Goal: Information Seeking & Learning: Learn about a topic

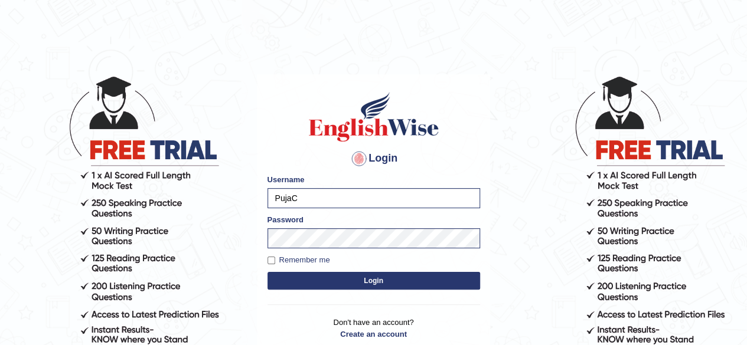
click at [378, 283] on button "Login" at bounding box center [374, 281] width 213 height 18
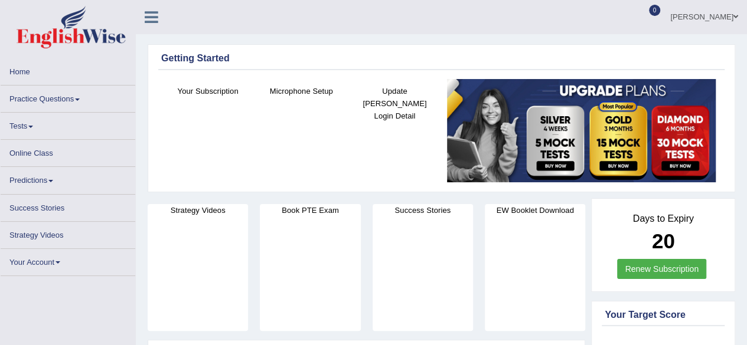
click at [34, 149] on link "Online Class" at bounding box center [68, 151] width 135 height 23
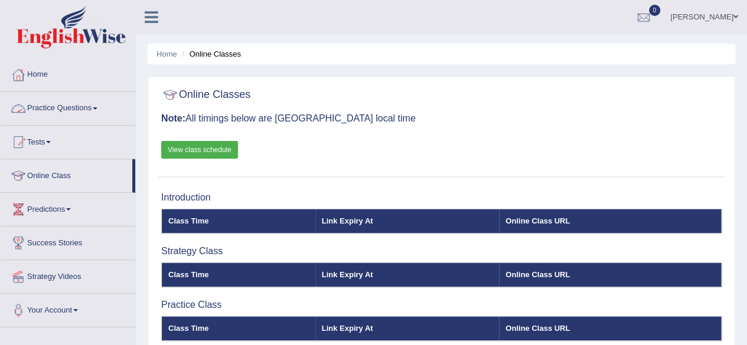
click at [96, 109] on link "Practice Questions" at bounding box center [68, 107] width 135 height 30
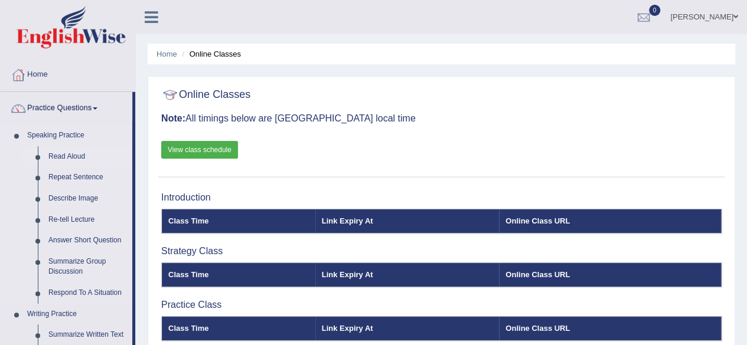
click at [77, 153] on link "Read Aloud" at bounding box center [87, 156] width 89 height 21
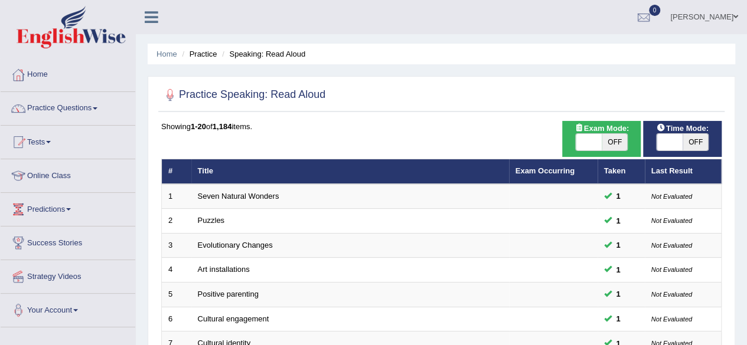
scroll to position [302, 0]
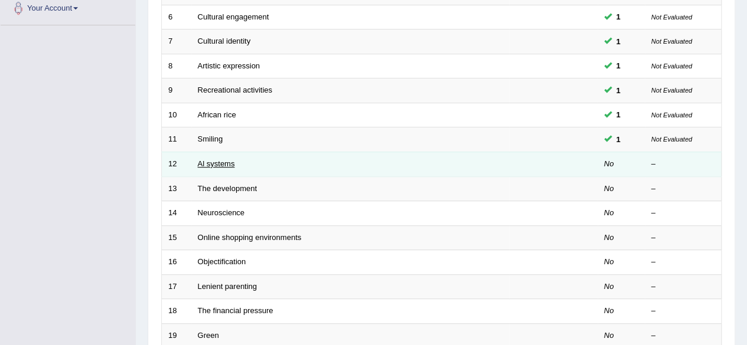
click at [210, 162] on link "Al systems" at bounding box center [216, 163] width 37 height 9
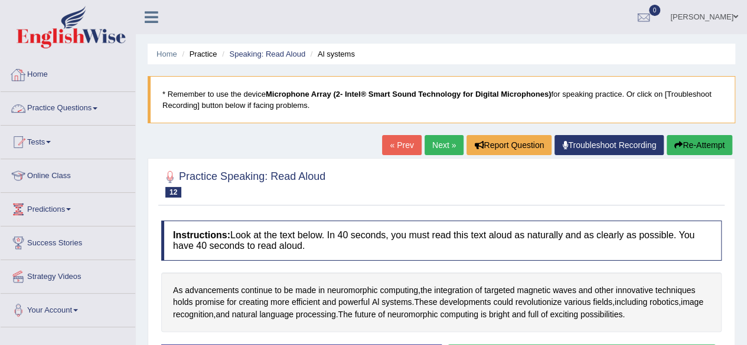
click at [51, 112] on link "Practice Questions" at bounding box center [68, 107] width 135 height 30
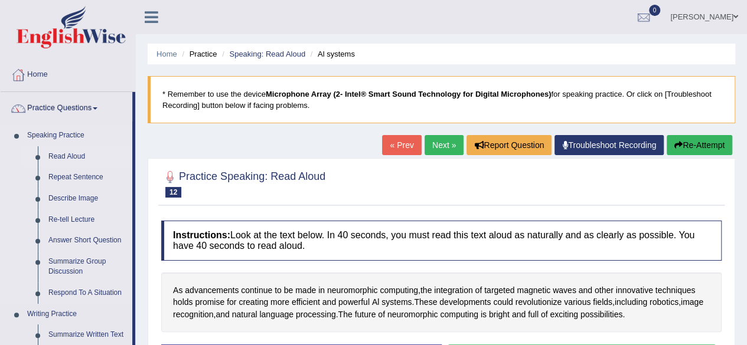
click at [61, 155] on link "Read Aloud" at bounding box center [87, 156] width 89 height 21
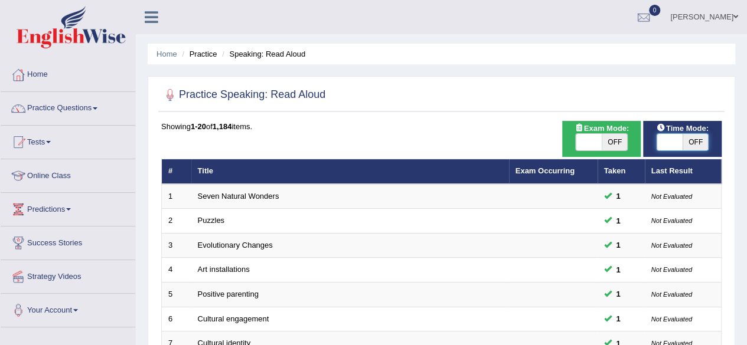
click at [670, 144] on span at bounding box center [670, 142] width 26 height 17
checkbox input "true"
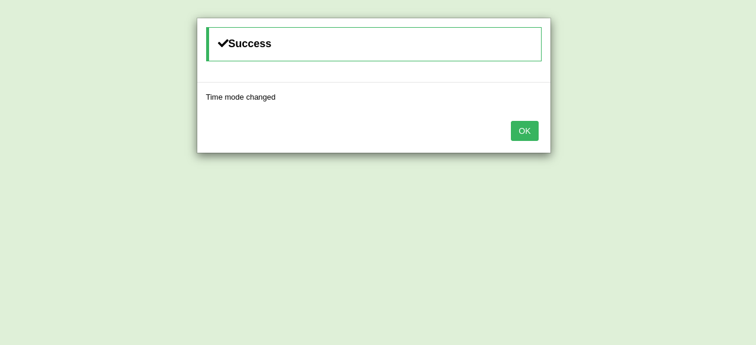
click at [521, 128] on button "OK" at bounding box center [524, 131] width 27 height 20
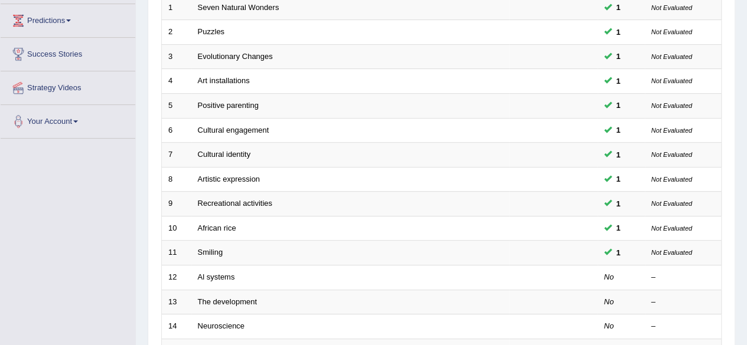
scroll to position [213, 0]
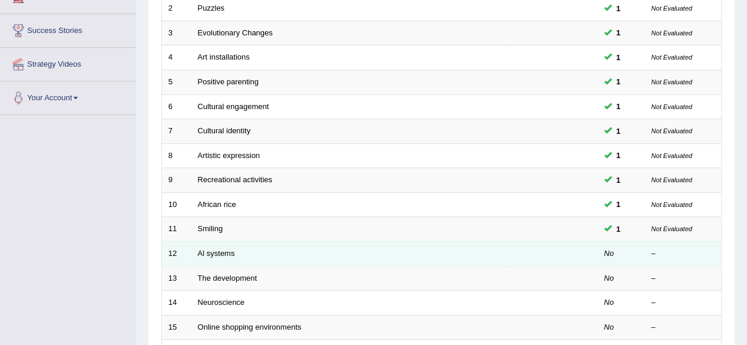
click at [211, 245] on td "Al systems" at bounding box center [350, 254] width 318 height 25
click at [220, 253] on link "Al systems" at bounding box center [216, 253] width 37 height 9
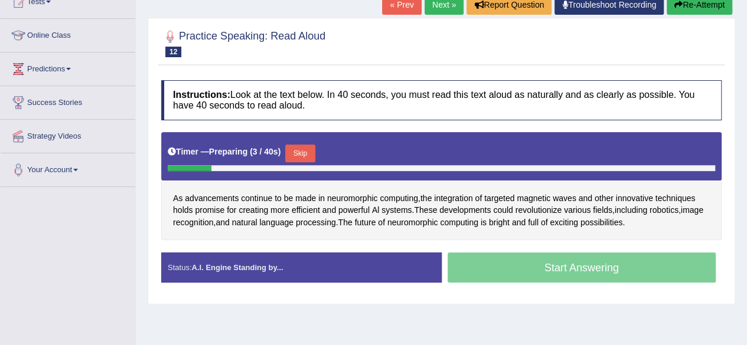
scroll to position [142, 0]
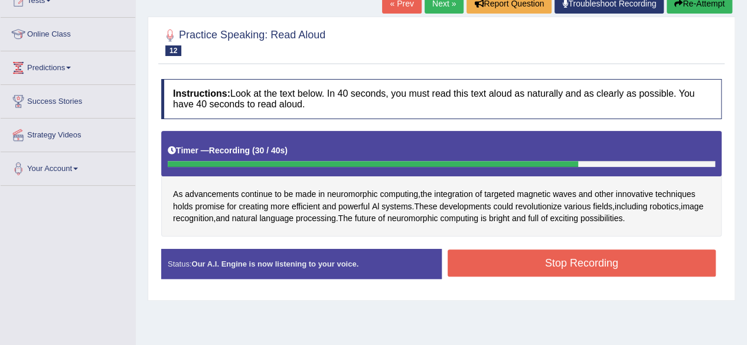
click at [508, 250] on button "Stop Recording" at bounding box center [582, 263] width 269 height 27
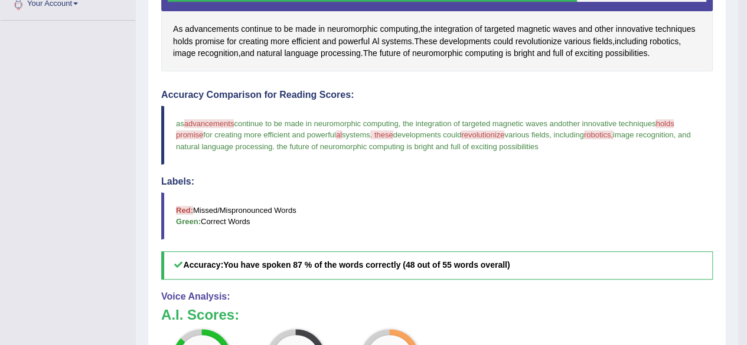
scroll to position [283, 0]
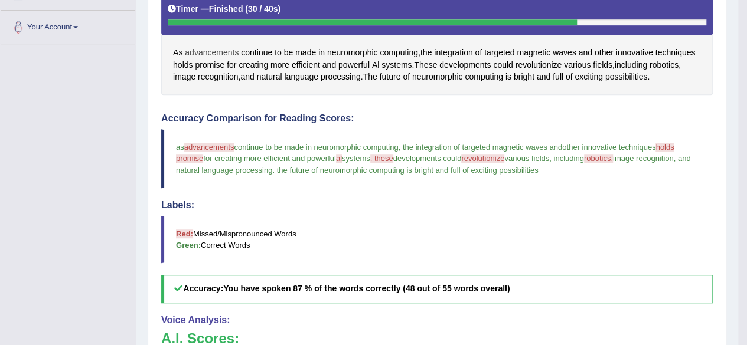
click at [216, 49] on span "advancements" at bounding box center [212, 53] width 54 height 12
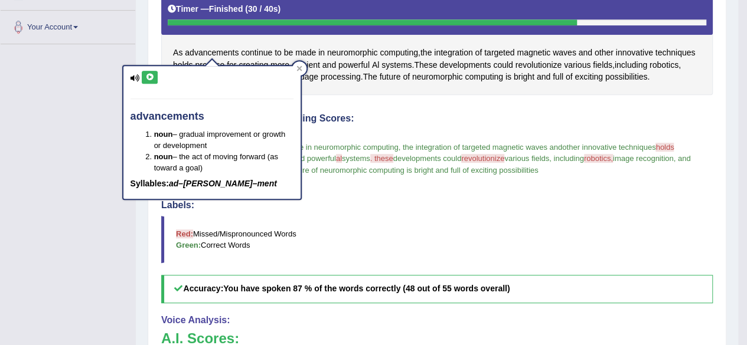
click at [149, 77] on icon at bounding box center [149, 77] width 9 height 7
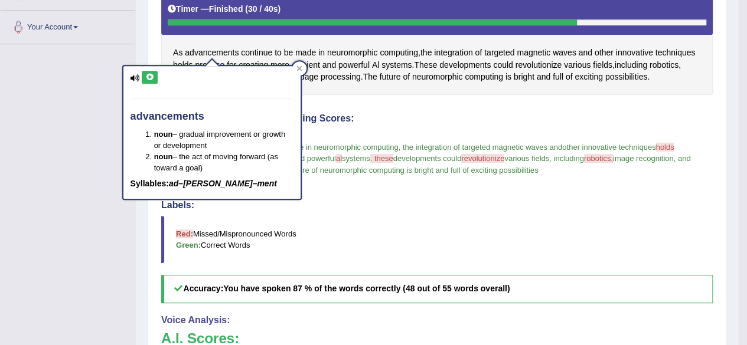
click at [149, 77] on icon at bounding box center [149, 77] width 9 height 7
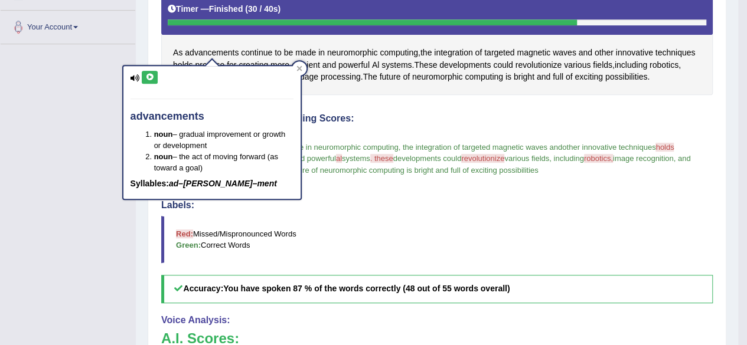
click at [149, 77] on icon at bounding box center [149, 77] width 9 height 7
click at [148, 79] on icon at bounding box center [149, 77] width 9 height 7
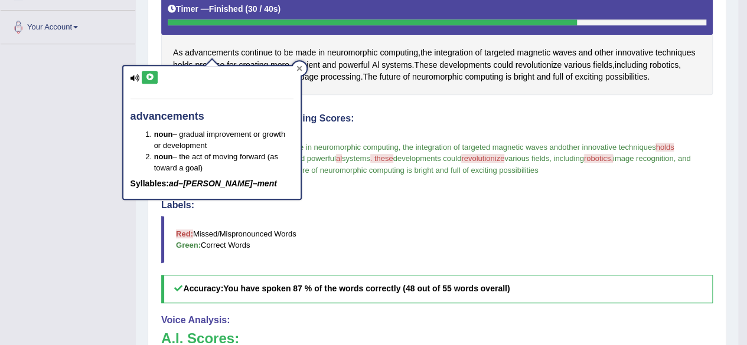
click at [294, 67] on div at bounding box center [299, 68] width 14 height 14
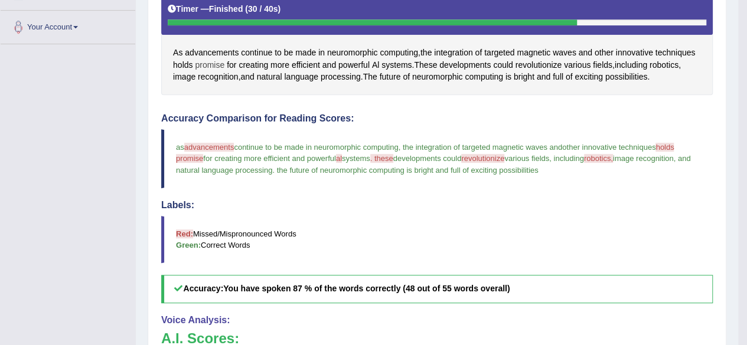
click at [216, 61] on span "promise" at bounding box center [210, 65] width 30 height 12
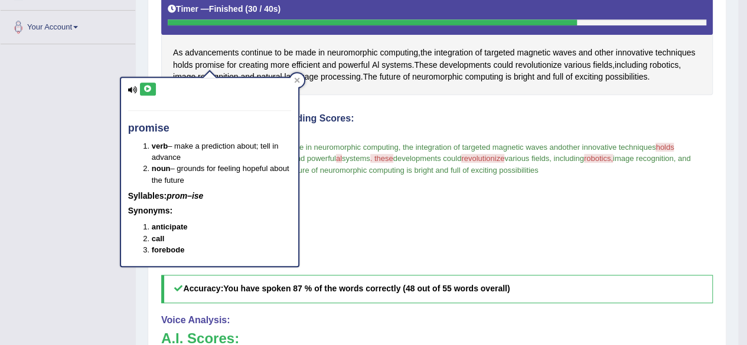
click at [148, 90] on icon at bounding box center [148, 89] width 9 height 7
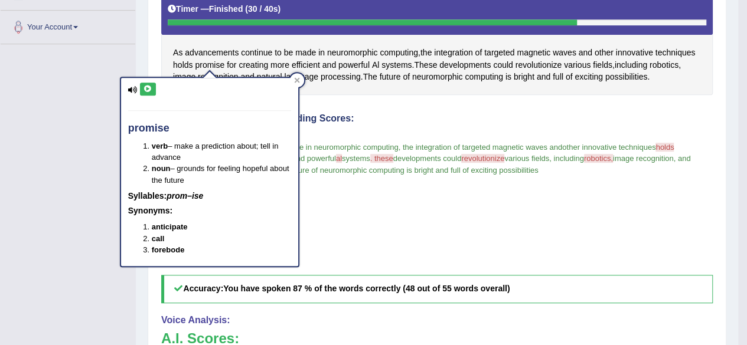
click at [148, 90] on icon at bounding box center [148, 89] width 9 height 7
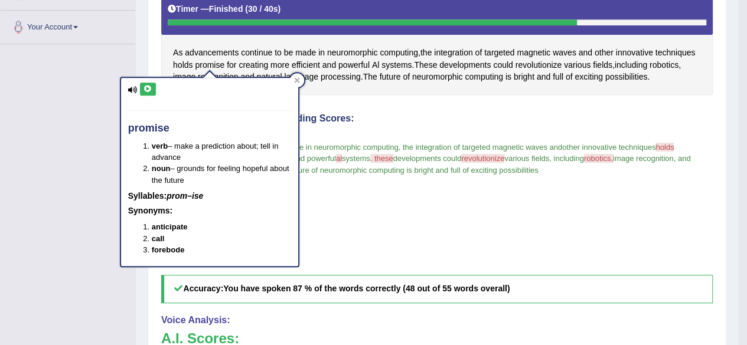
click at [148, 90] on icon at bounding box center [148, 89] width 9 height 7
click at [296, 75] on div at bounding box center [297, 80] width 14 height 14
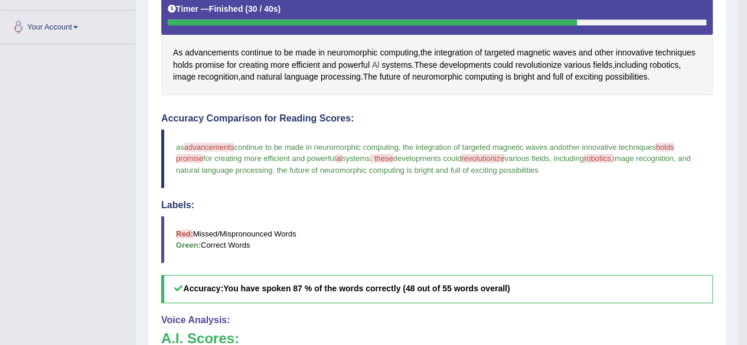
click at [378, 63] on span "Al" at bounding box center [375, 65] width 7 height 12
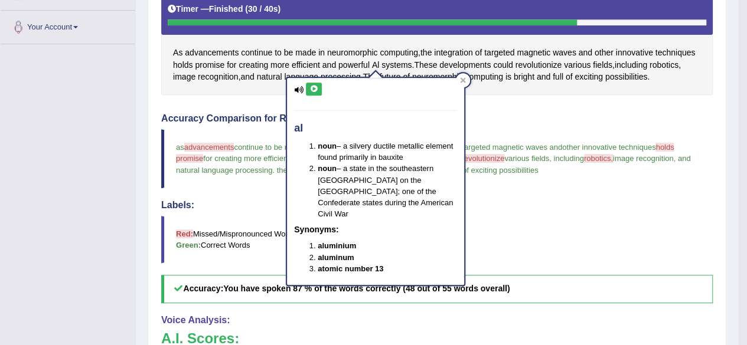
click at [315, 90] on icon at bounding box center [313, 89] width 9 height 7
click at [461, 75] on div at bounding box center [463, 80] width 14 height 14
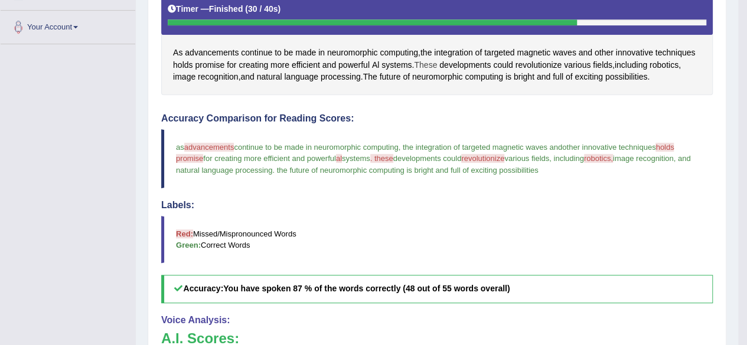
click at [435, 67] on span "These" at bounding box center [425, 65] width 23 height 12
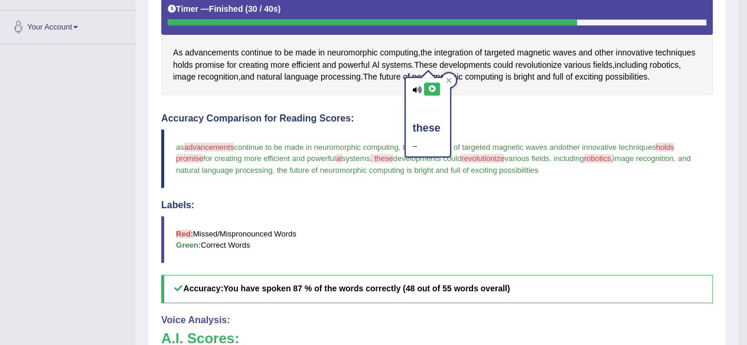
click at [431, 93] on button at bounding box center [432, 89] width 16 height 13
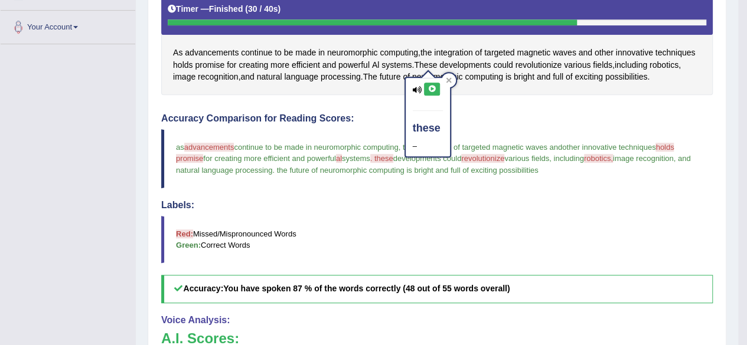
click at [431, 93] on button at bounding box center [432, 89] width 16 height 13
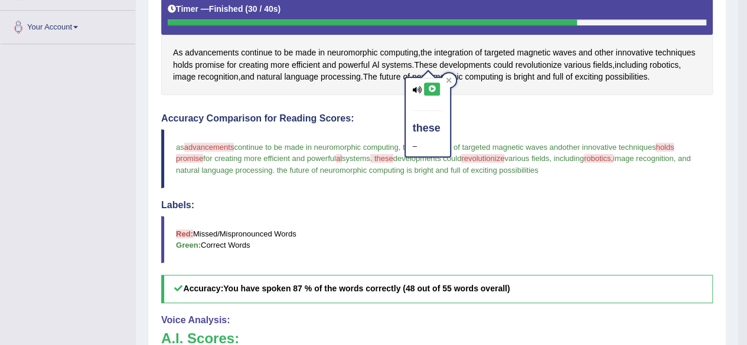
click at [431, 93] on button at bounding box center [432, 89] width 16 height 13
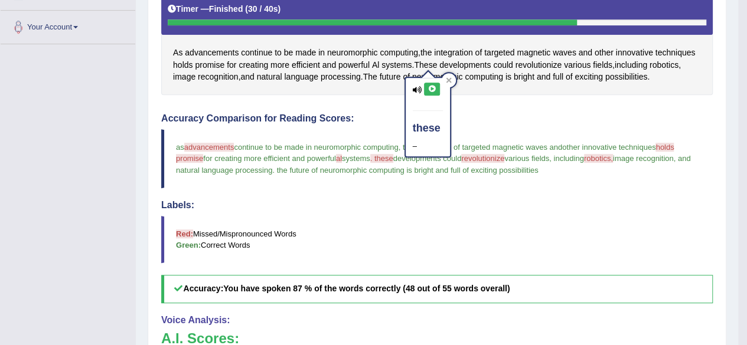
click at [431, 93] on button at bounding box center [432, 89] width 16 height 13
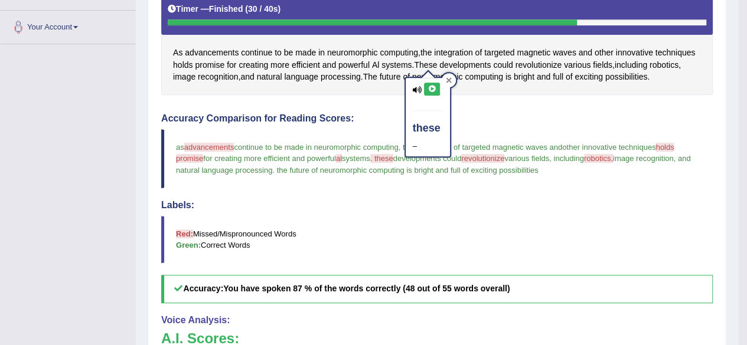
click at [448, 77] on icon at bounding box center [449, 80] width 6 height 6
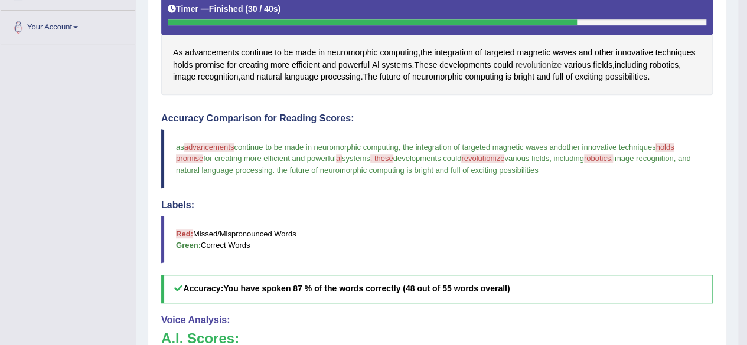
click at [534, 64] on span "revolutionize" at bounding box center [539, 65] width 47 height 12
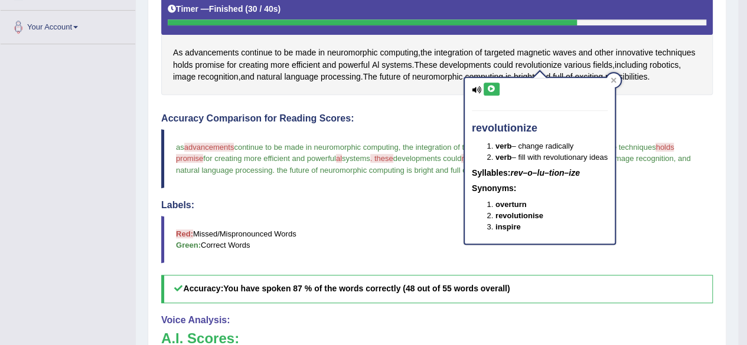
click at [488, 87] on icon at bounding box center [491, 89] width 9 height 7
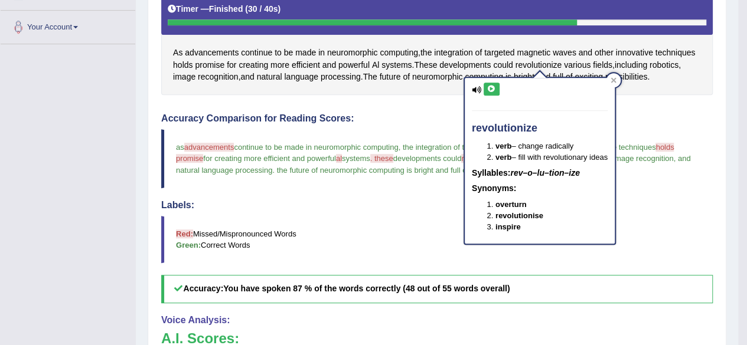
click at [488, 87] on icon at bounding box center [491, 89] width 9 height 7
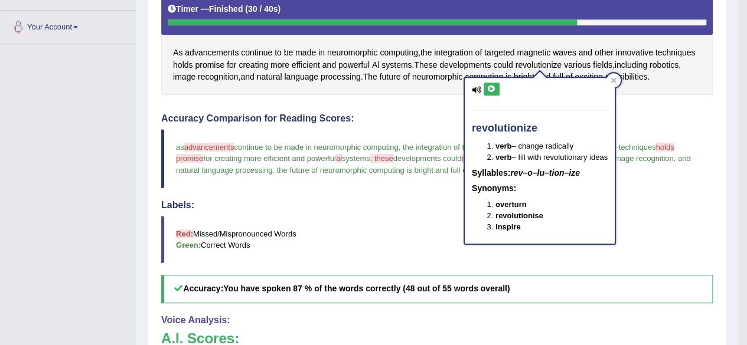
click at [488, 87] on icon at bounding box center [491, 89] width 9 height 7
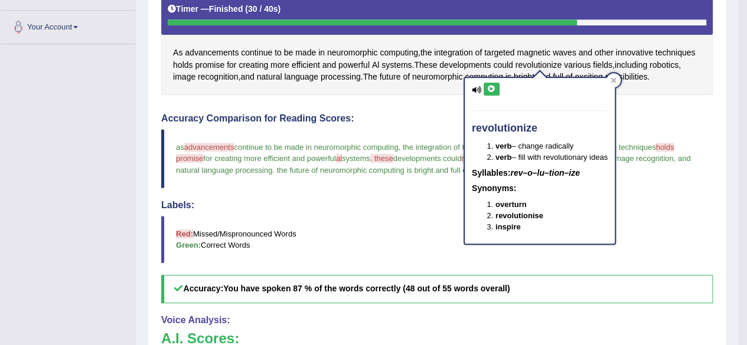
click at [488, 87] on icon at bounding box center [491, 89] width 9 height 7
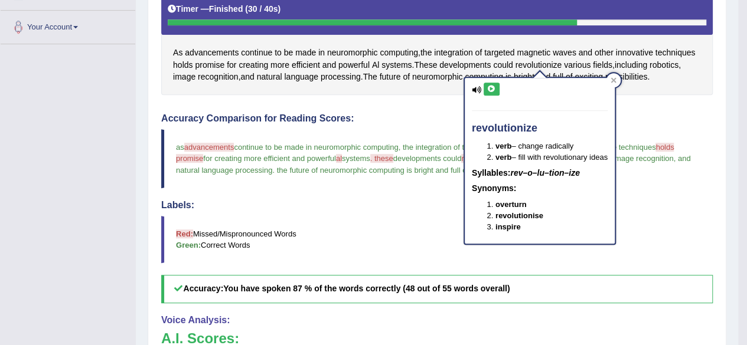
click at [488, 87] on icon at bounding box center [491, 89] width 9 height 7
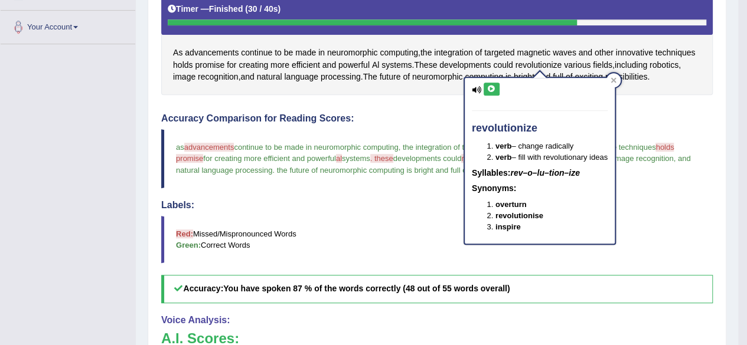
click at [488, 87] on icon at bounding box center [491, 89] width 9 height 7
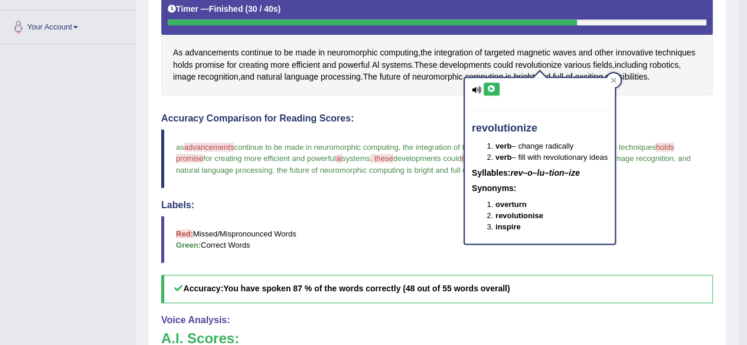
click at [488, 87] on icon at bounding box center [491, 89] width 9 height 7
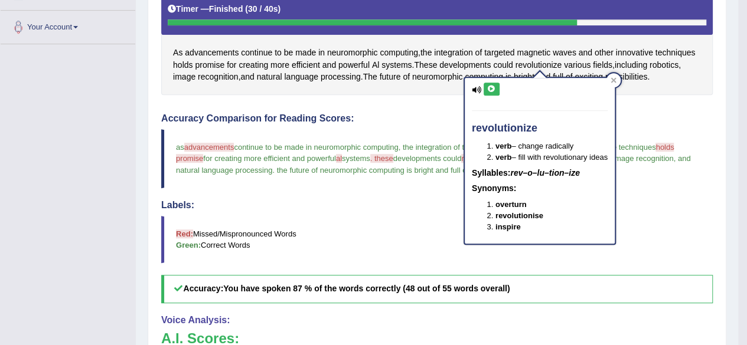
click at [488, 87] on icon at bounding box center [491, 89] width 9 height 7
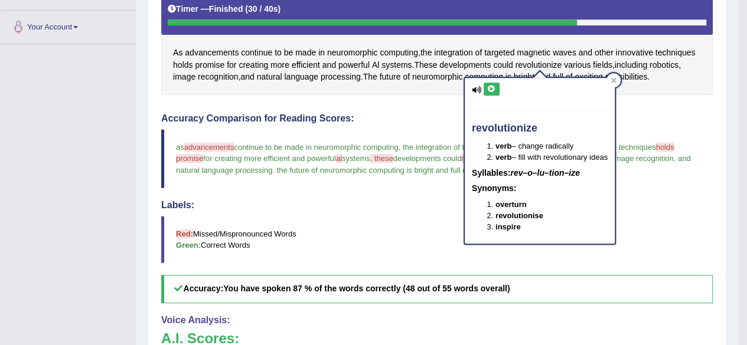
click at [488, 87] on icon at bounding box center [491, 89] width 9 height 7
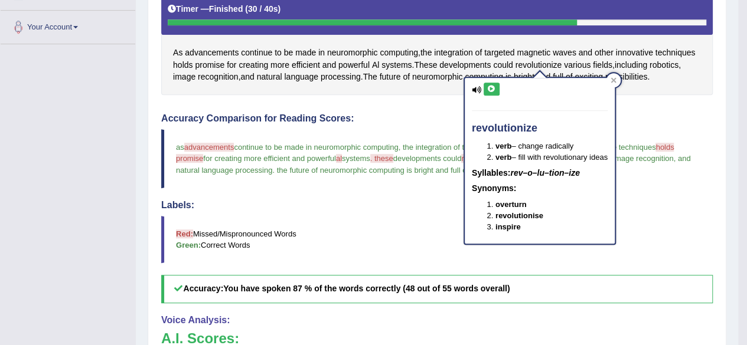
click at [488, 87] on icon at bounding box center [491, 89] width 9 height 7
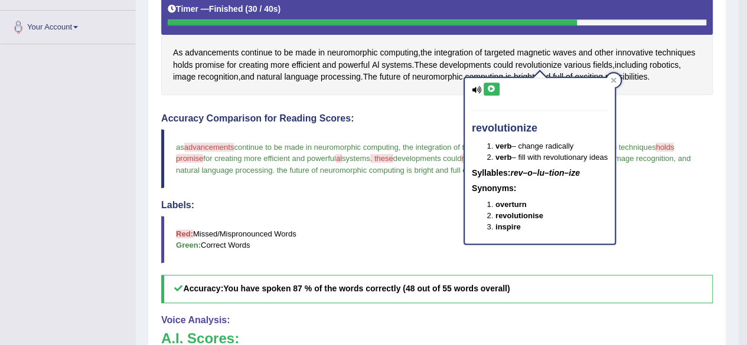
click at [488, 87] on icon at bounding box center [491, 89] width 9 height 7
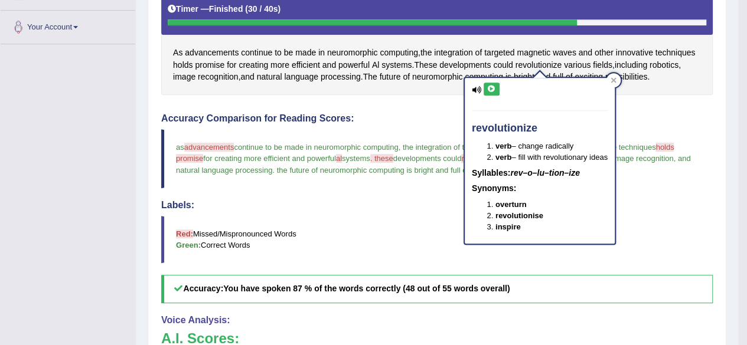
click at [488, 87] on icon at bounding box center [491, 89] width 9 height 7
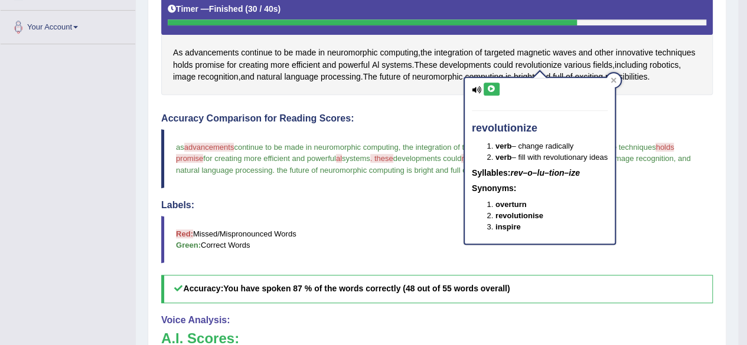
click at [488, 87] on icon at bounding box center [491, 89] width 9 height 7
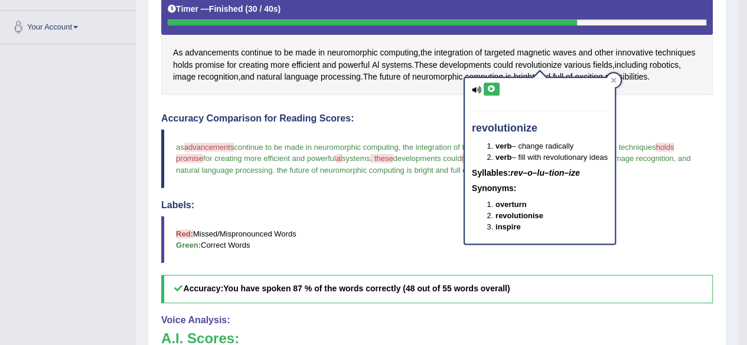
click at [488, 87] on icon at bounding box center [491, 89] width 9 height 7
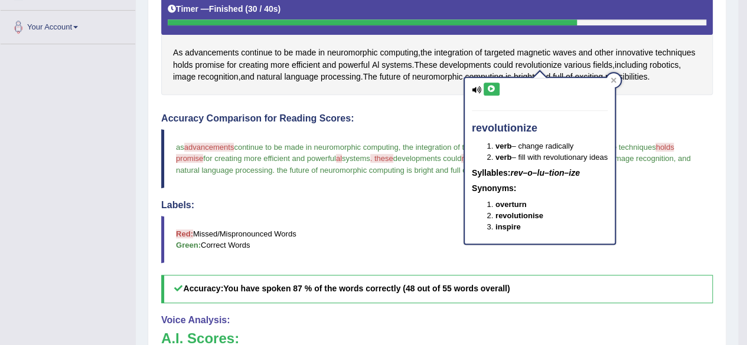
click at [488, 87] on icon at bounding box center [491, 89] width 9 height 7
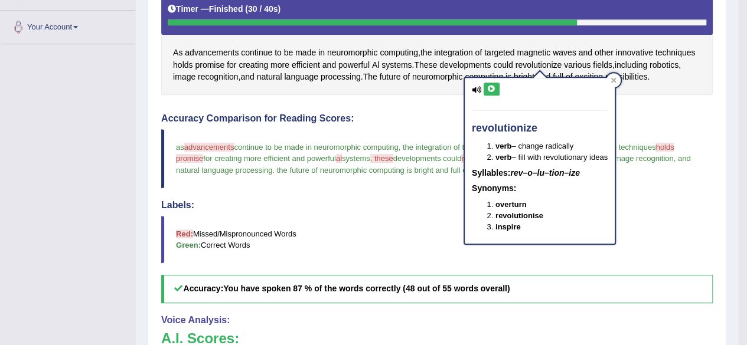
click at [488, 87] on icon at bounding box center [491, 89] width 9 height 7
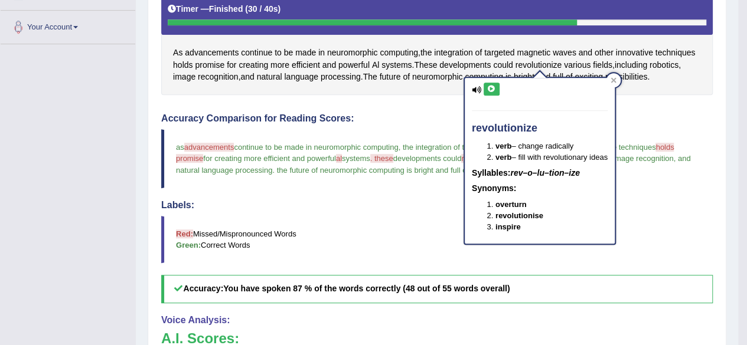
click at [488, 87] on icon at bounding box center [491, 89] width 9 height 7
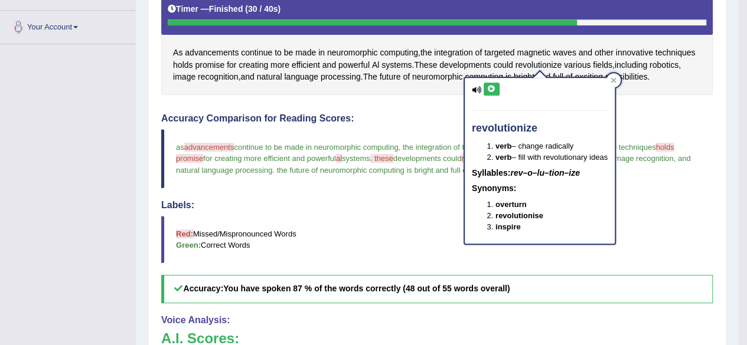
click at [488, 87] on icon at bounding box center [491, 89] width 9 height 7
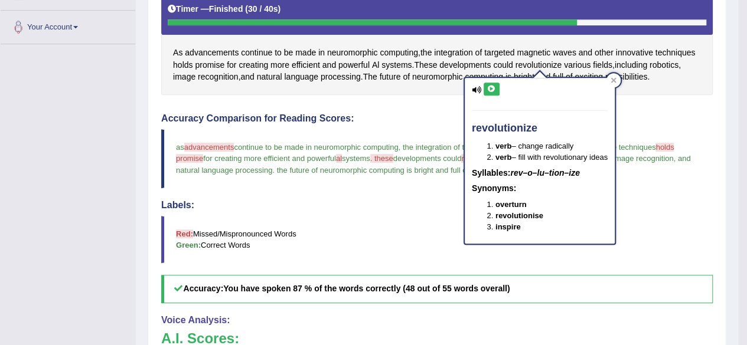
click at [488, 87] on icon at bounding box center [491, 89] width 9 height 7
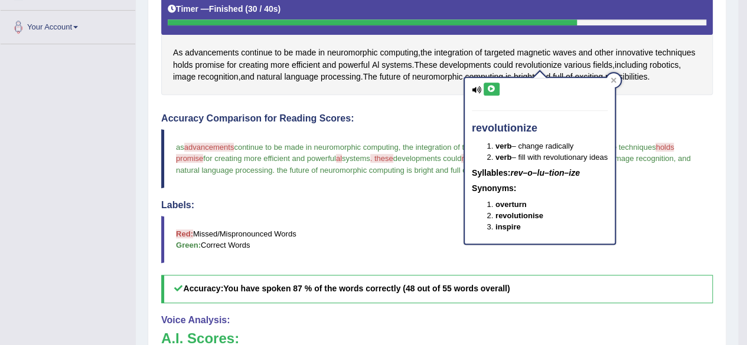
click at [488, 87] on icon at bounding box center [491, 89] width 9 height 7
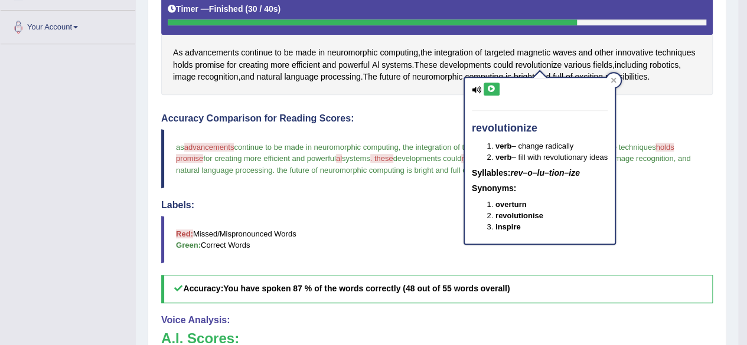
click at [488, 87] on icon at bounding box center [491, 89] width 9 height 7
click at [489, 88] on icon at bounding box center [491, 89] width 9 height 7
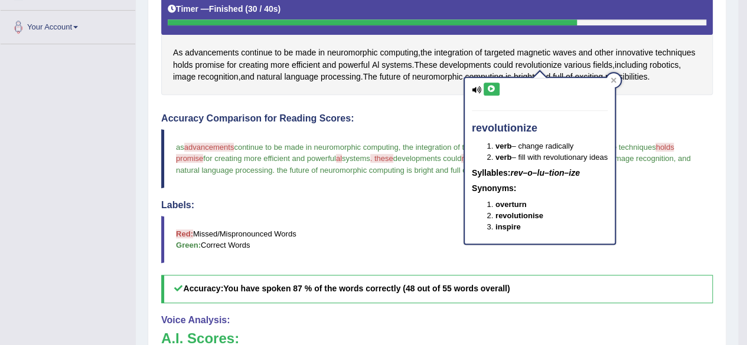
click at [495, 87] on icon at bounding box center [491, 89] width 9 height 7
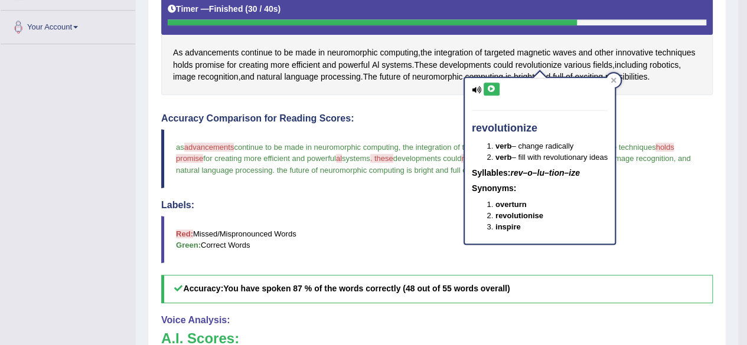
click at [489, 92] on icon at bounding box center [491, 89] width 9 height 7
click at [617, 81] on icon at bounding box center [614, 80] width 6 height 6
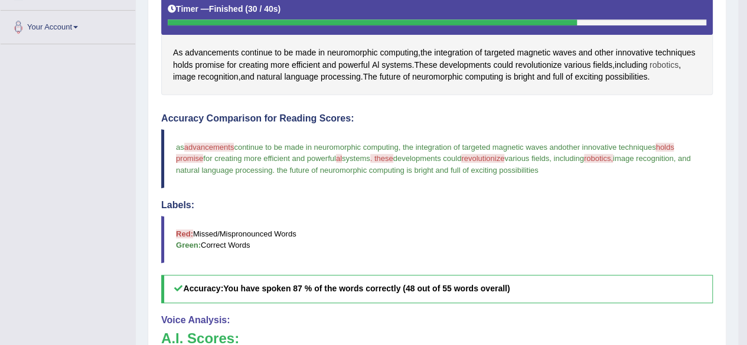
click at [662, 65] on span "robotics" at bounding box center [664, 65] width 29 height 12
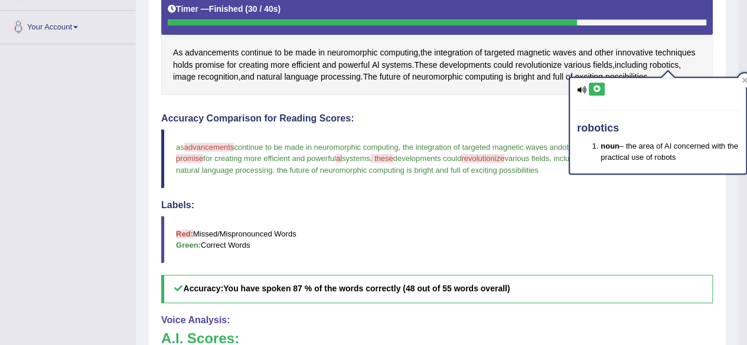
click at [595, 86] on icon at bounding box center [596, 89] width 9 height 7
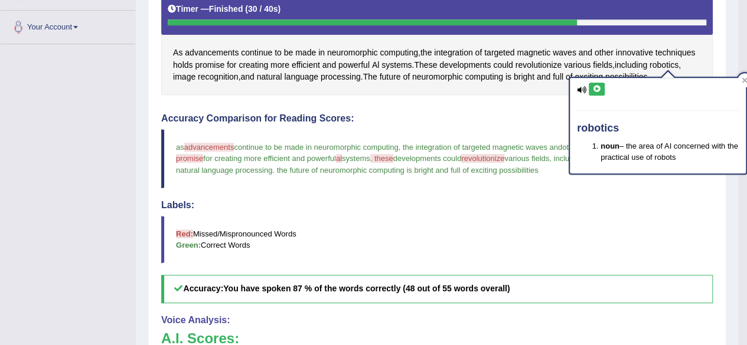
click at [595, 86] on icon at bounding box center [596, 89] width 9 height 7
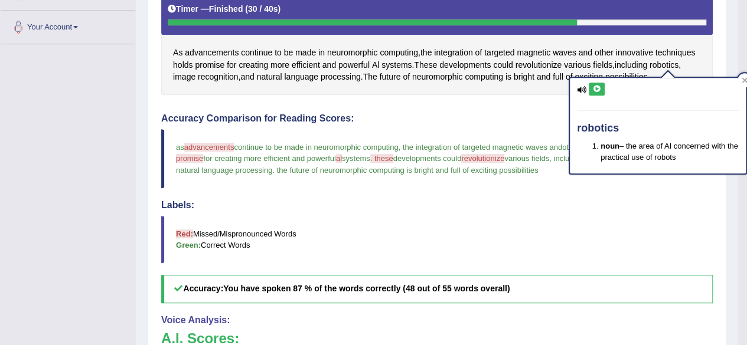
click at [595, 86] on icon at bounding box center [596, 89] width 9 height 7
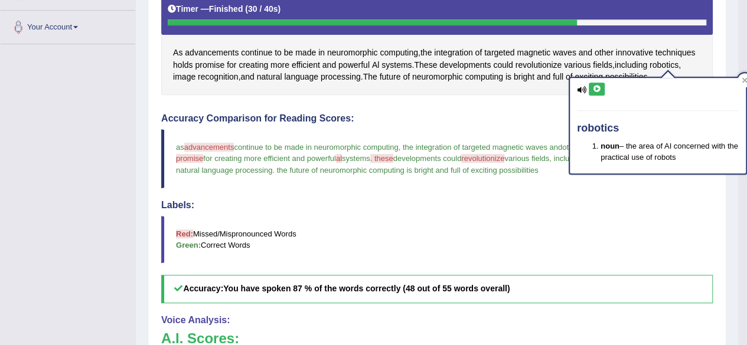
click at [595, 86] on icon at bounding box center [596, 89] width 9 height 7
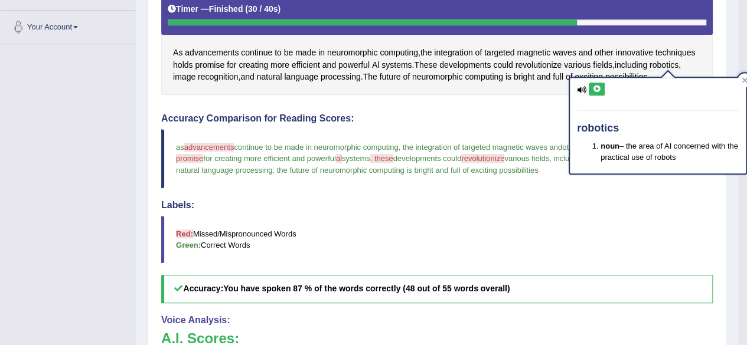
click at [595, 86] on icon at bounding box center [596, 89] width 9 height 7
click at [742, 79] on icon at bounding box center [745, 80] width 6 height 6
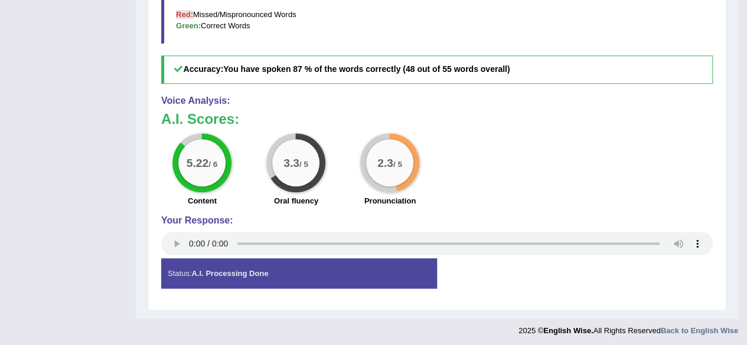
scroll to position [201, 0]
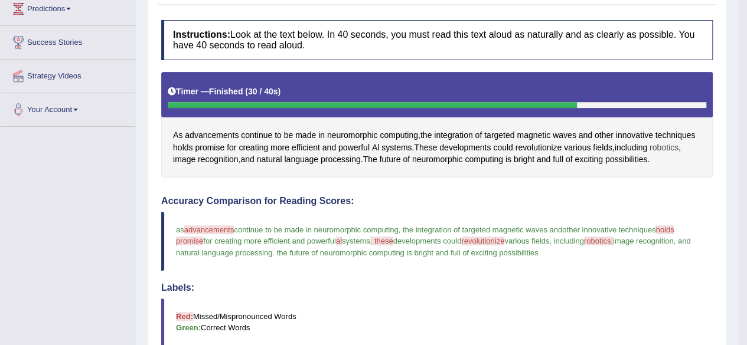
click at [664, 148] on span "robotics" at bounding box center [664, 148] width 29 height 12
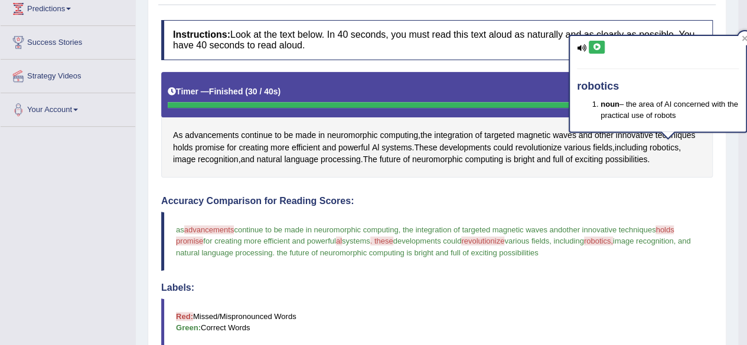
click at [596, 41] on button at bounding box center [597, 47] width 16 height 13
click at [742, 40] on icon at bounding box center [744, 37] width 5 height 5
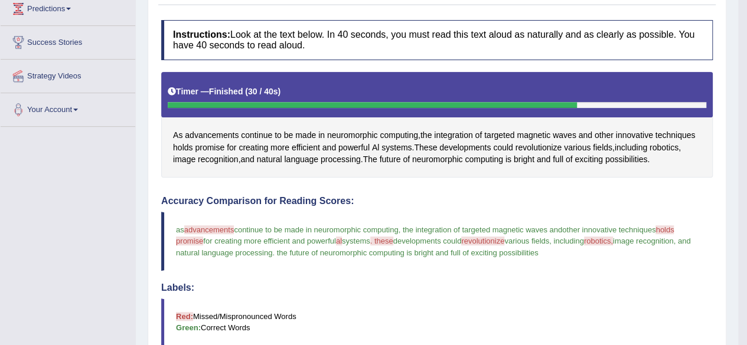
scroll to position [0, 0]
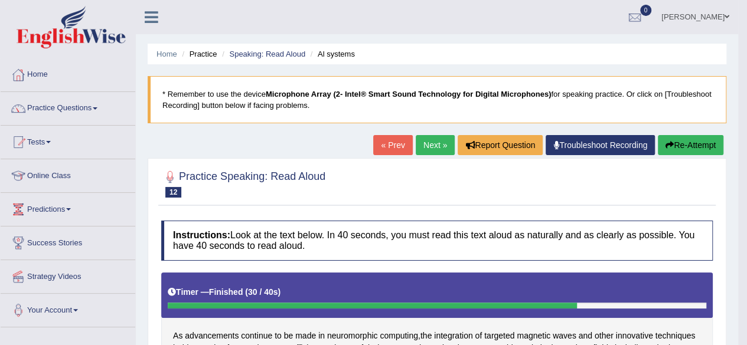
click at [416, 142] on link "Next »" at bounding box center [435, 145] width 39 height 20
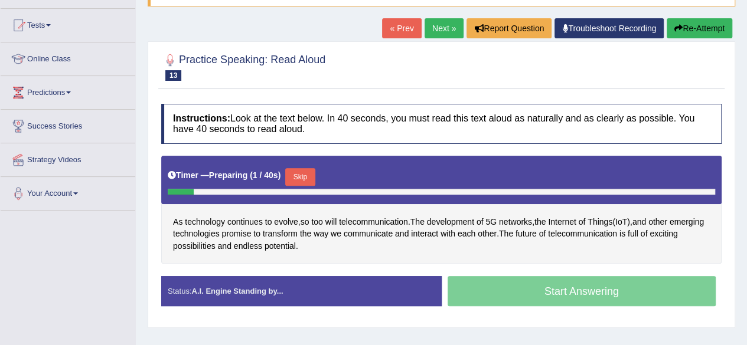
scroll to position [118, 0]
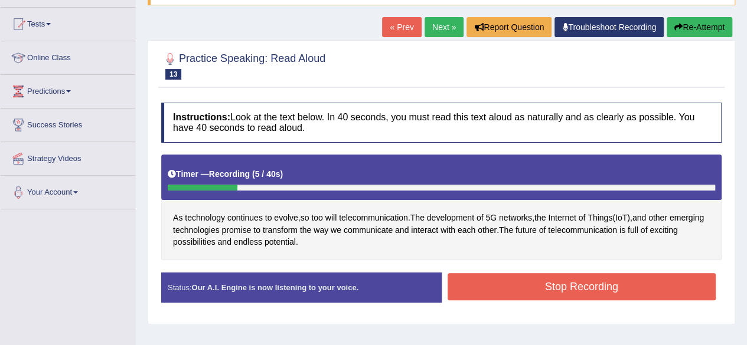
click at [409, 28] on link "« Prev" at bounding box center [401, 27] width 39 height 20
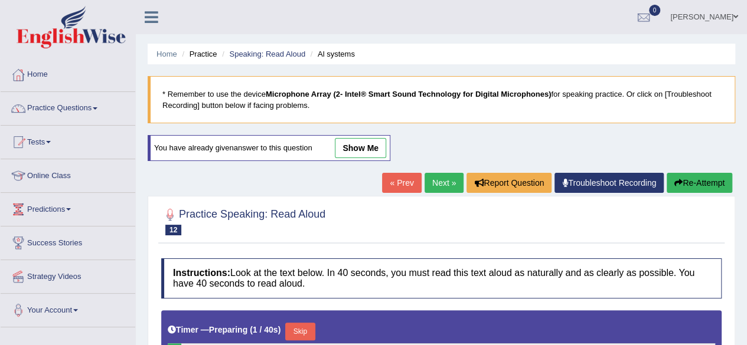
click at [430, 179] on link "Next »" at bounding box center [444, 183] width 39 height 20
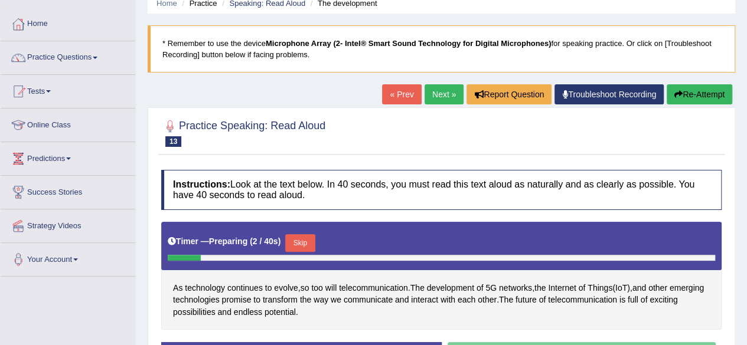
scroll to position [71, 0]
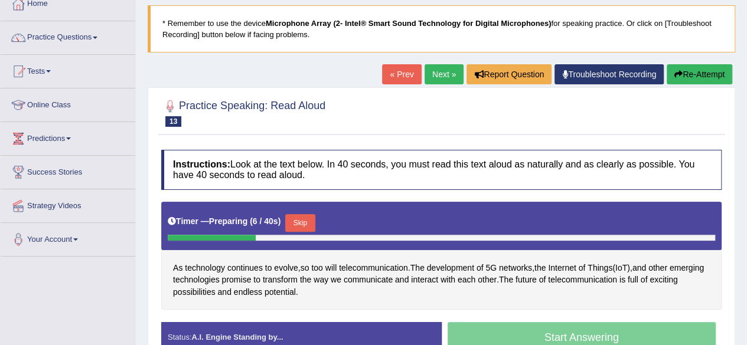
click at [301, 221] on button "Skip" at bounding box center [300, 223] width 30 height 18
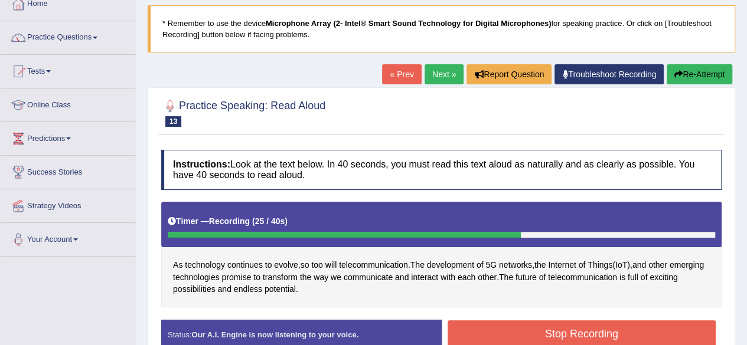
click at [567, 325] on button "Stop Recording" at bounding box center [582, 334] width 269 height 27
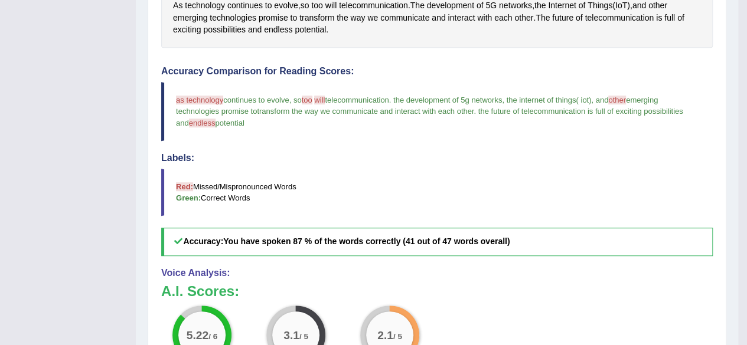
scroll to position [307, 0]
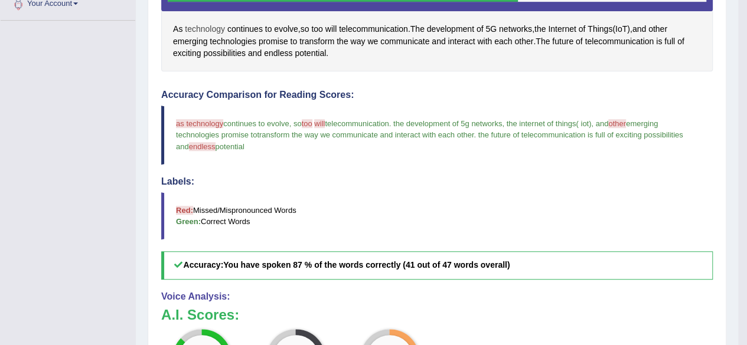
click at [212, 27] on span "technology" at bounding box center [205, 29] width 40 height 12
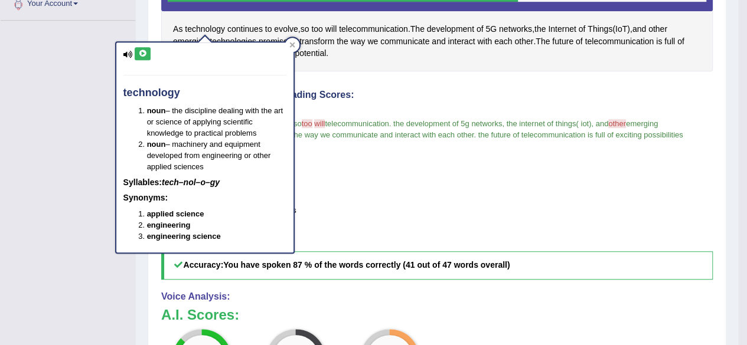
click at [144, 55] on icon at bounding box center [142, 53] width 9 height 7
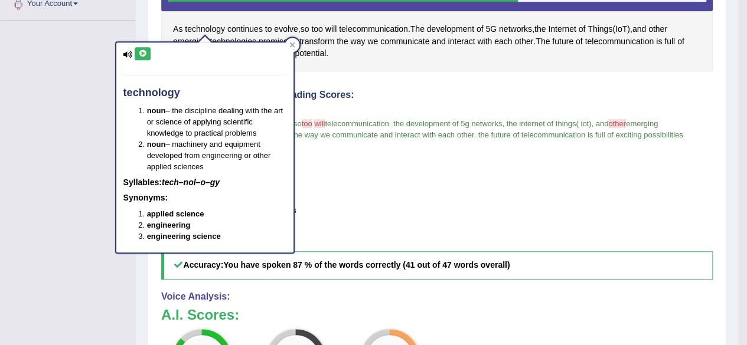
click at [142, 56] on icon at bounding box center [142, 53] width 9 height 7
click at [293, 40] on div at bounding box center [292, 45] width 14 height 14
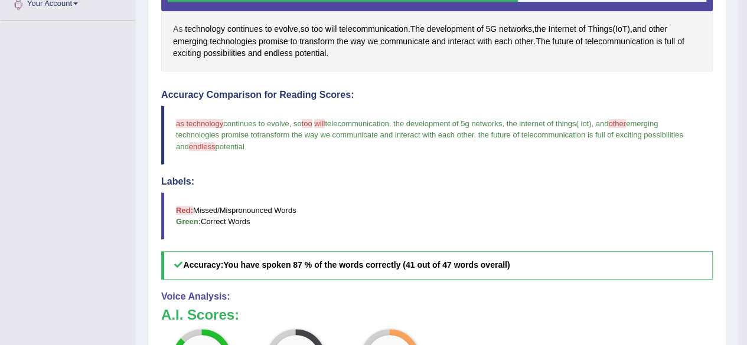
click at [178, 25] on span "As" at bounding box center [177, 29] width 9 height 12
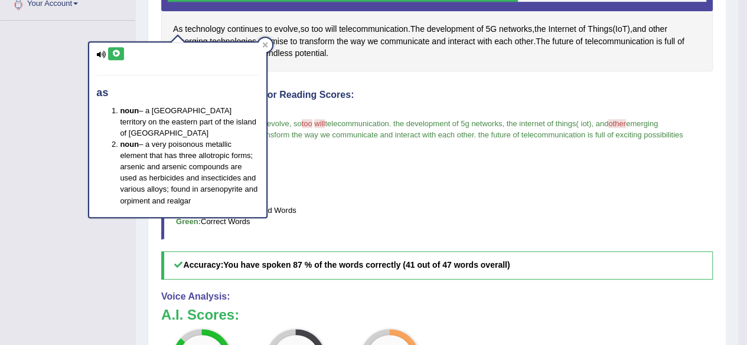
click at [115, 53] on icon at bounding box center [116, 53] width 9 height 7
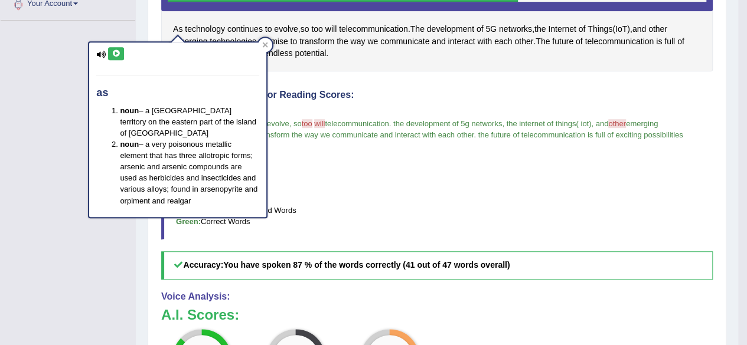
click at [115, 53] on icon at bounding box center [116, 53] width 9 height 7
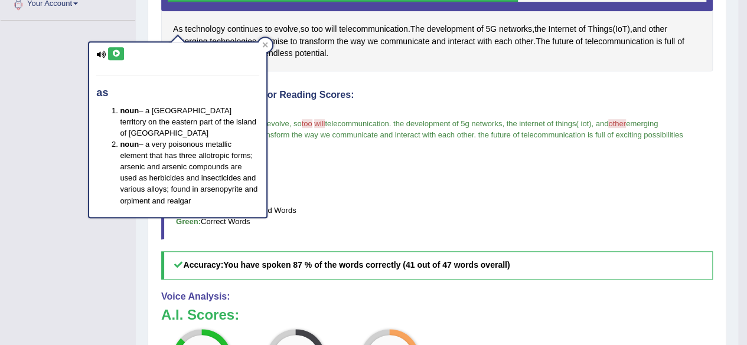
click at [115, 53] on icon at bounding box center [116, 53] width 9 height 7
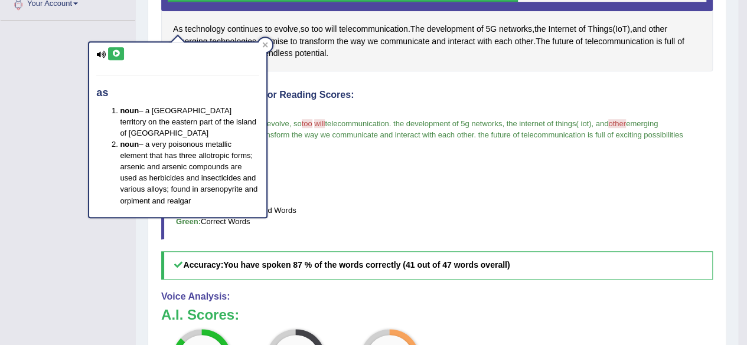
click at [115, 53] on icon at bounding box center [116, 53] width 9 height 7
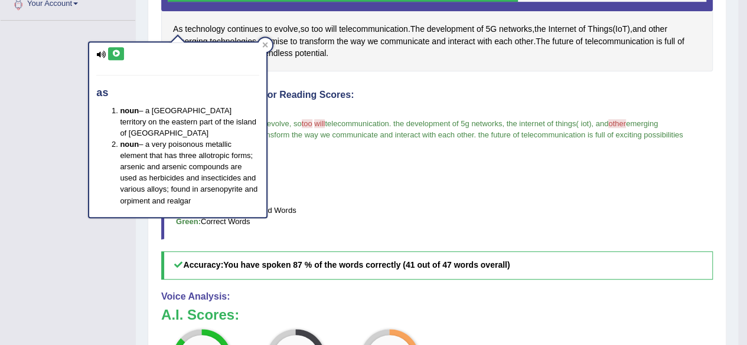
click at [115, 53] on icon at bounding box center [116, 53] width 9 height 7
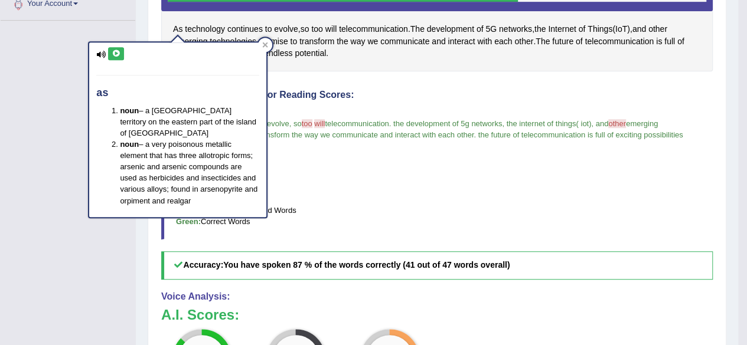
click at [115, 53] on icon at bounding box center [116, 53] width 9 height 7
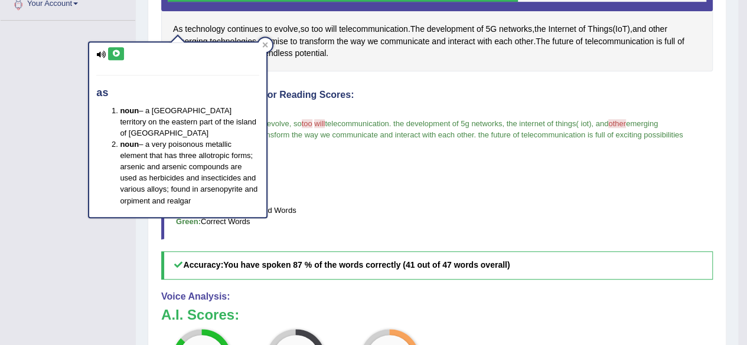
click at [115, 53] on icon at bounding box center [116, 53] width 9 height 7
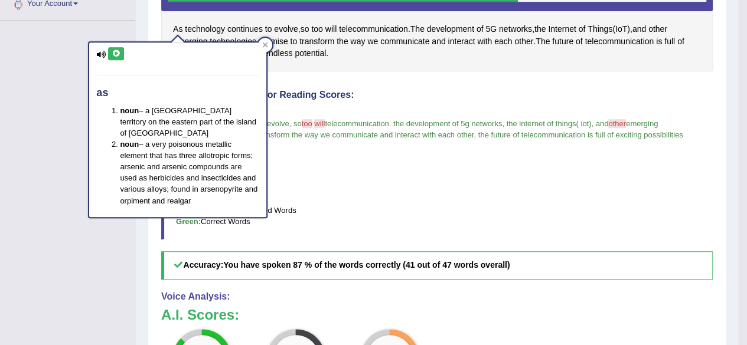
click at [115, 53] on icon at bounding box center [116, 53] width 9 height 7
click at [268, 43] on icon at bounding box center [265, 45] width 6 height 6
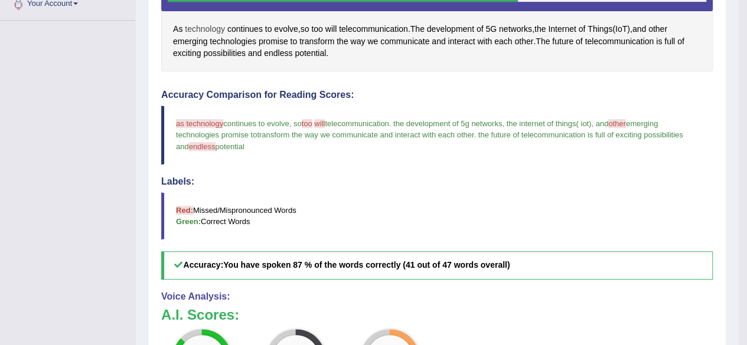
click at [210, 25] on span "technology" at bounding box center [205, 29] width 40 height 12
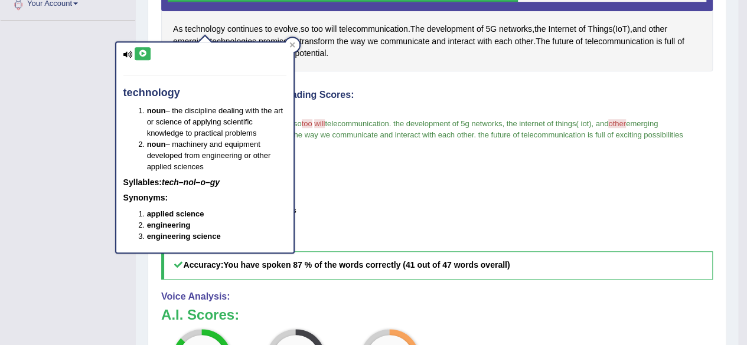
click at [141, 50] on icon at bounding box center [142, 53] width 9 height 7
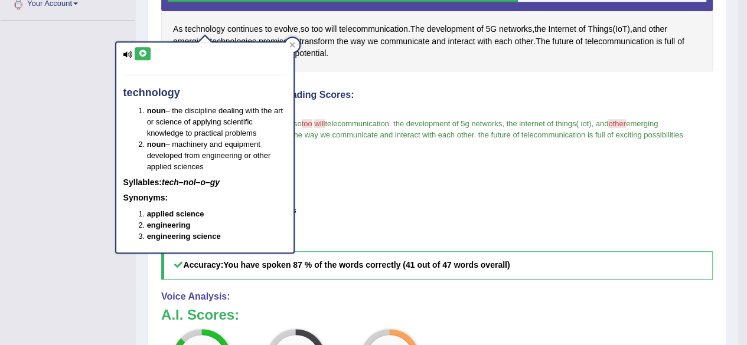
click at [141, 50] on icon at bounding box center [142, 53] width 9 height 7
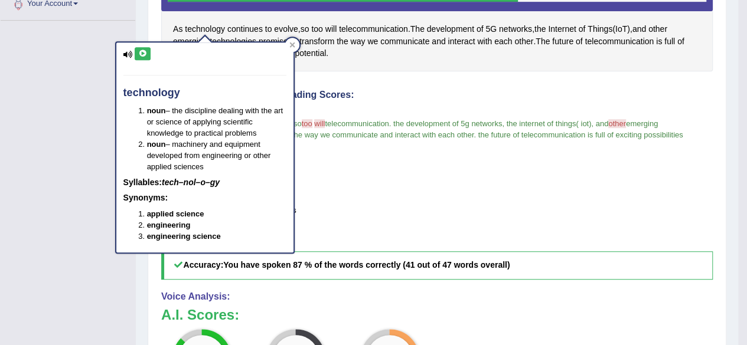
click at [141, 50] on icon at bounding box center [142, 53] width 9 height 7
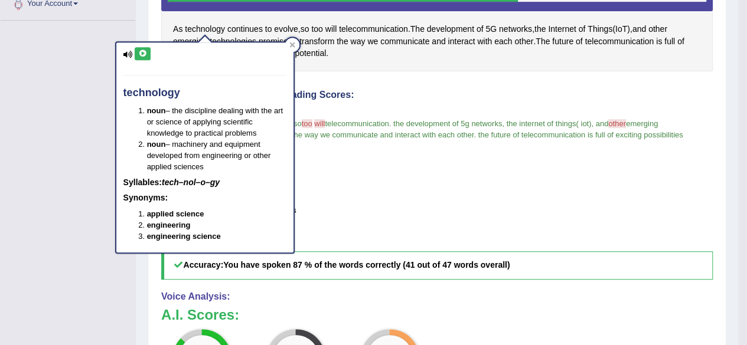
click at [141, 50] on icon at bounding box center [142, 53] width 9 height 7
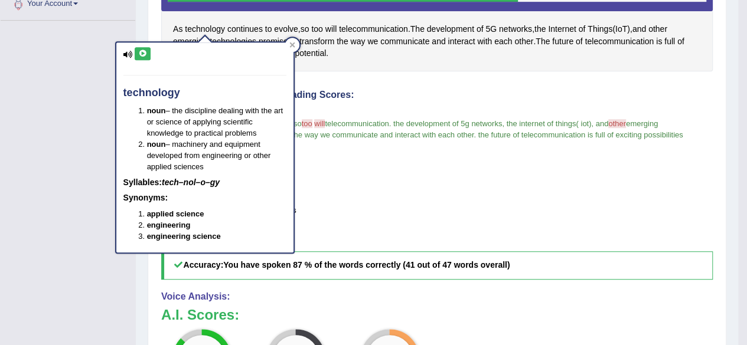
click at [141, 50] on icon at bounding box center [142, 53] width 9 height 7
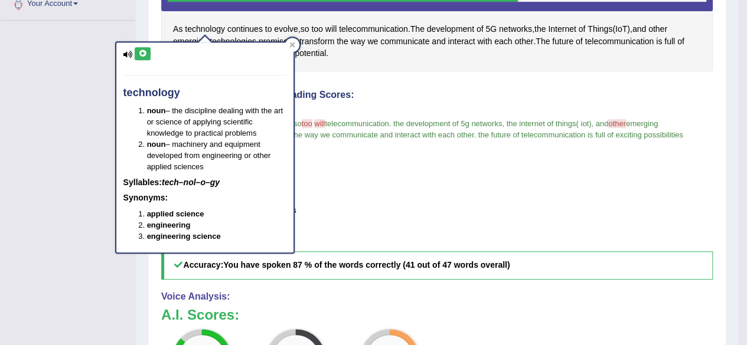
click at [141, 50] on icon at bounding box center [142, 53] width 9 height 7
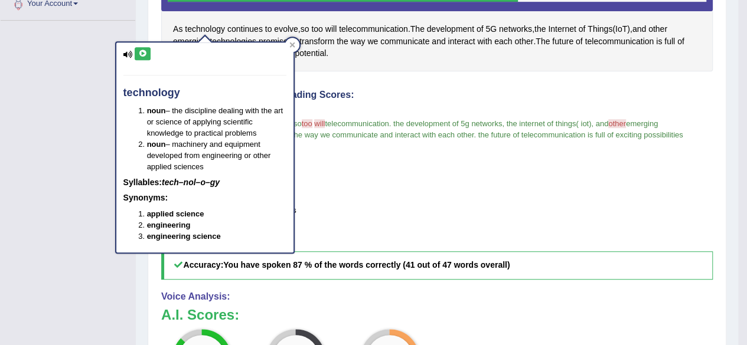
click at [141, 50] on icon at bounding box center [142, 53] width 9 height 7
click at [145, 50] on icon at bounding box center [142, 53] width 9 height 7
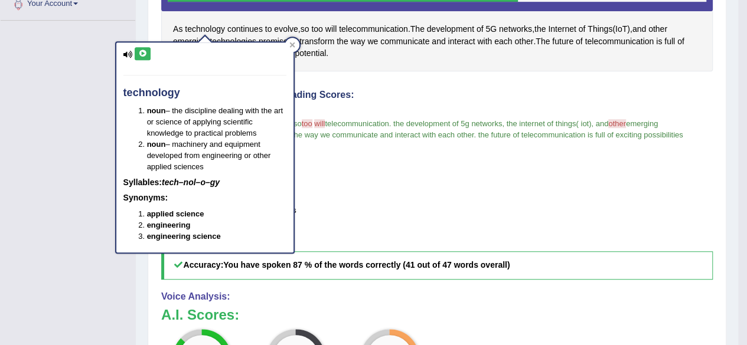
click at [145, 50] on icon at bounding box center [142, 53] width 9 height 7
click at [145, 54] on icon at bounding box center [142, 53] width 9 height 7
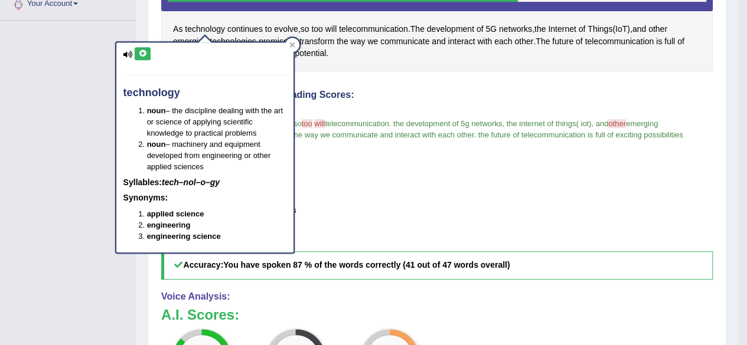
click at [145, 54] on icon at bounding box center [142, 53] width 9 height 7
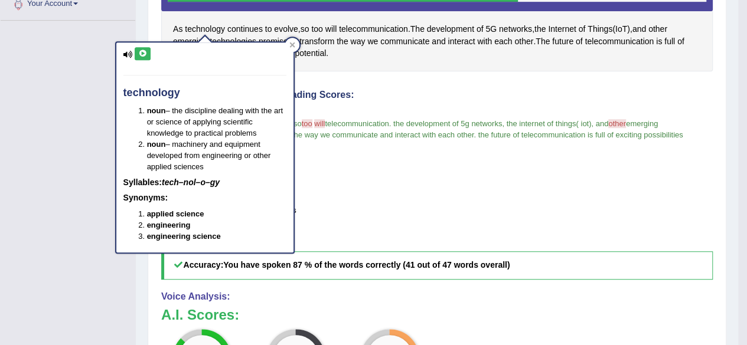
click at [145, 54] on icon at bounding box center [142, 53] width 9 height 7
click at [289, 45] on icon at bounding box center [292, 45] width 6 height 6
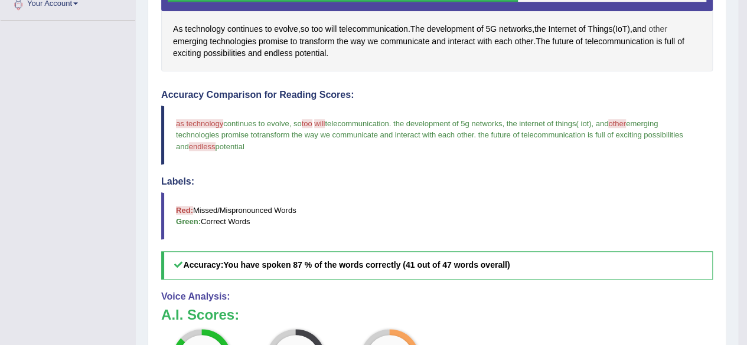
click at [667, 25] on span "other" at bounding box center [657, 29] width 19 height 12
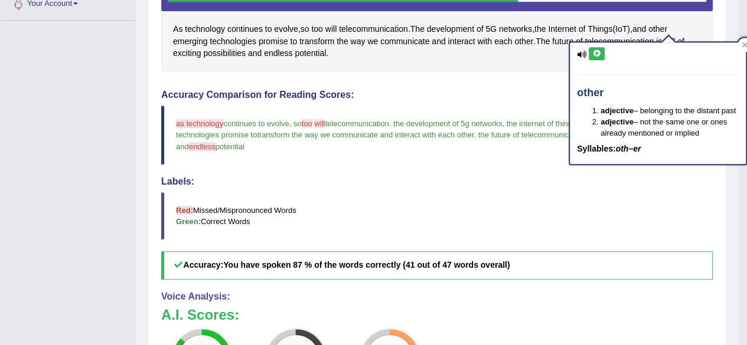
click at [598, 51] on icon at bounding box center [596, 53] width 9 height 7
click at [596, 53] on icon at bounding box center [596, 53] width 9 height 7
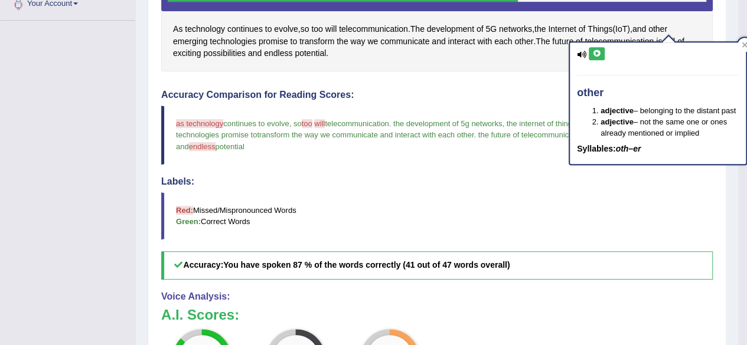
click at [596, 53] on icon at bounding box center [596, 53] width 9 height 7
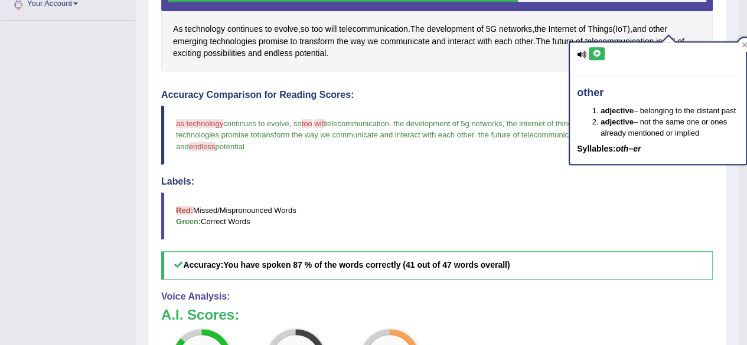
click at [596, 53] on icon at bounding box center [596, 53] width 9 height 7
click at [745, 42] on icon at bounding box center [745, 45] width 6 height 6
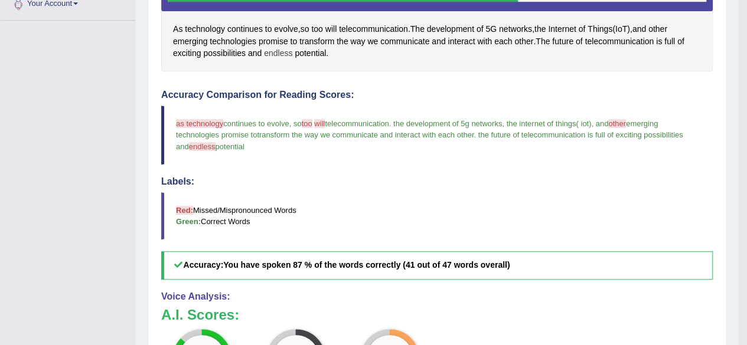
click at [276, 54] on span "endless" at bounding box center [278, 53] width 28 height 12
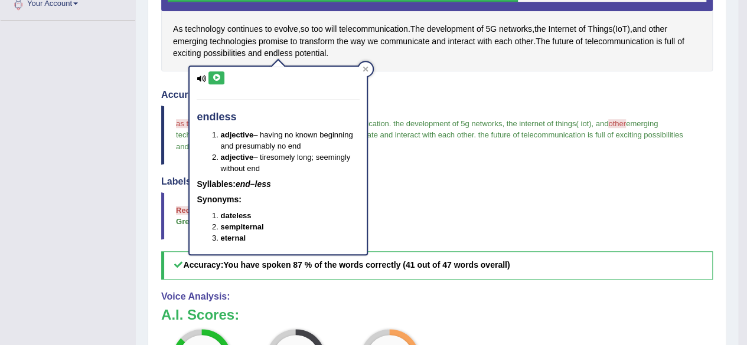
click at [214, 79] on icon at bounding box center [216, 77] width 9 height 7
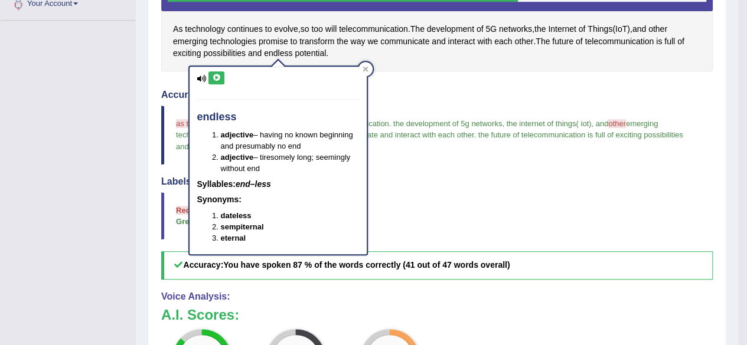
click at [214, 79] on icon at bounding box center [216, 77] width 9 height 7
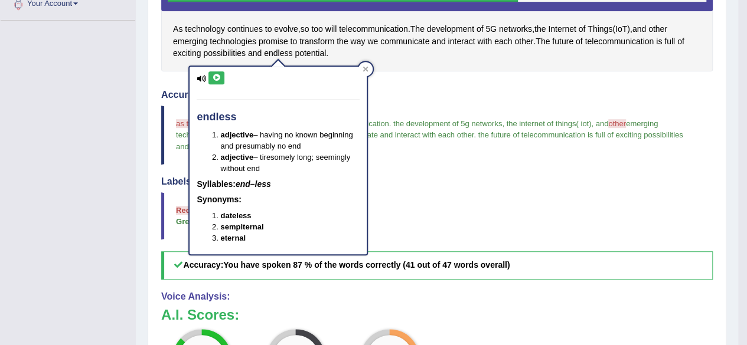
click at [214, 79] on icon at bounding box center [216, 77] width 9 height 7
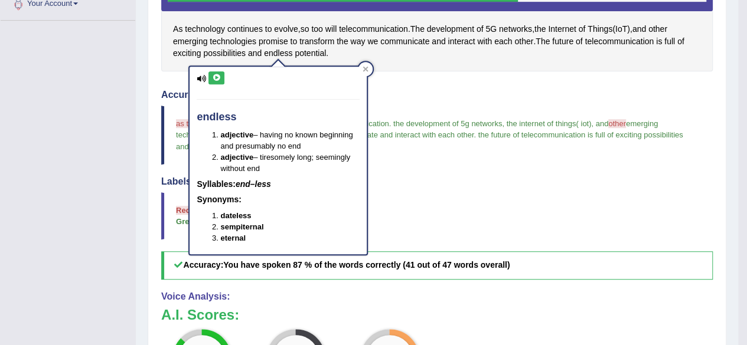
click at [214, 79] on icon at bounding box center [216, 77] width 9 height 7
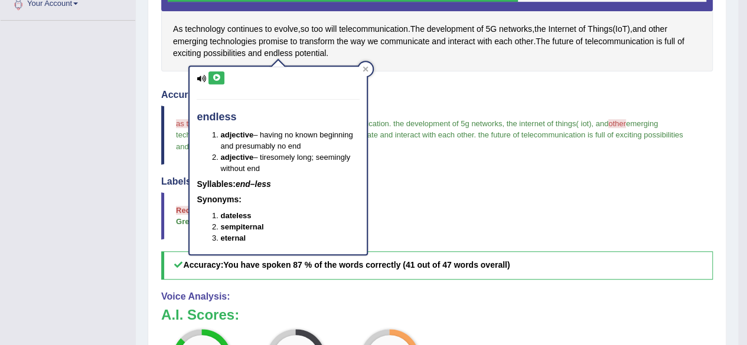
click at [214, 79] on icon at bounding box center [216, 77] width 9 height 7
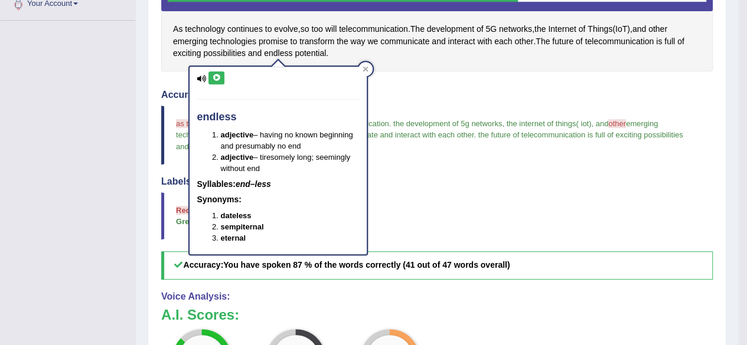
click at [214, 79] on icon at bounding box center [216, 77] width 9 height 7
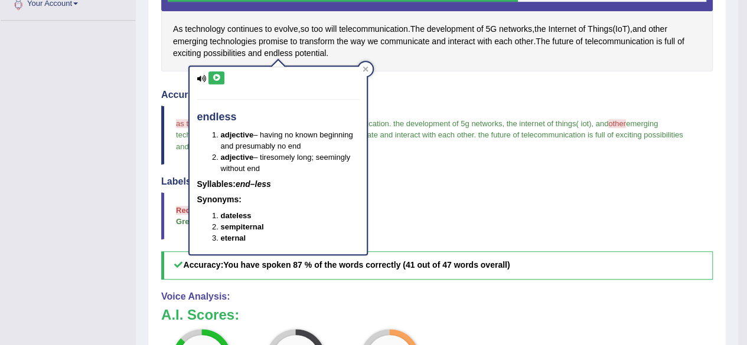
click at [214, 79] on icon at bounding box center [216, 77] width 9 height 7
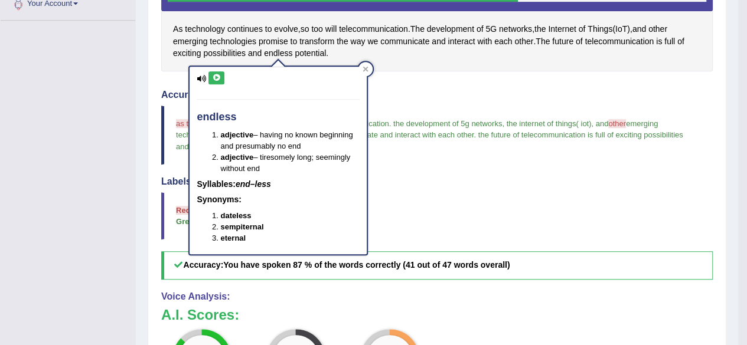
click at [214, 79] on icon at bounding box center [216, 77] width 9 height 7
click at [217, 76] on icon at bounding box center [216, 77] width 9 height 7
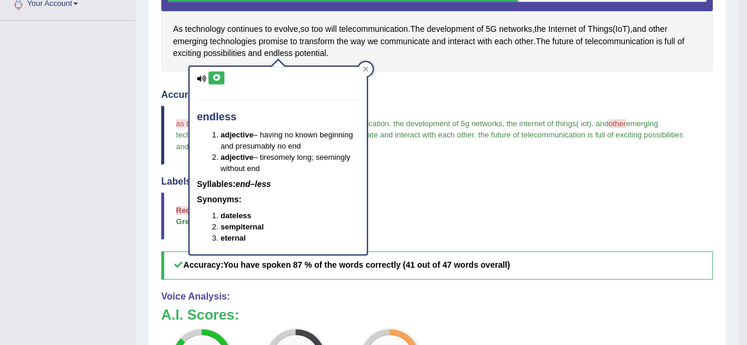
click at [217, 76] on icon at bounding box center [216, 77] width 9 height 7
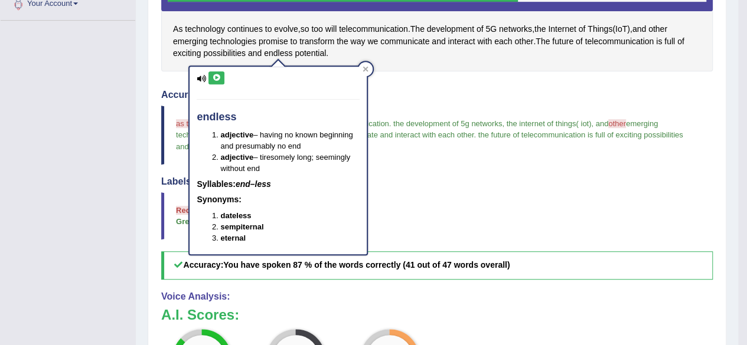
click at [217, 76] on icon at bounding box center [216, 77] width 9 height 7
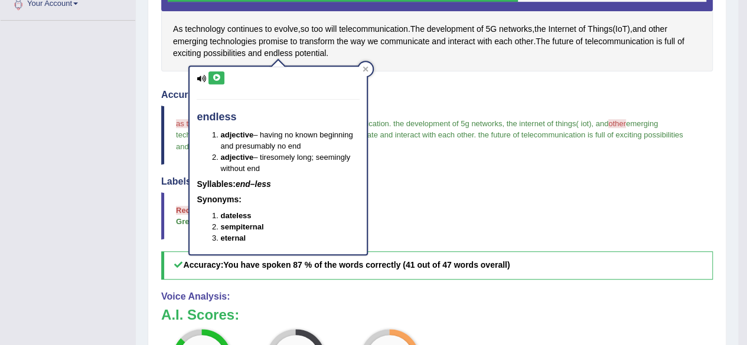
click at [217, 76] on icon at bounding box center [216, 77] width 9 height 7
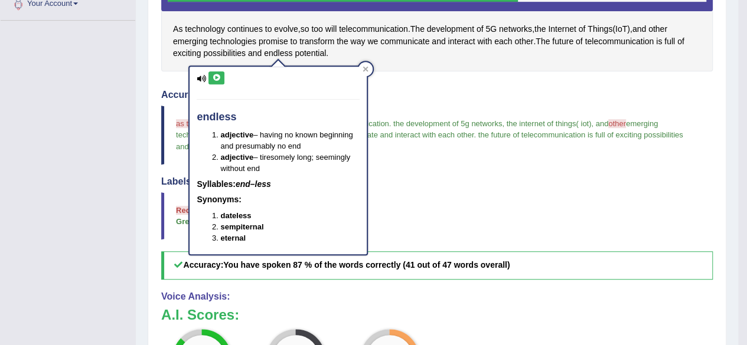
click at [217, 76] on icon at bounding box center [216, 77] width 9 height 7
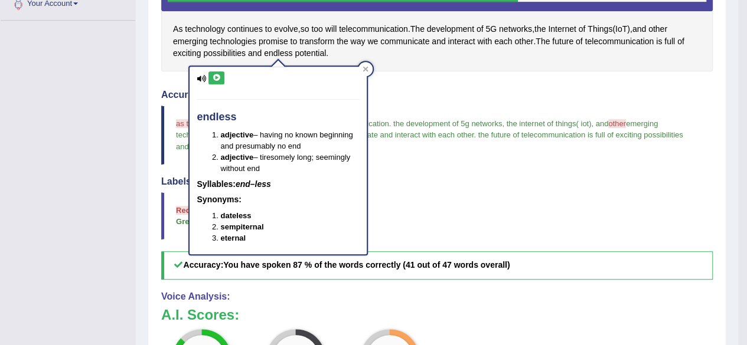
click at [217, 76] on icon at bounding box center [216, 77] width 9 height 7
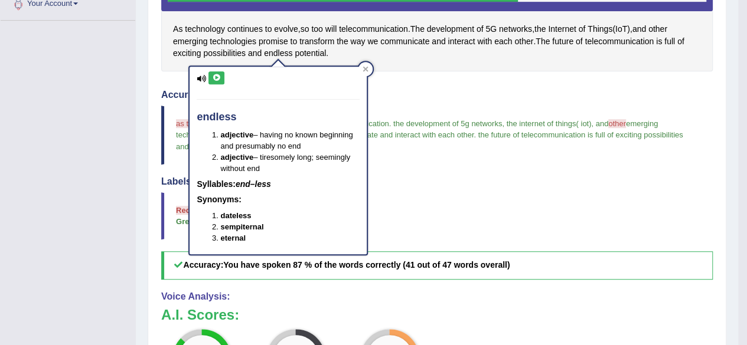
click at [217, 76] on icon at bounding box center [216, 77] width 9 height 7
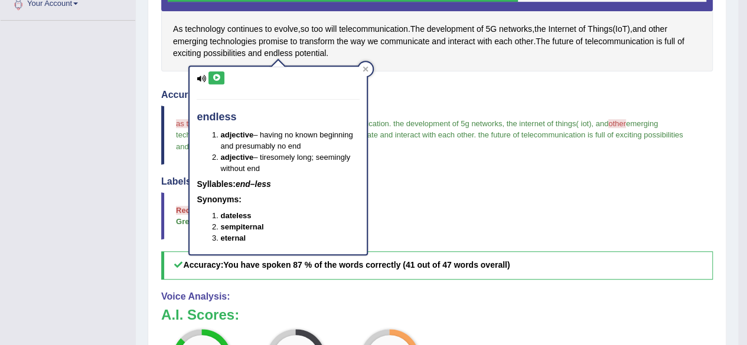
click at [217, 76] on icon at bounding box center [216, 77] width 9 height 7
click at [364, 71] on icon at bounding box center [365, 69] width 5 height 5
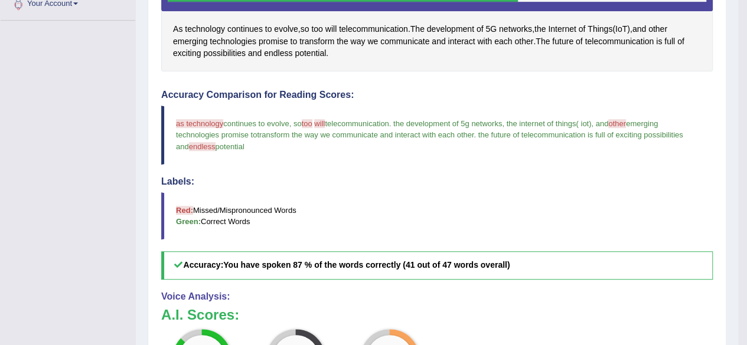
scroll to position [5, 0]
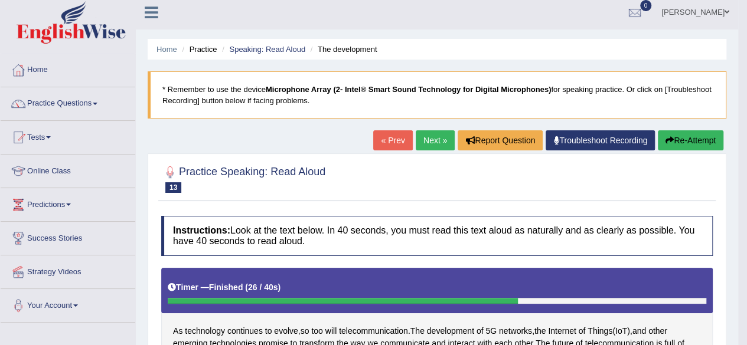
click at [426, 142] on link "Next »" at bounding box center [435, 141] width 39 height 20
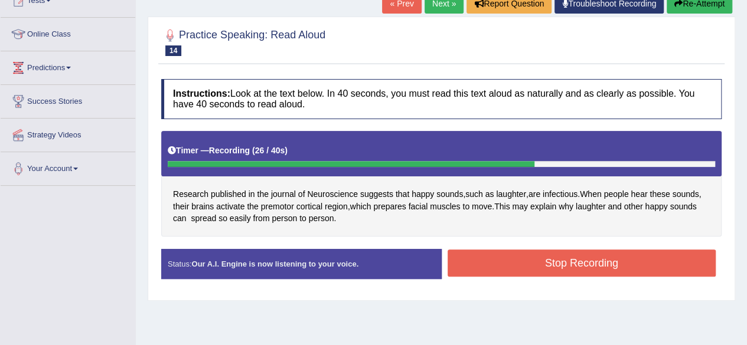
click at [575, 257] on button "Stop Recording" at bounding box center [582, 263] width 269 height 27
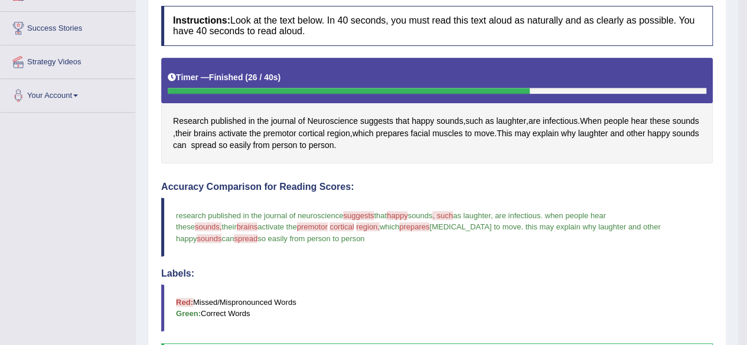
scroll to position [213, 0]
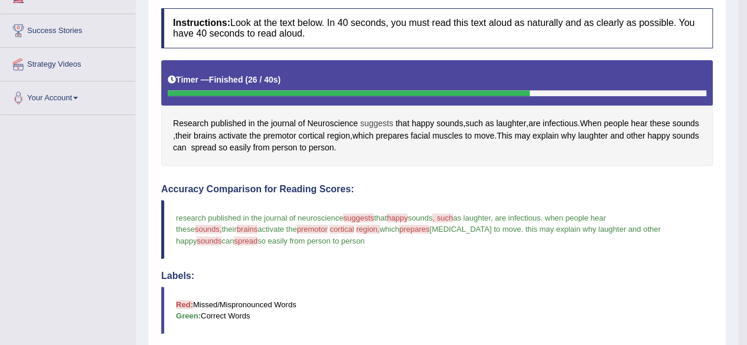
click at [384, 118] on span "suggests" at bounding box center [376, 124] width 33 height 12
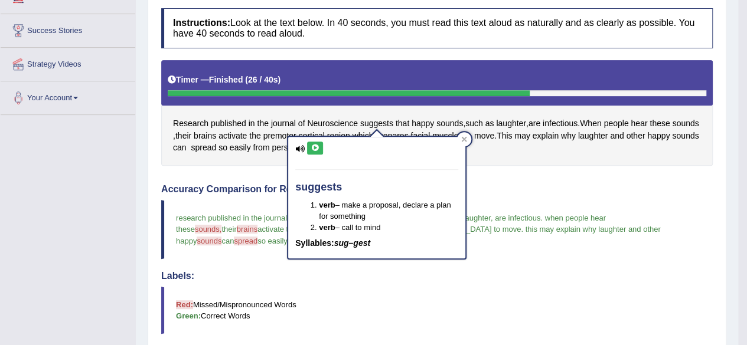
click at [315, 151] on button at bounding box center [315, 148] width 16 height 13
click at [315, 148] on icon at bounding box center [315, 148] width 9 height 7
click at [462, 136] on icon at bounding box center [464, 139] width 6 height 6
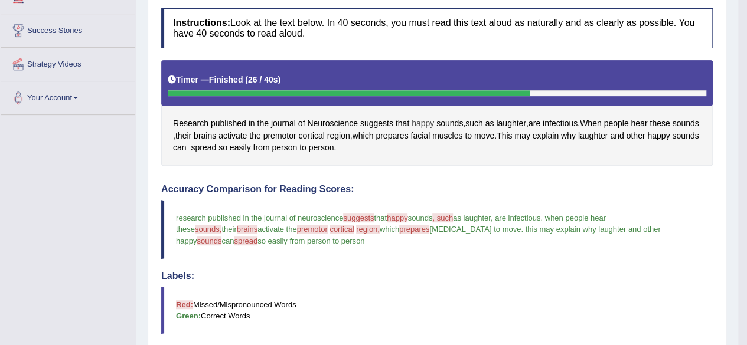
click at [422, 119] on span "happy" at bounding box center [423, 124] width 22 height 12
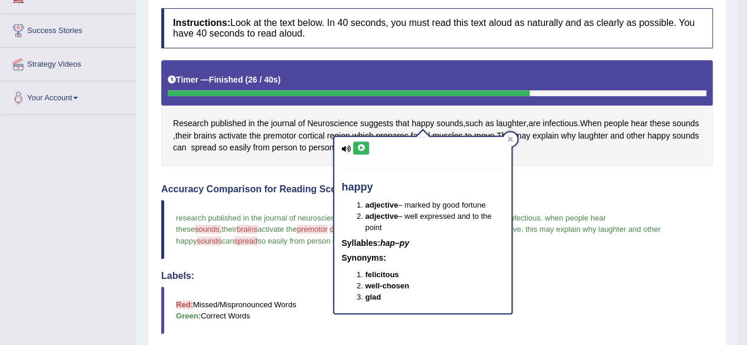
click at [360, 145] on icon at bounding box center [361, 148] width 9 height 7
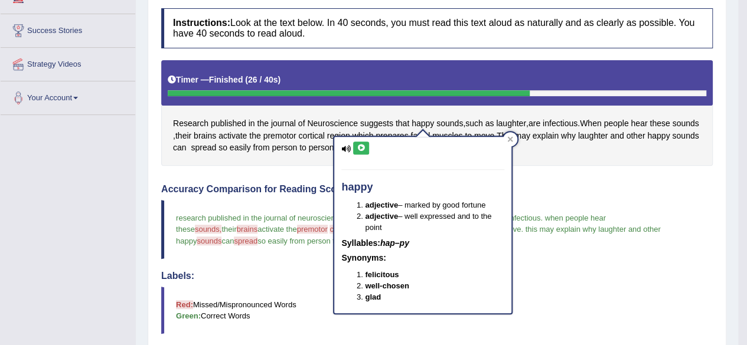
click at [360, 145] on icon at bounding box center [361, 148] width 9 height 7
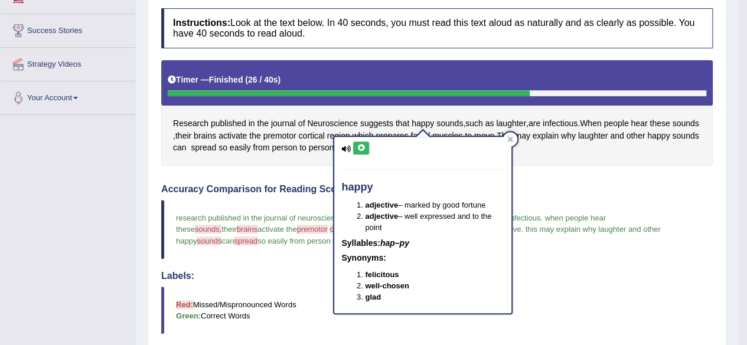
click at [360, 145] on icon at bounding box center [361, 148] width 9 height 7
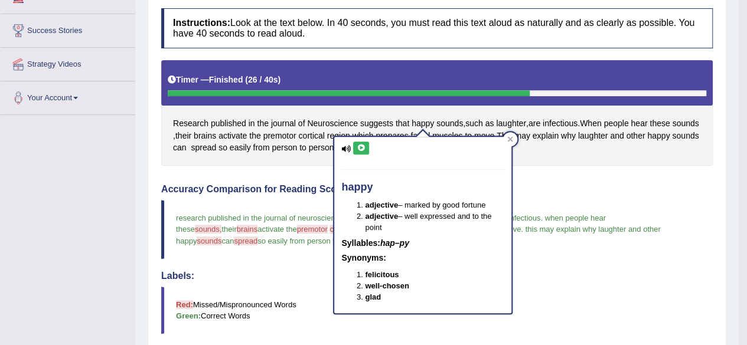
click at [360, 145] on icon at bounding box center [361, 148] width 9 height 7
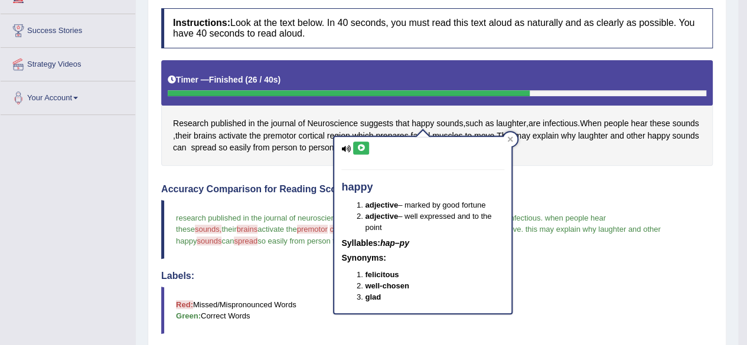
click at [360, 145] on icon at bounding box center [361, 148] width 9 height 7
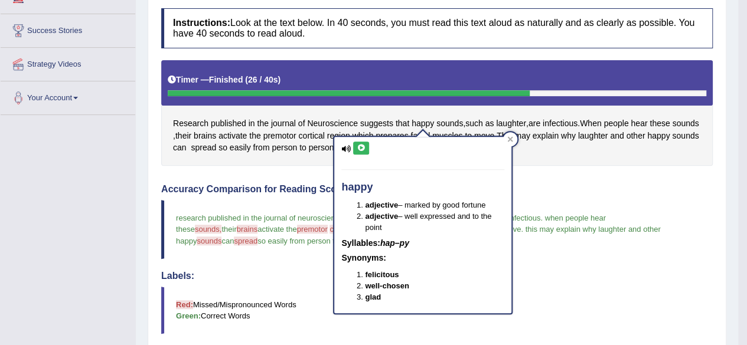
click at [360, 145] on icon at bounding box center [361, 148] width 9 height 7
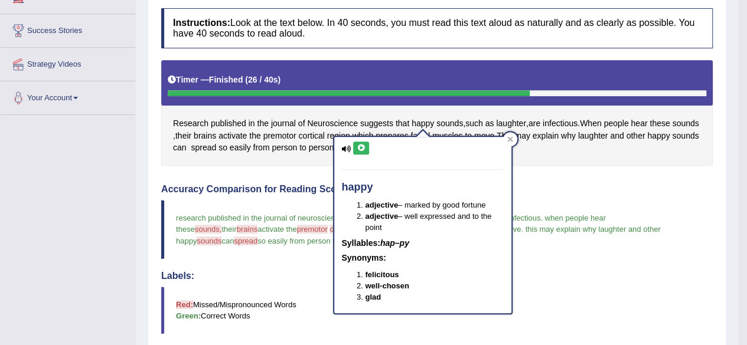
click at [360, 145] on icon at bounding box center [361, 148] width 9 height 7
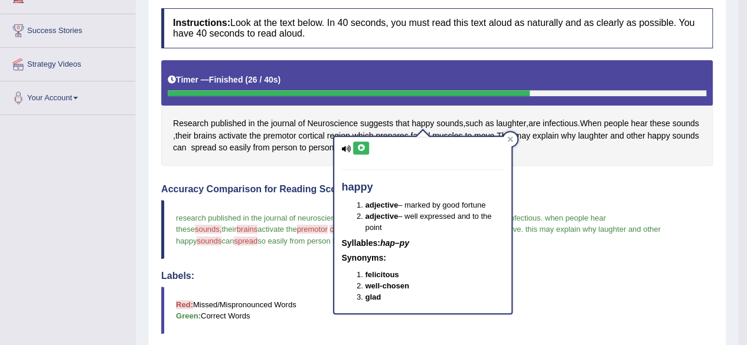
click at [360, 145] on icon at bounding box center [361, 148] width 9 height 7
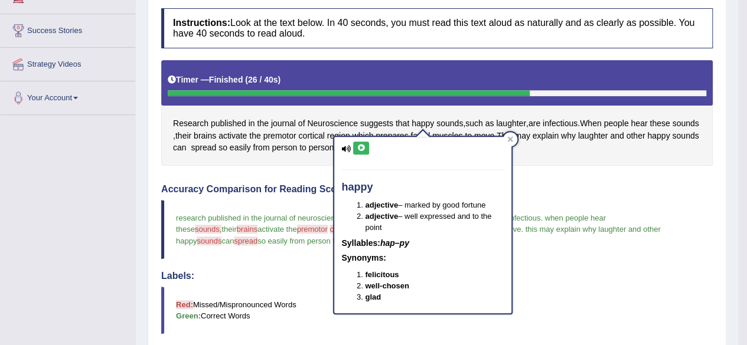
click at [360, 145] on icon at bounding box center [361, 148] width 9 height 7
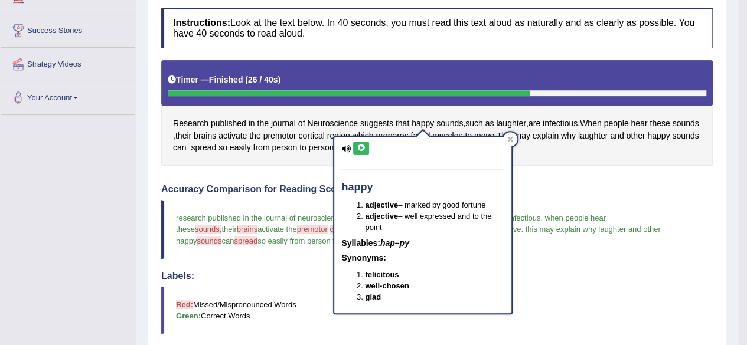
click at [360, 145] on icon at bounding box center [361, 148] width 9 height 7
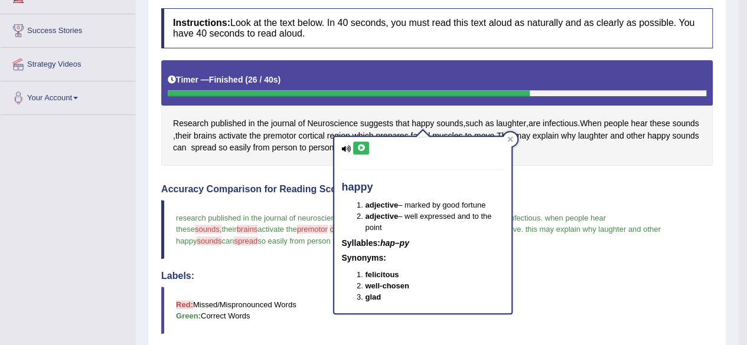
click at [360, 145] on icon at bounding box center [361, 148] width 9 height 7
click at [509, 141] on icon at bounding box center [510, 138] width 5 height 5
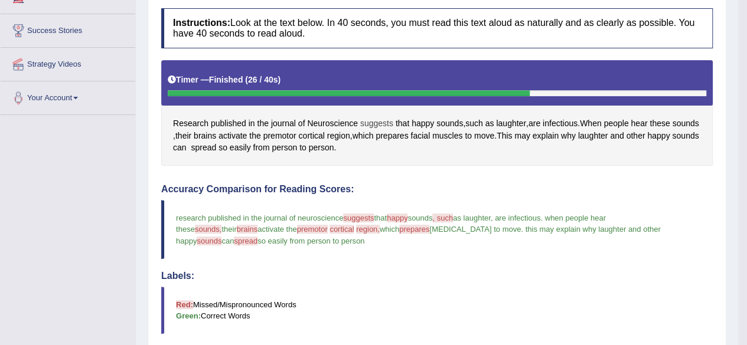
click at [379, 119] on span "suggests" at bounding box center [376, 124] width 33 height 12
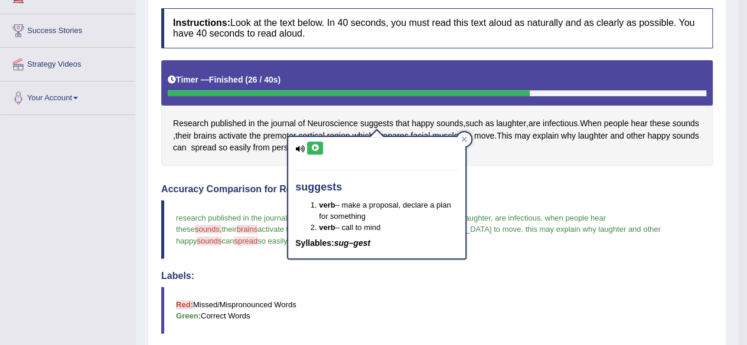
click at [315, 148] on icon at bounding box center [315, 148] width 9 height 7
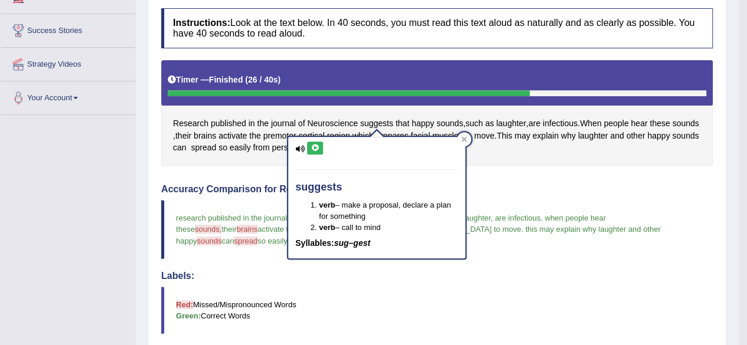
click at [315, 148] on icon at bounding box center [315, 148] width 9 height 7
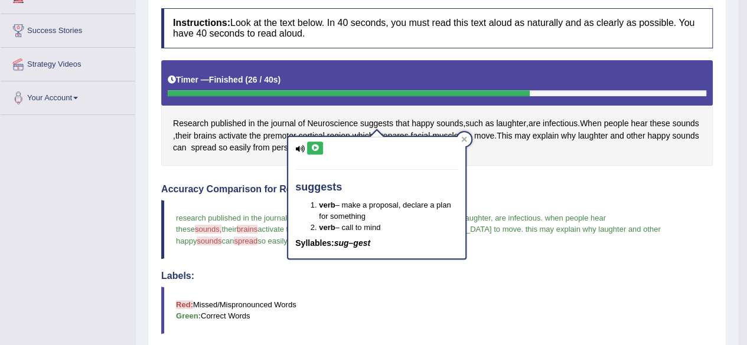
click at [315, 148] on icon at bounding box center [315, 148] width 9 height 7
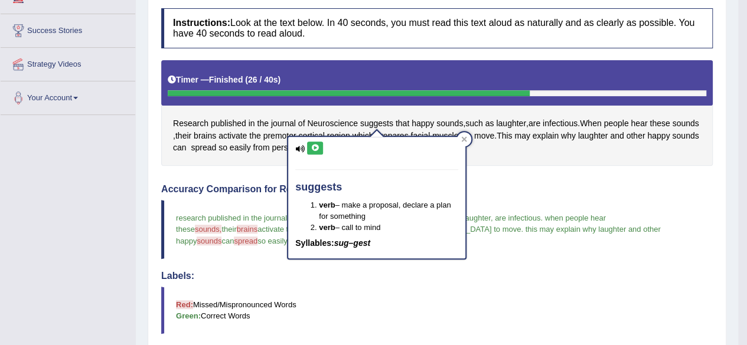
click at [315, 148] on icon at bounding box center [315, 148] width 9 height 7
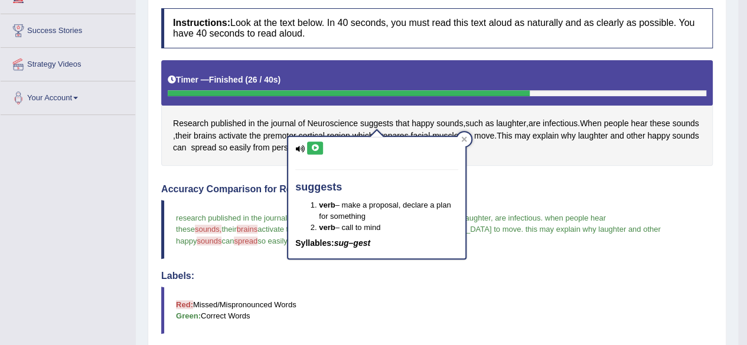
click at [315, 148] on icon at bounding box center [315, 148] width 9 height 7
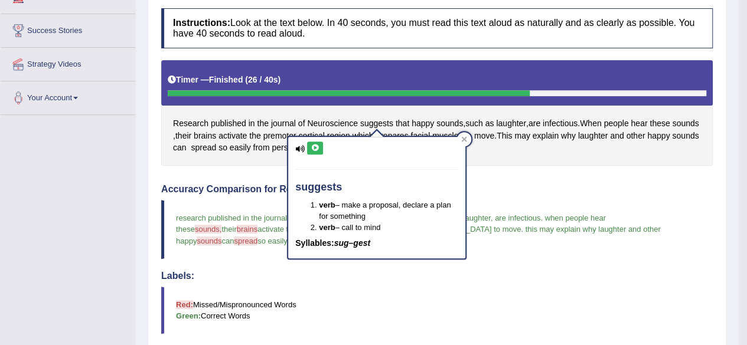
click at [315, 148] on icon at bounding box center [315, 148] width 9 height 7
click at [459, 142] on div at bounding box center [464, 139] width 14 height 14
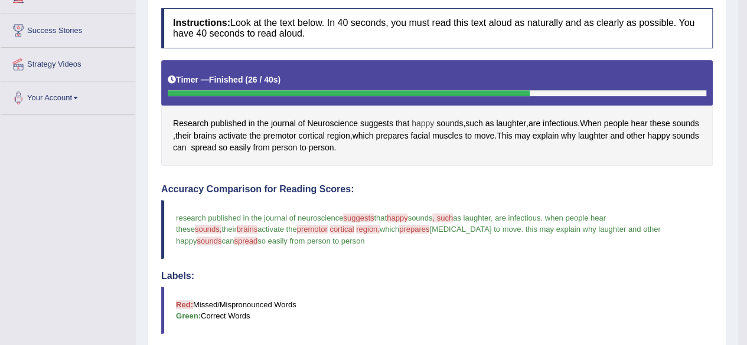
click at [418, 123] on span "happy" at bounding box center [423, 124] width 22 height 12
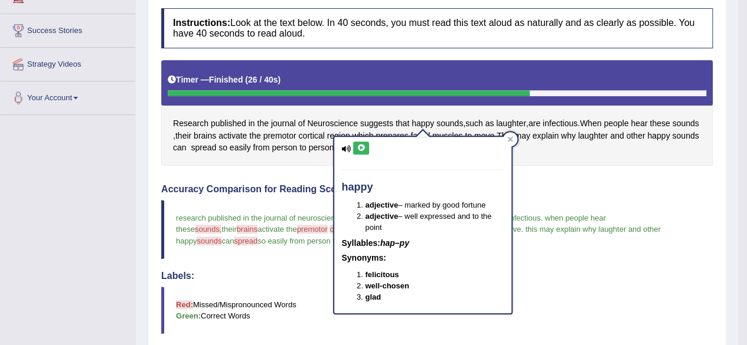
click at [358, 145] on icon at bounding box center [361, 148] width 9 height 7
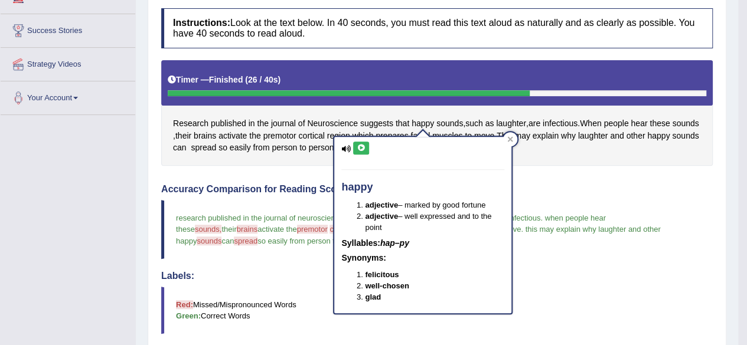
click at [358, 145] on icon at bounding box center [361, 148] width 9 height 7
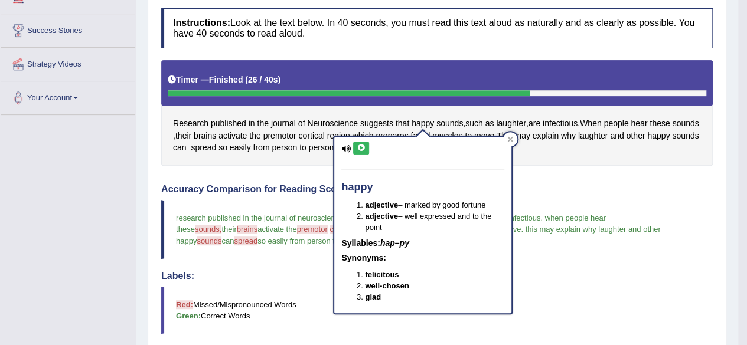
click at [358, 145] on icon at bounding box center [361, 148] width 9 height 7
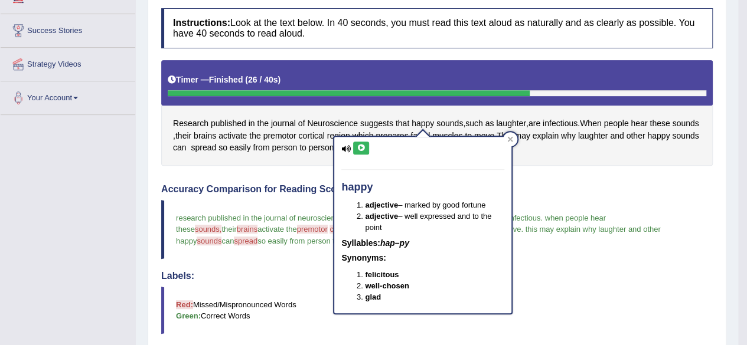
click at [358, 145] on icon at bounding box center [361, 148] width 9 height 7
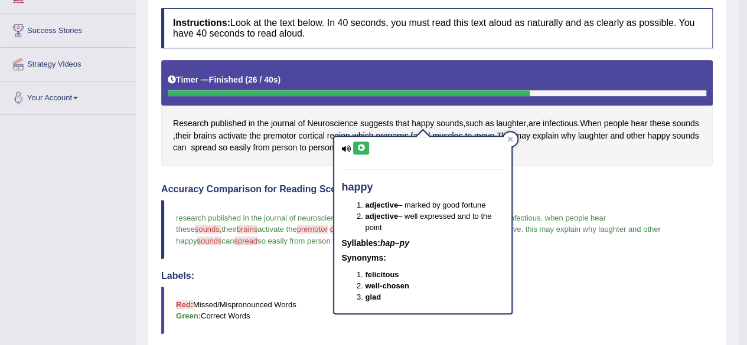
click at [358, 145] on icon at bounding box center [361, 148] width 9 height 7
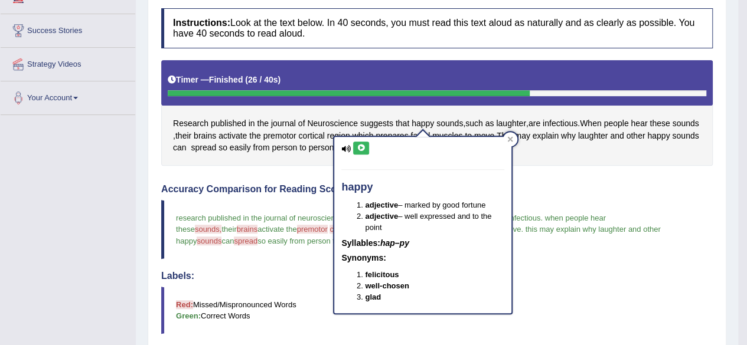
click at [358, 145] on icon at bounding box center [361, 148] width 9 height 7
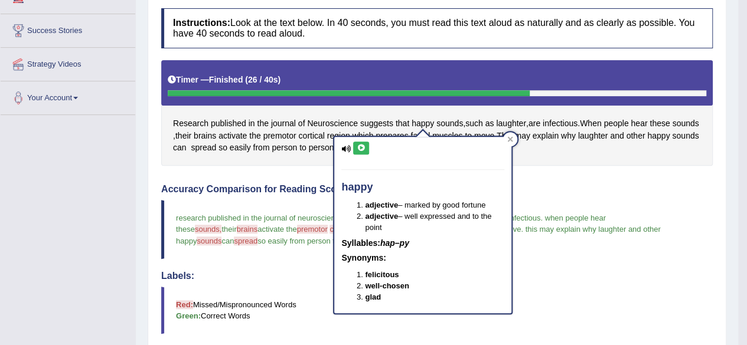
click at [358, 145] on icon at bounding box center [361, 148] width 9 height 7
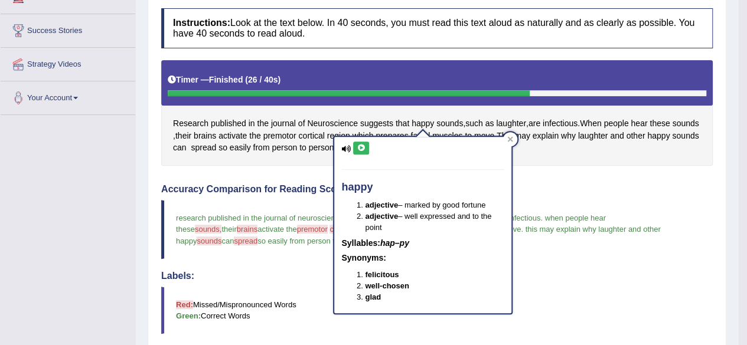
click at [358, 145] on icon at bounding box center [361, 148] width 9 height 7
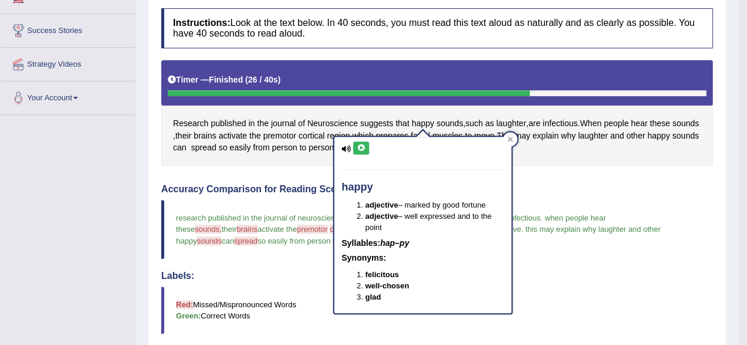
click at [358, 145] on icon at bounding box center [361, 148] width 9 height 7
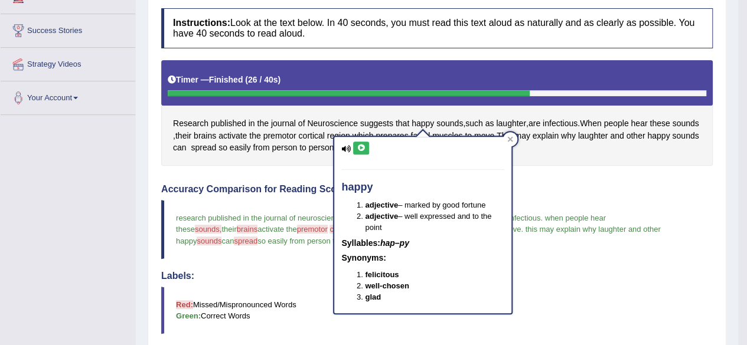
click at [358, 145] on icon at bounding box center [361, 148] width 9 height 7
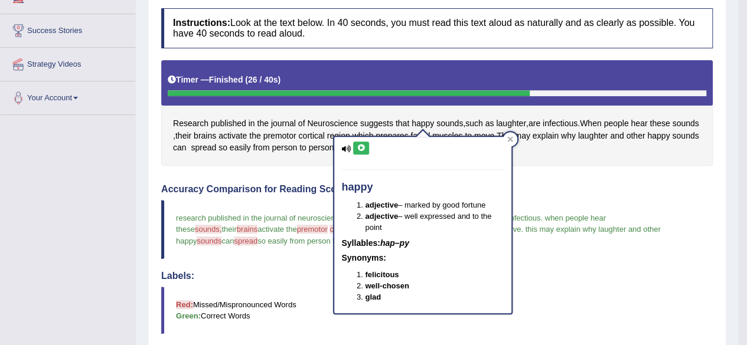
click at [358, 145] on icon at bounding box center [361, 148] width 9 height 7
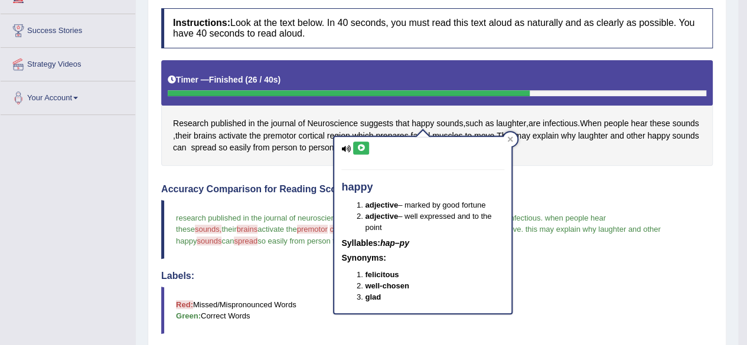
click at [358, 145] on icon at bounding box center [361, 148] width 9 height 7
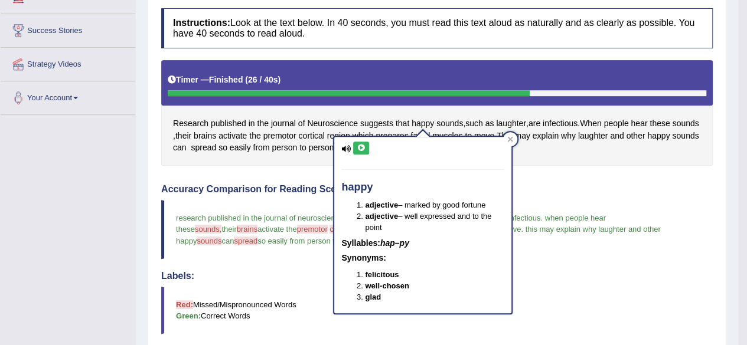
click at [358, 145] on icon at bounding box center [361, 148] width 9 height 7
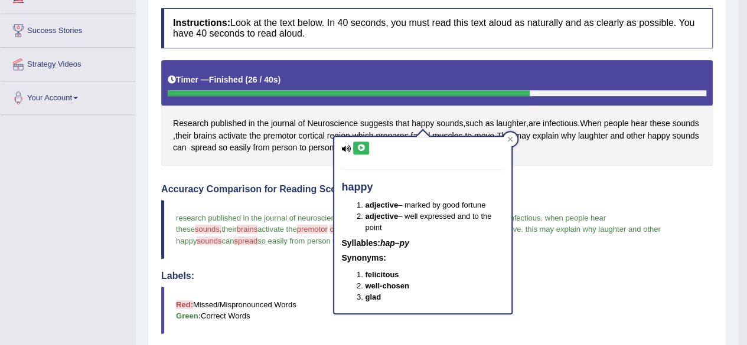
click at [358, 145] on icon at bounding box center [361, 148] width 9 height 7
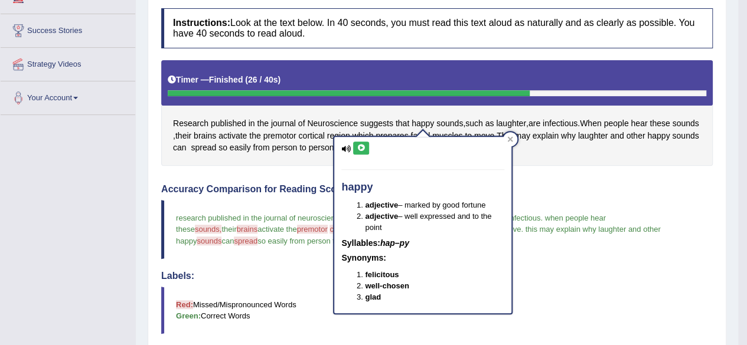
click at [358, 145] on icon at bounding box center [361, 148] width 9 height 7
click at [416, 161] on div "happy adjective – marked by good fortune adjective – well expressed and to the …" at bounding box center [422, 225] width 177 height 177
click at [366, 151] on button at bounding box center [361, 148] width 16 height 13
click at [359, 150] on icon at bounding box center [361, 148] width 9 height 7
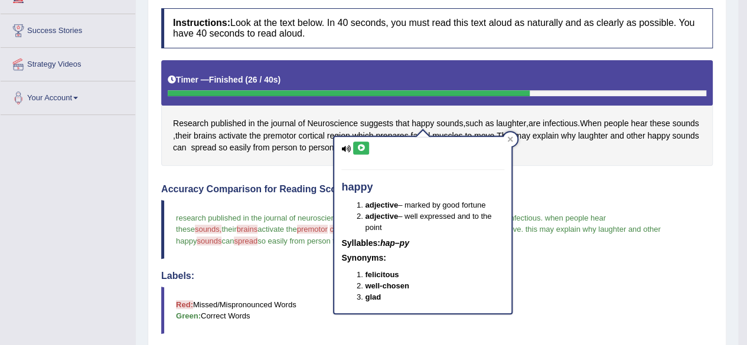
click at [359, 150] on icon at bounding box center [361, 148] width 9 height 7
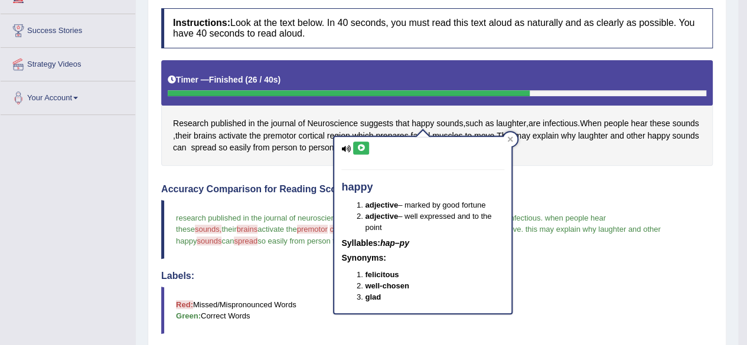
click at [359, 150] on icon at bounding box center [361, 148] width 9 height 7
click at [510, 140] on icon at bounding box center [510, 139] width 6 height 6
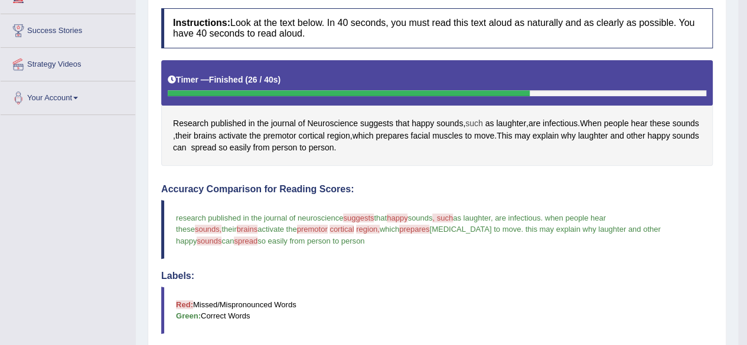
click at [477, 123] on span "such" at bounding box center [474, 124] width 18 height 12
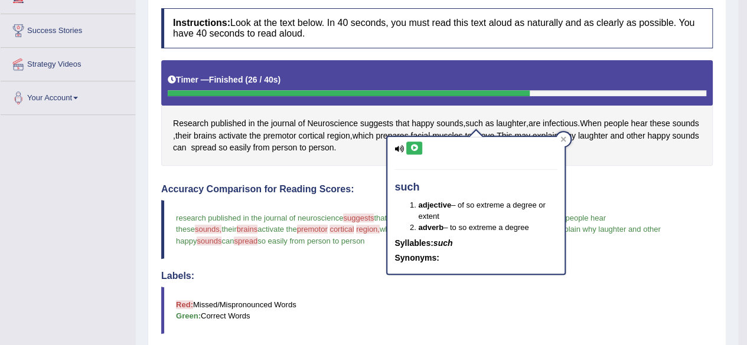
click at [411, 146] on icon at bounding box center [414, 148] width 9 height 7
click at [417, 147] on icon at bounding box center [414, 148] width 9 height 7
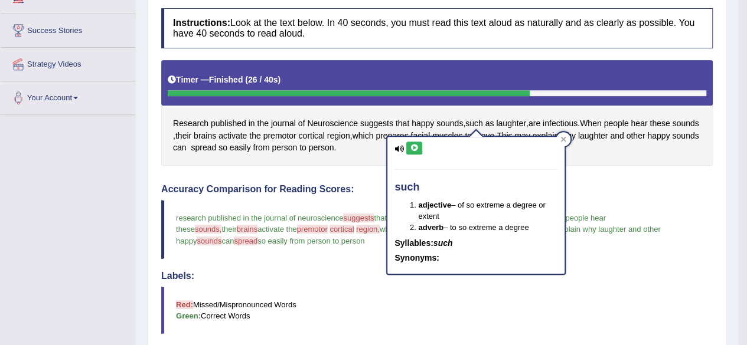
click at [417, 147] on icon at bounding box center [414, 148] width 9 height 7
click at [565, 133] on div at bounding box center [563, 139] width 14 height 14
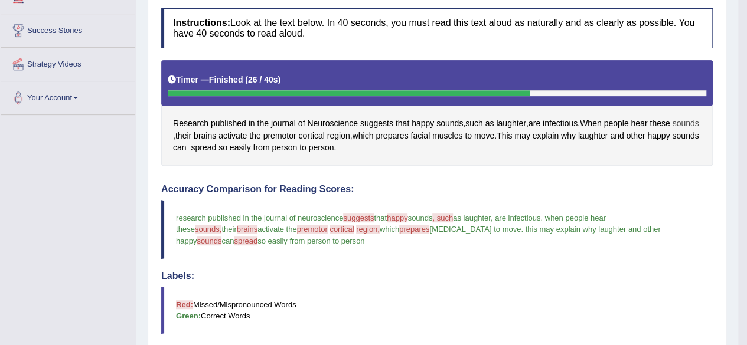
click at [672, 130] on span "sounds" at bounding box center [685, 124] width 27 height 12
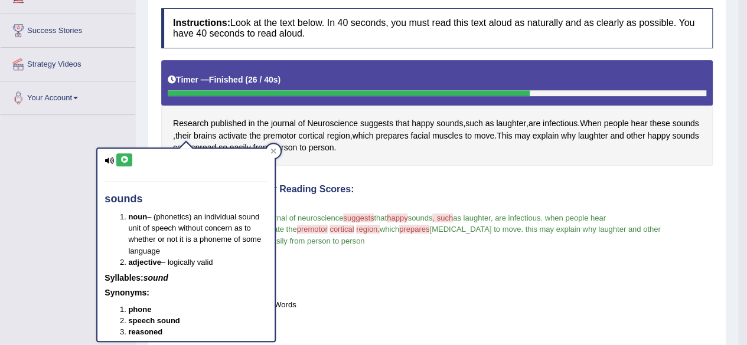
click at [119, 157] on button at bounding box center [124, 160] width 16 height 13
click at [127, 159] on icon at bounding box center [124, 160] width 9 height 7
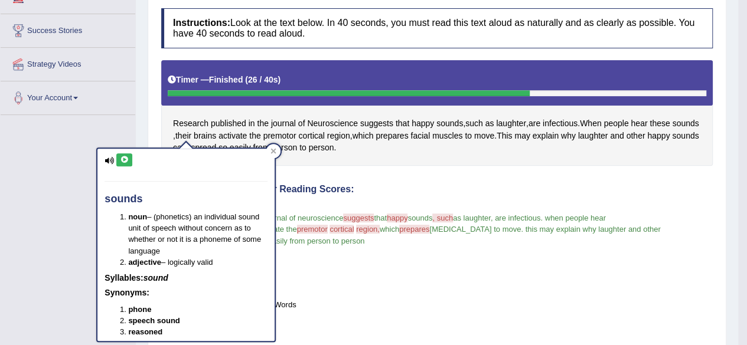
click at [127, 159] on icon at bounding box center [124, 160] width 9 height 7
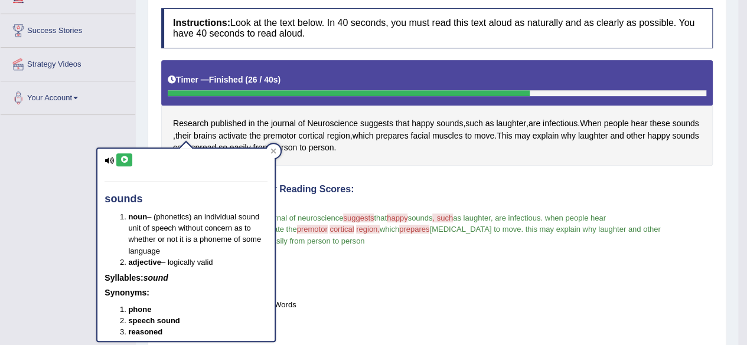
click at [127, 159] on icon at bounding box center [124, 160] width 9 height 7
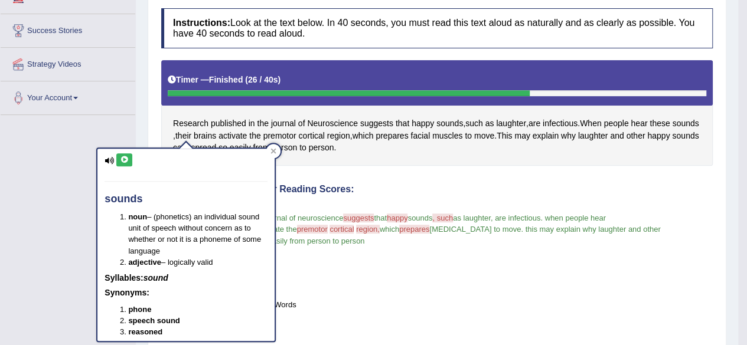
click at [127, 159] on icon at bounding box center [124, 160] width 9 height 7
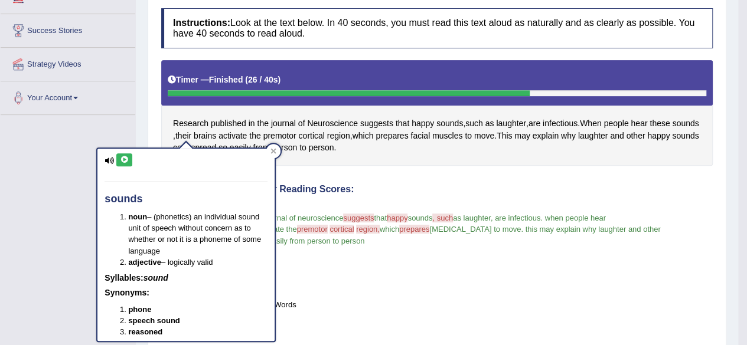
click at [127, 159] on icon at bounding box center [124, 160] width 9 height 7
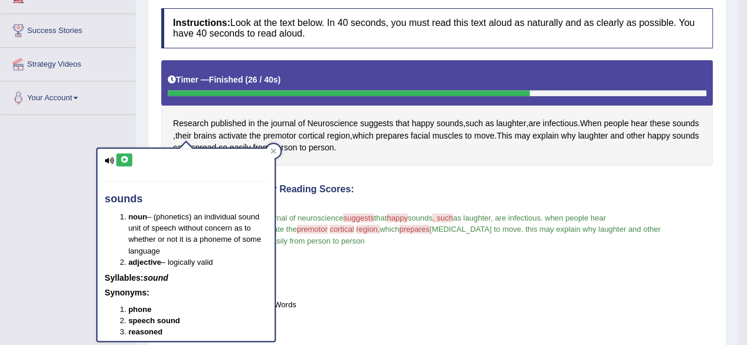
click at [127, 159] on icon at bounding box center [124, 160] width 9 height 7
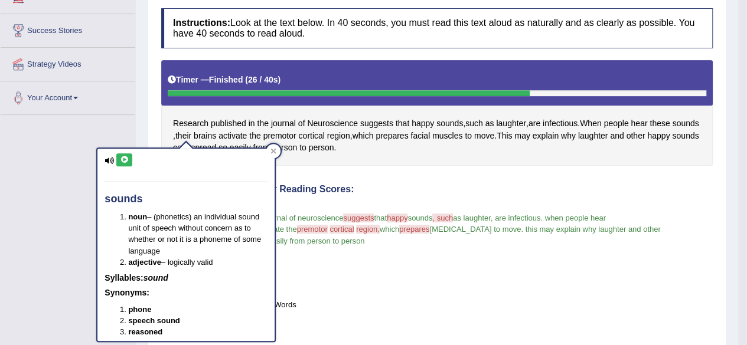
click at [127, 159] on icon at bounding box center [124, 160] width 9 height 7
click at [274, 151] on icon at bounding box center [273, 151] width 5 height 5
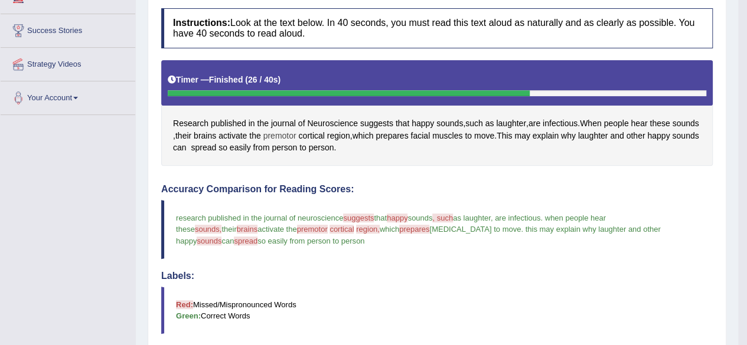
click at [296, 133] on span "premotor" at bounding box center [279, 136] width 33 height 12
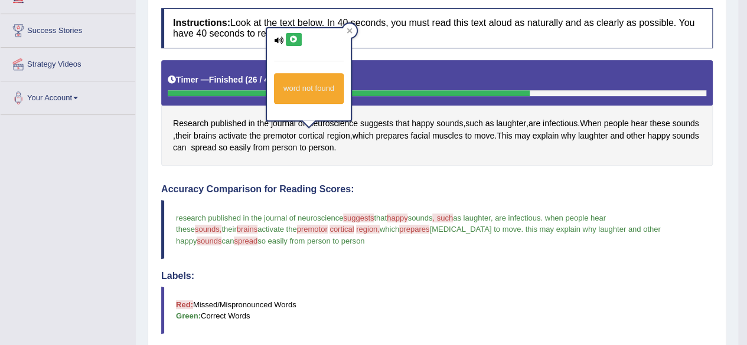
click at [295, 37] on icon at bounding box center [293, 39] width 9 height 7
click at [292, 39] on icon at bounding box center [293, 39] width 9 height 7
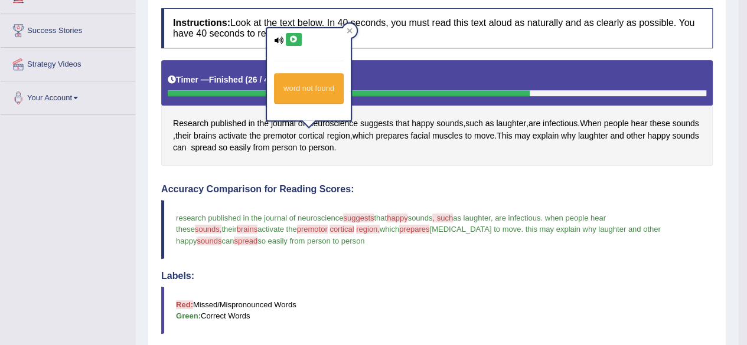
click at [292, 39] on icon at bounding box center [293, 39] width 9 height 7
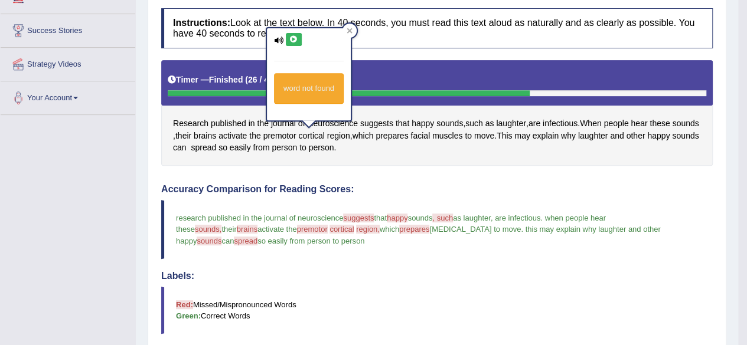
click at [292, 39] on icon at bounding box center [293, 39] width 9 height 7
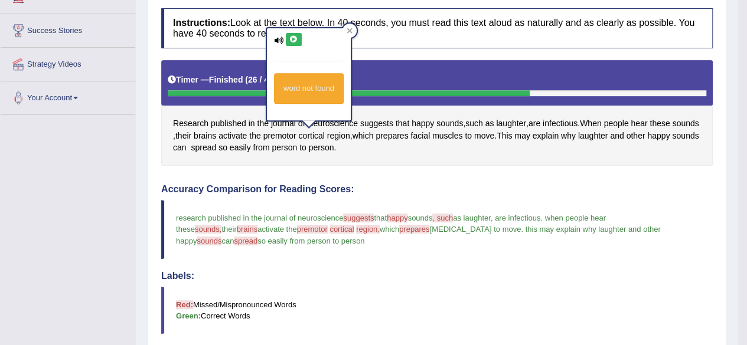
click at [293, 36] on icon at bounding box center [293, 39] width 9 height 7
click at [346, 25] on div at bounding box center [350, 31] width 14 height 14
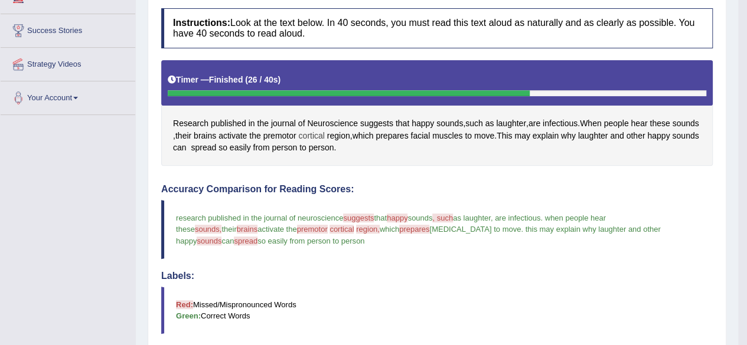
click at [324, 131] on span "cortical" at bounding box center [311, 136] width 26 height 12
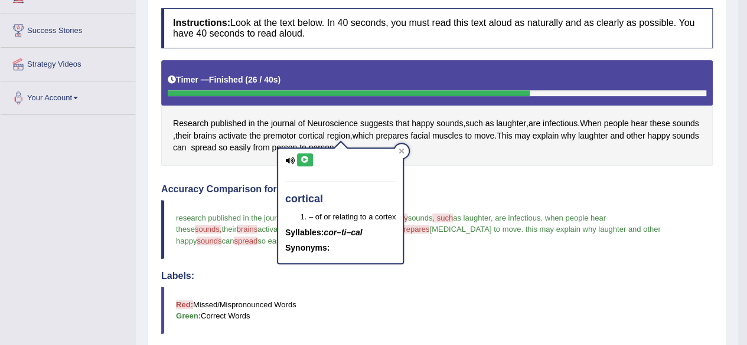
click at [307, 160] on icon at bounding box center [305, 160] width 9 height 7
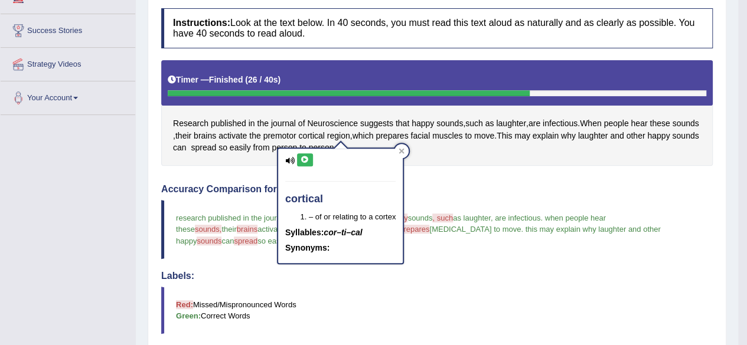
click at [307, 160] on icon at bounding box center [305, 160] width 9 height 7
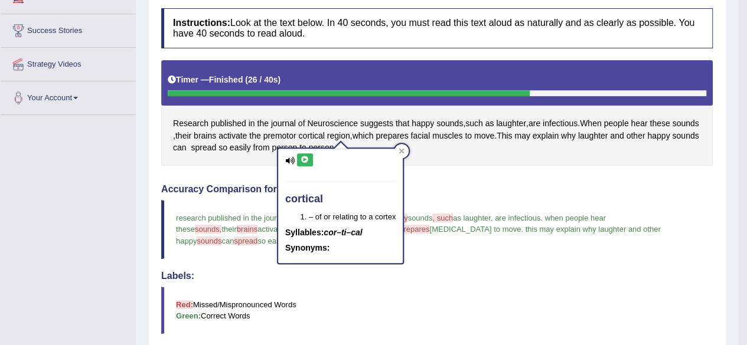
click at [307, 160] on icon at bounding box center [305, 160] width 9 height 7
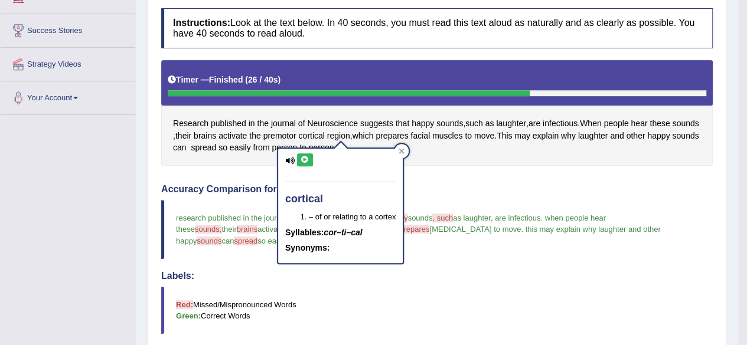
click at [307, 160] on icon at bounding box center [305, 160] width 9 height 7
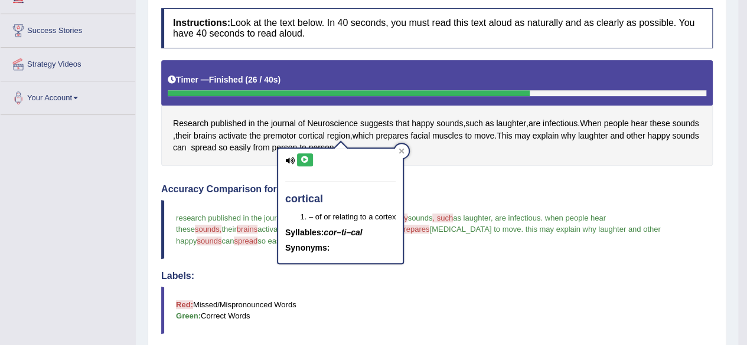
click at [307, 160] on icon at bounding box center [305, 160] width 9 height 7
click at [305, 158] on icon at bounding box center [305, 160] width 9 height 7
click at [305, 157] on icon at bounding box center [305, 160] width 9 height 7
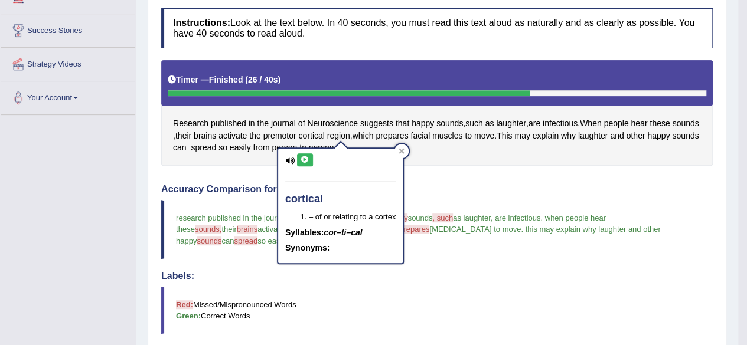
click at [305, 157] on icon at bounding box center [305, 160] width 9 height 7
click at [403, 155] on div at bounding box center [402, 151] width 14 height 14
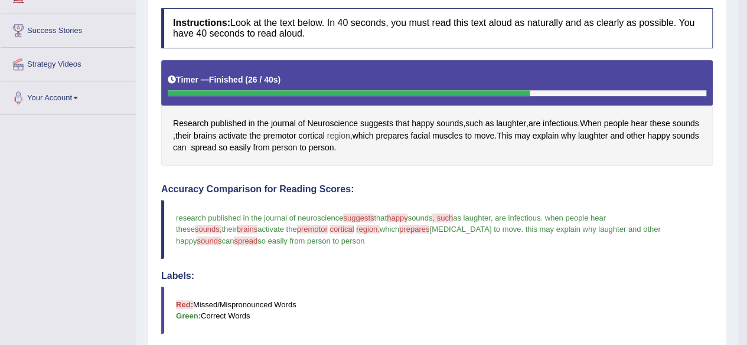
click at [350, 133] on span "region" at bounding box center [338, 136] width 23 height 12
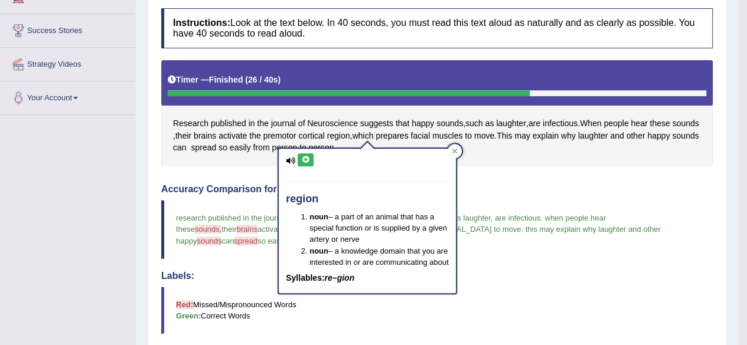
click at [304, 160] on icon at bounding box center [305, 160] width 9 height 7
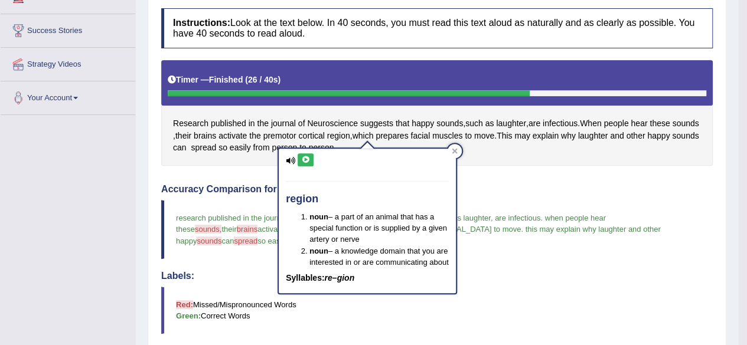
click at [304, 160] on icon at bounding box center [305, 160] width 9 height 7
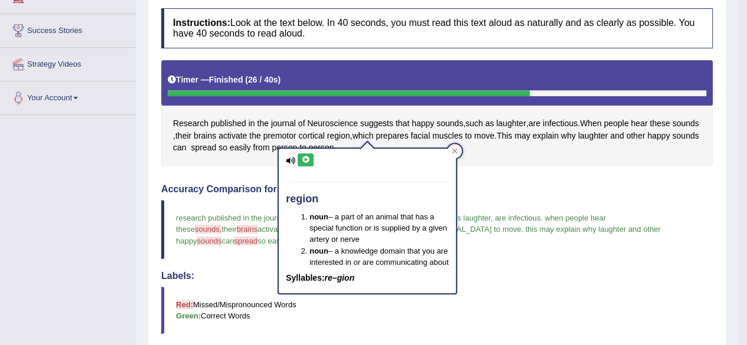
click at [304, 160] on icon at bounding box center [305, 160] width 9 height 7
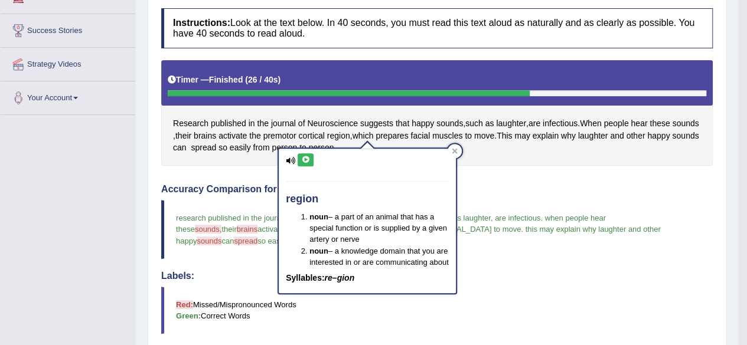
click at [304, 160] on icon at bounding box center [305, 160] width 9 height 7
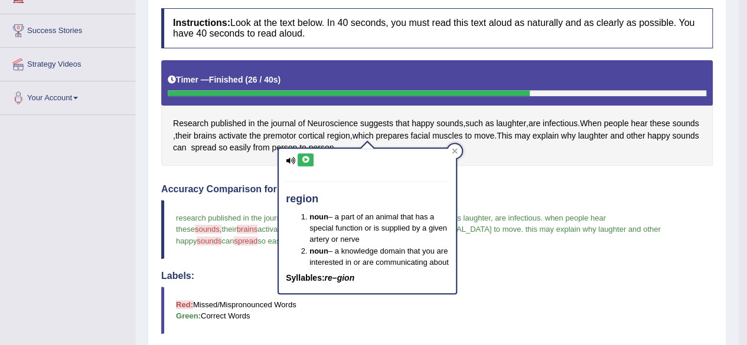
click at [304, 160] on icon at bounding box center [305, 160] width 9 height 7
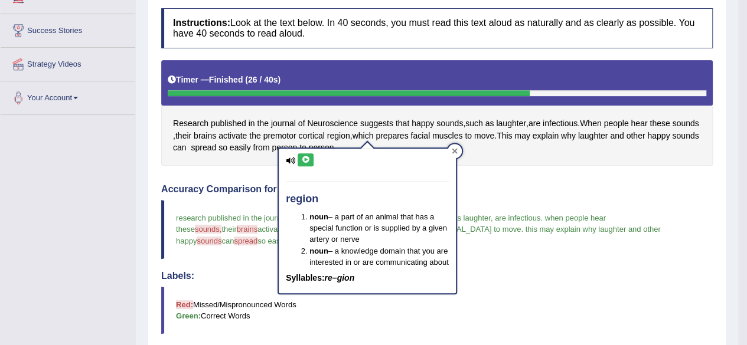
click at [452, 146] on div at bounding box center [455, 151] width 14 height 14
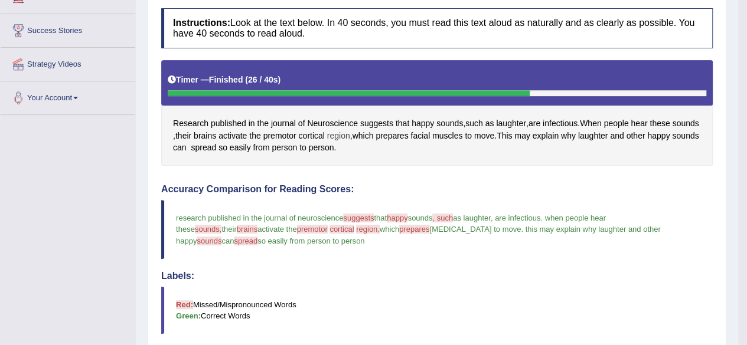
click at [350, 135] on span "region" at bounding box center [338, 136] width 23 height 12
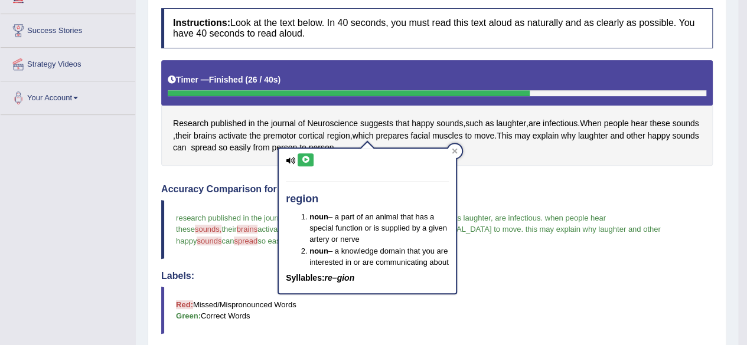
click at [303, 159] on icon at bounding box center [305, 160] width 9 height 7
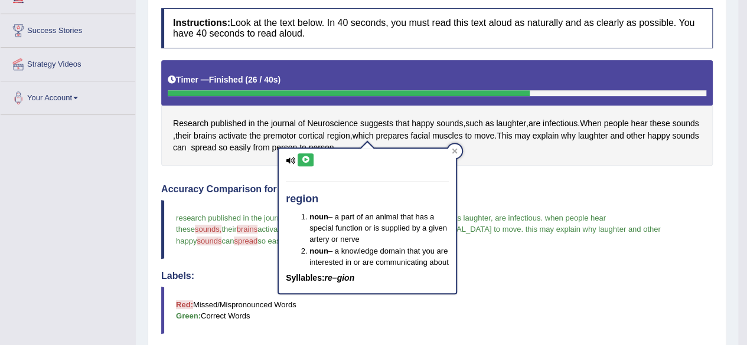
click at [303, 159] on icon at bounding box center [305, 160] width 9 height 7
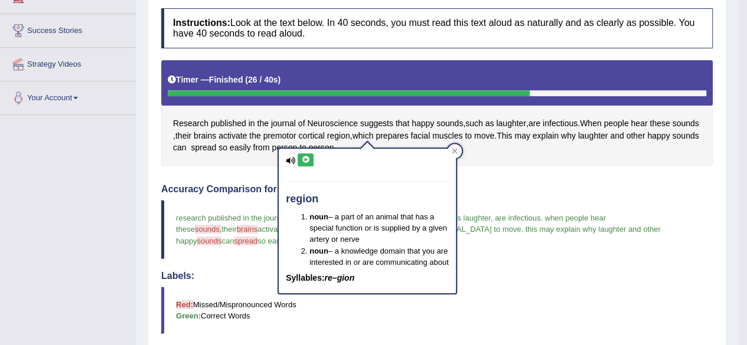
click at [303, 159] on icon at bounding box center [305, 160] width 9 height 7
click at [451, 149] on div at bounding box center [455, 151] width 14 height 14
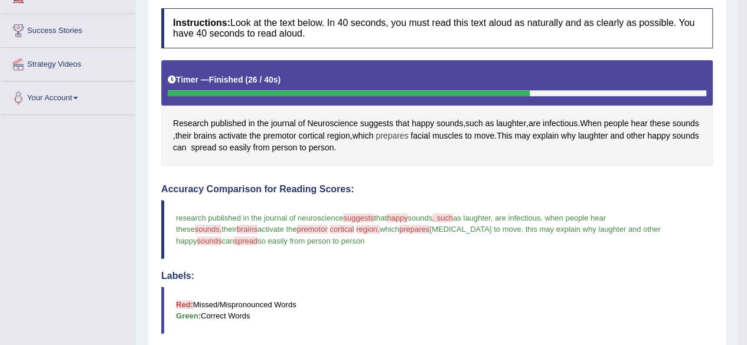
click at [408, 135] on span "prepares" at bounding box center [392, 136] width 32 height 12
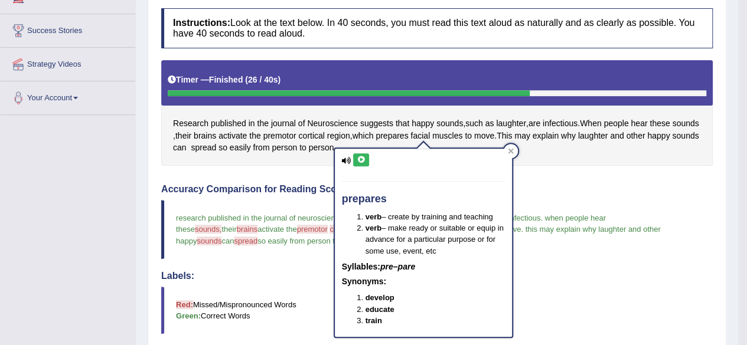
click at [361, 159] on icon at bounding box center [361, 160] width 9 height 7
click at [360, 160] on icon at bounding box center [361, 160] width 9 height 7
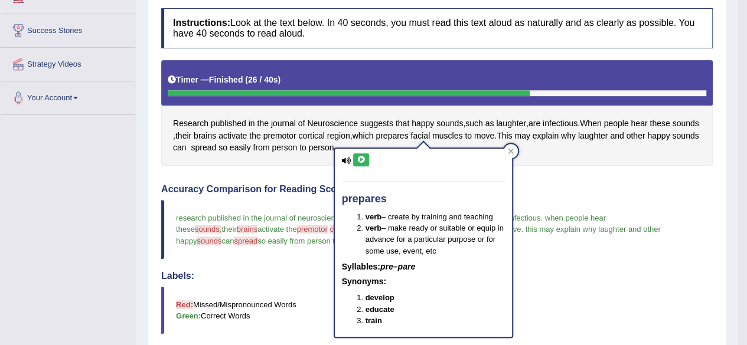
click at [360, 160] on icon at bounding box center [361, 160] width 9 height 7
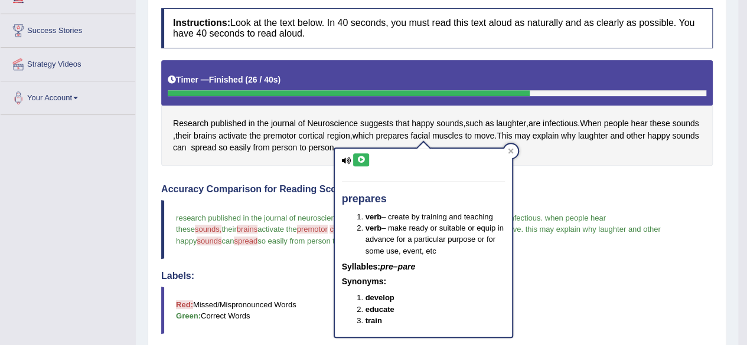
click at [360, 160] on icon at bounding box center [361, 160] width 9 height 7
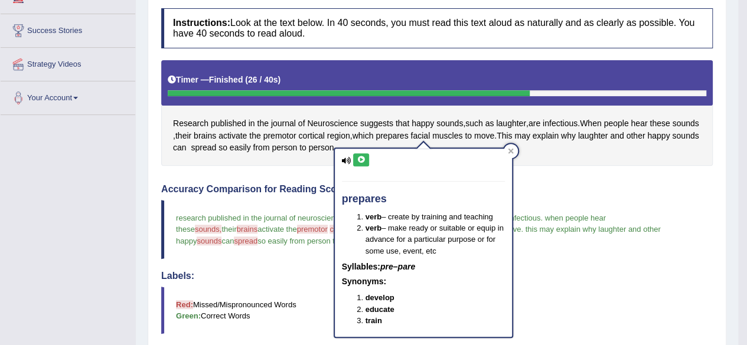
click at [360, 160] on icon at bounding box center [361, 160] width 9 height 7
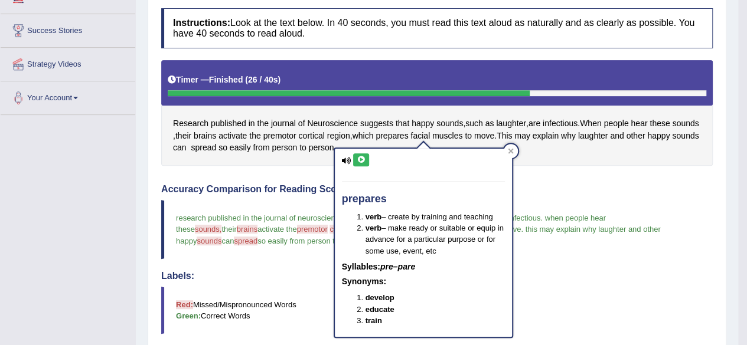
click at [360, 160] on icon at bounding box center [361, 160] width 9 height 7
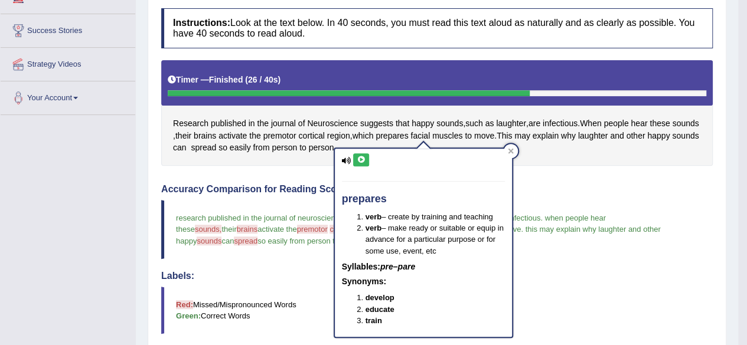
click at [360, 160] on icon at bounding box center [361, 160] width 9 height 7
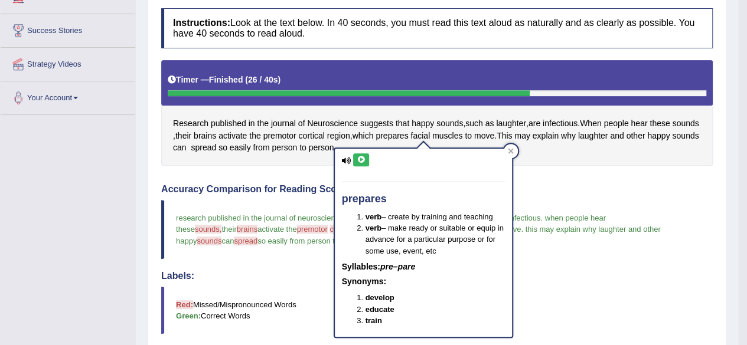
click at [360, 160] on icon at bounding box center [361, 160] width 9 height 7
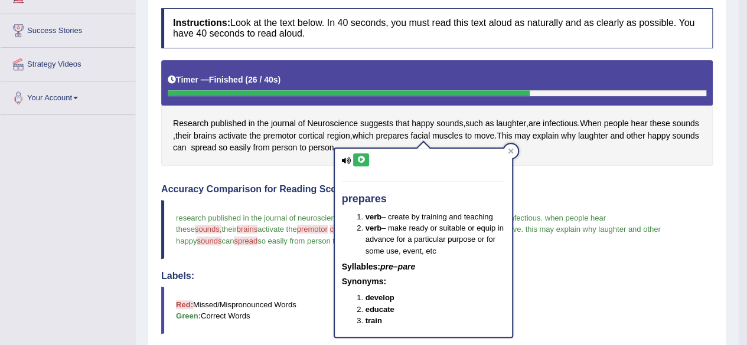
click at [360, 160] on icon at bounding box center [361, 160] width 9 height 7
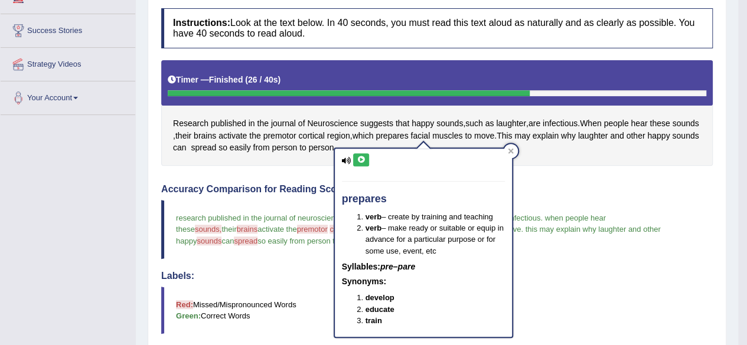
click at [360, 160] on icon at bounding box center [361, 160] width 9 height 7
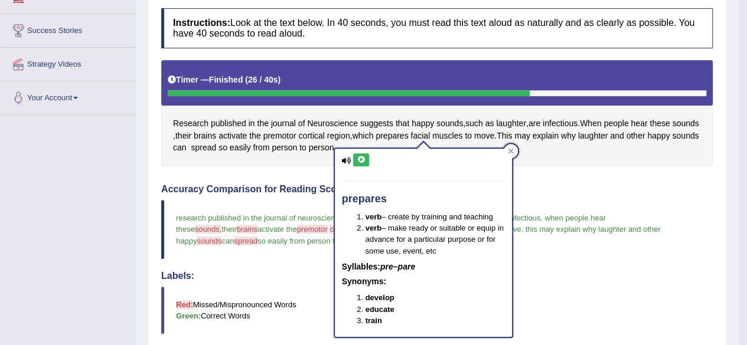
click at [360, 160] on icon at bounding box center [361, 160] width 9 height 7
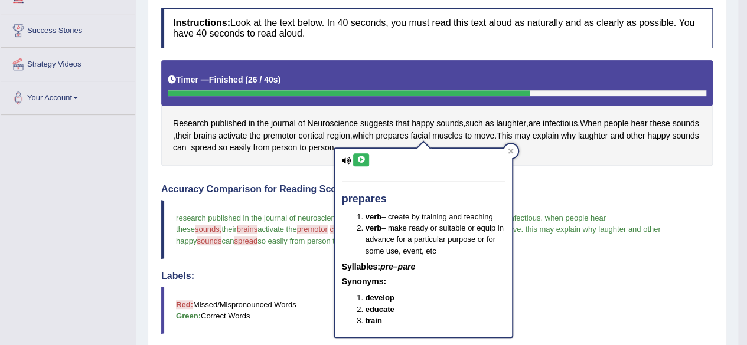
click at [360, 160] on icon at bounding box center [361, 160] width 9 height 7
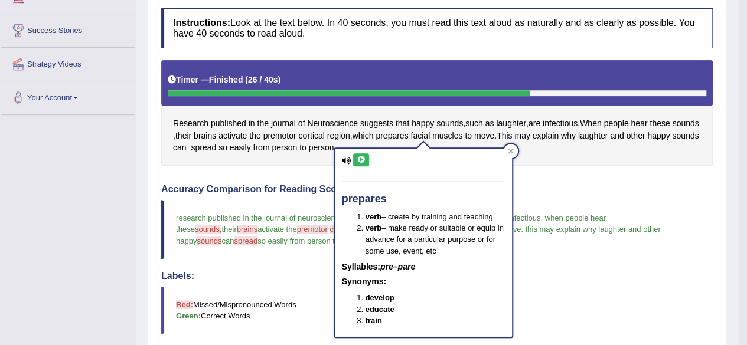
click at [360, 160] on icon at bounding box center [361, 160] width 9 height 7
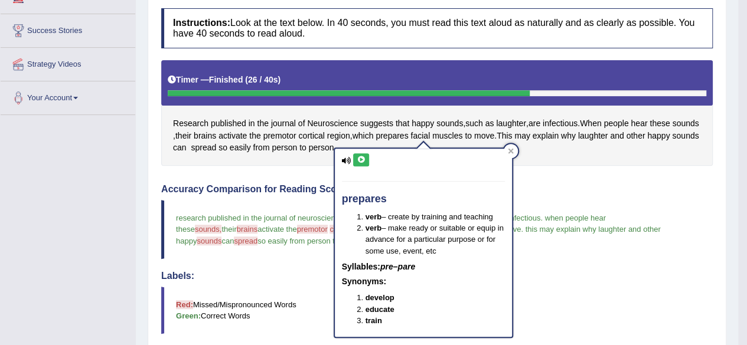
click at [360, 160] on icon at bounding box center [361, 160] width 9 height 7
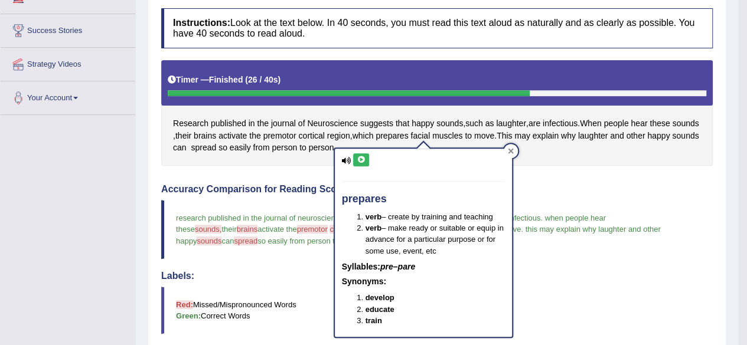
click at [511, 154] on icon at bounding box center [511, 151] width 6 height 6
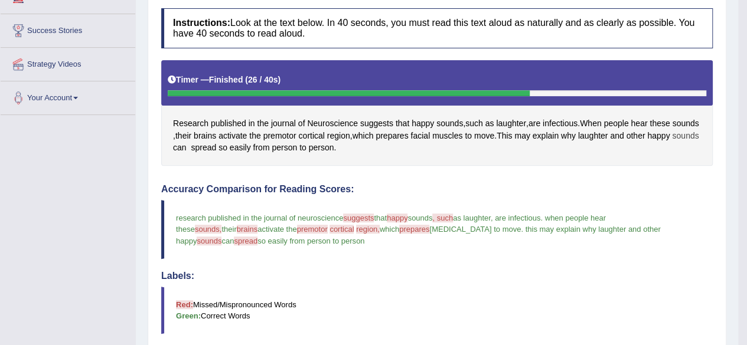
click at [672, 142] on span "sounds" at bounding box center [685, 136] width 27 height 12
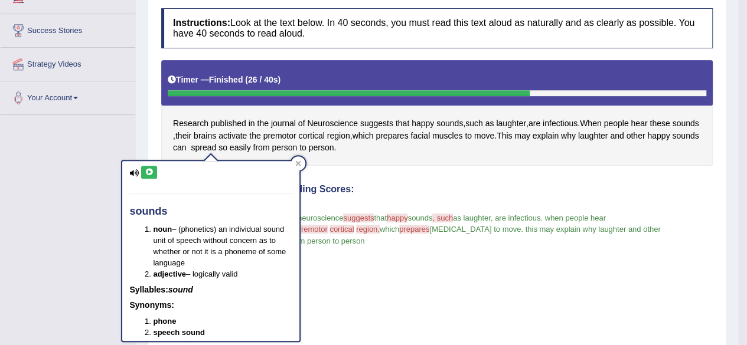
click at [151, 171] on icon at bounding box center [149, 172] width 9 height 7
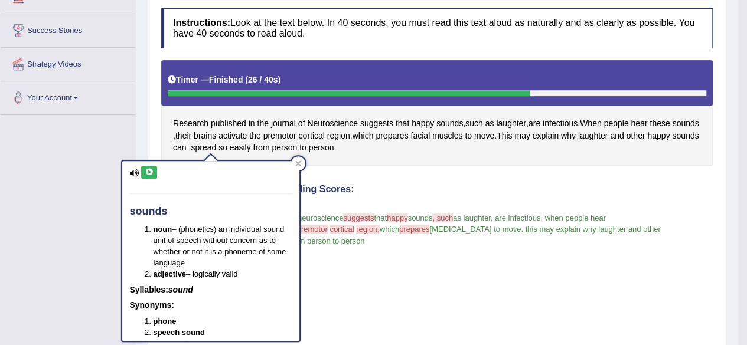
click at [151, 171] on icon at bounding box center [149, 172] width 9 height 7
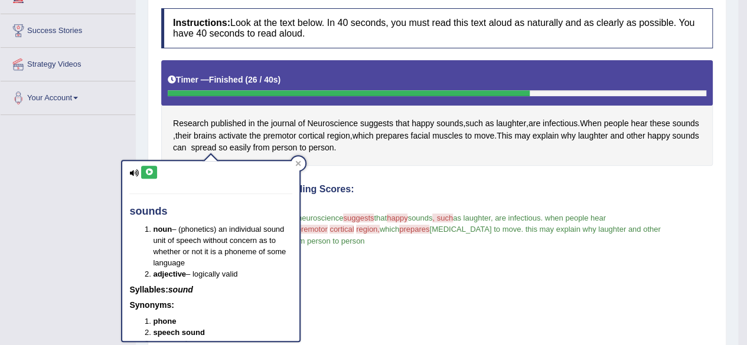
click at [151, 171] on icon at bounding box center [149, 172] width 9 height 7
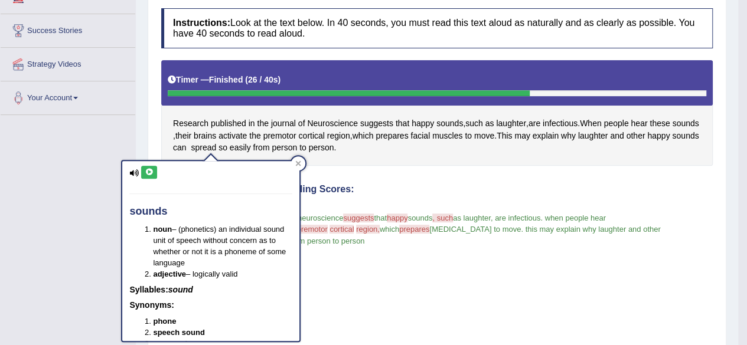
click at [151, 171] on icon at bounding box center [149, 172] width 9 height 7
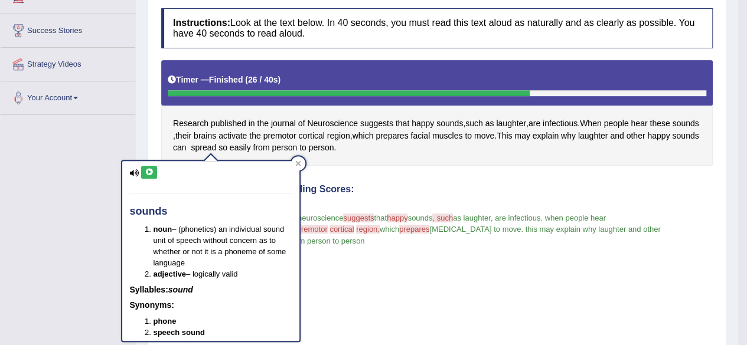
click at [151, 171] on icon at bounding box center [149, 172] width 9 height 7
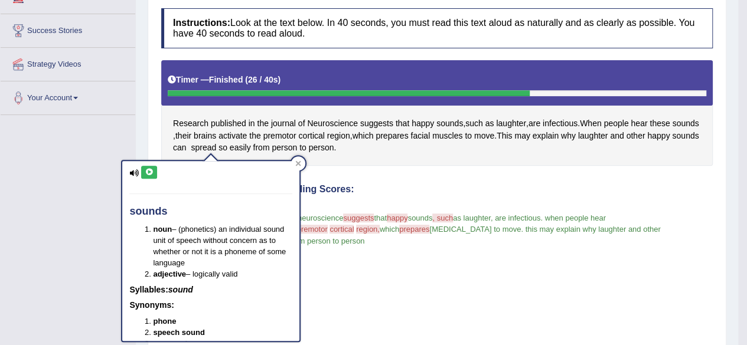
click at [151, 171] on icon at bounding box center [149, 172] width 9 height 7
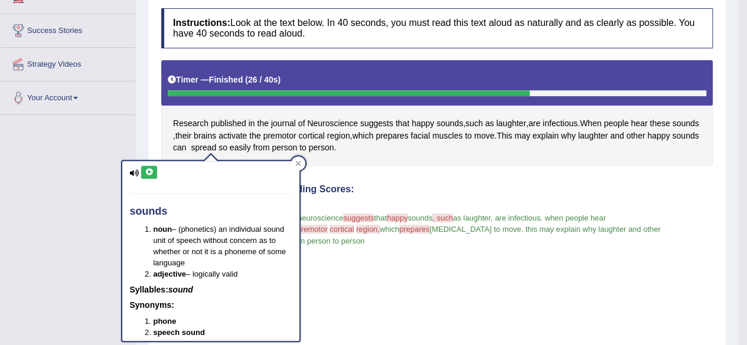
click at [151, 171] on icon at bounding box center [149, 172] width 9 height 7
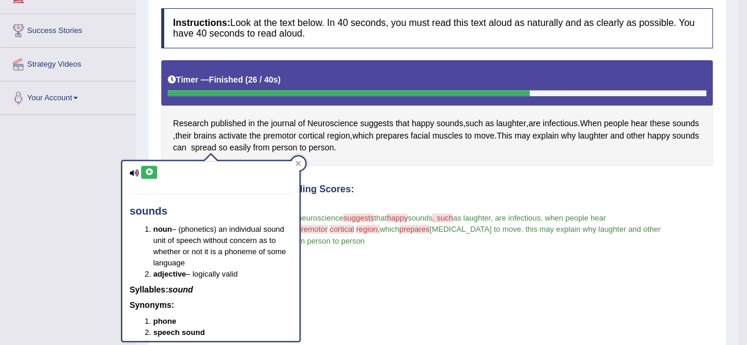
click at [151, 171] on icon at bounding box center [149, 172] width 9 height 7
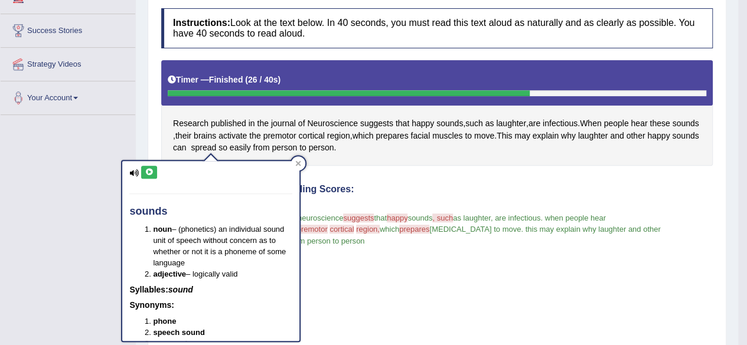
click at [151, 171] on icon at bounding box center [149, 172] width 9 height 7
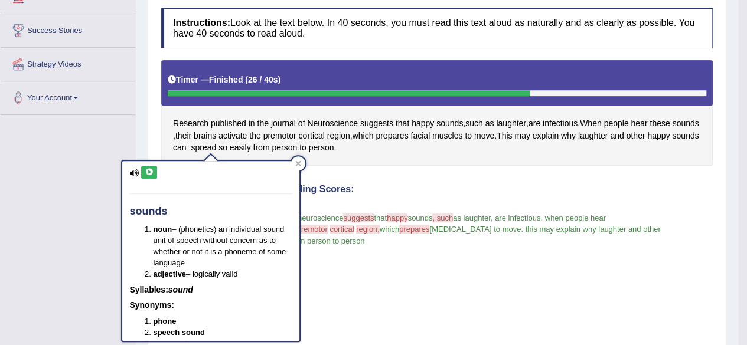
click at [149, 171] on icon at bounding box center [149, 172] width 9 height 7
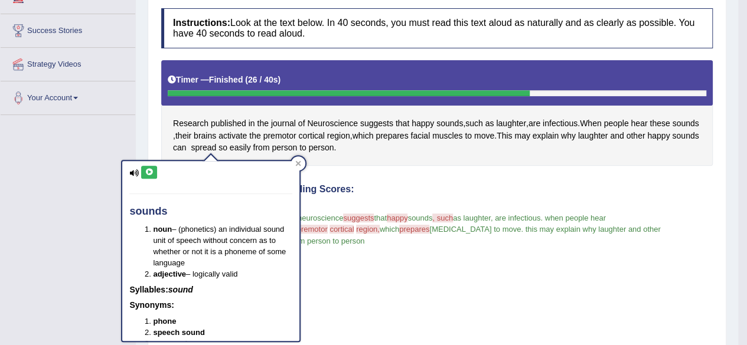
click at [149, 171] on icon at bounding box center [149, 172] width 9 height 7
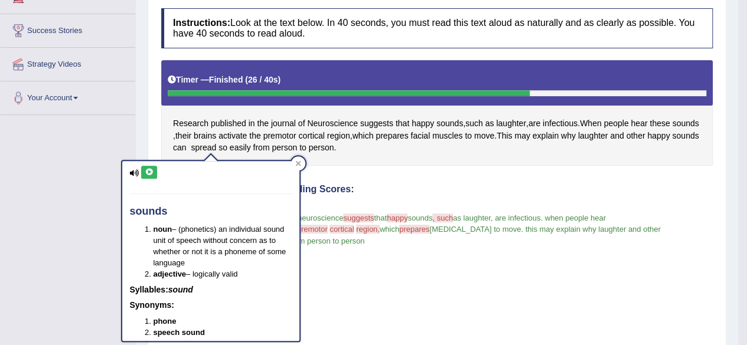
click at [149, 171] on icon at bounding box center [149, 172] width 9 height 7
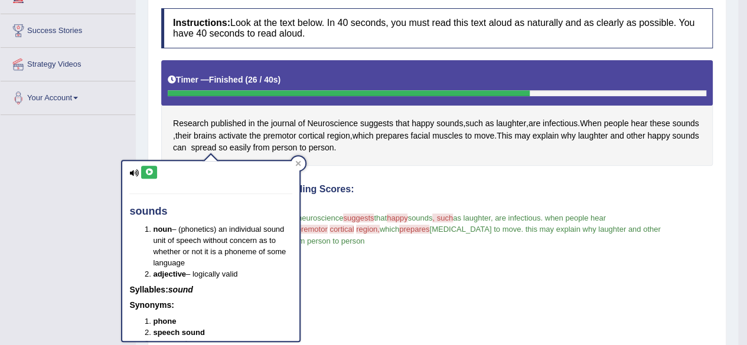
click at [149, 171] on icon at bounding box center [149, 172] width 9 height 7
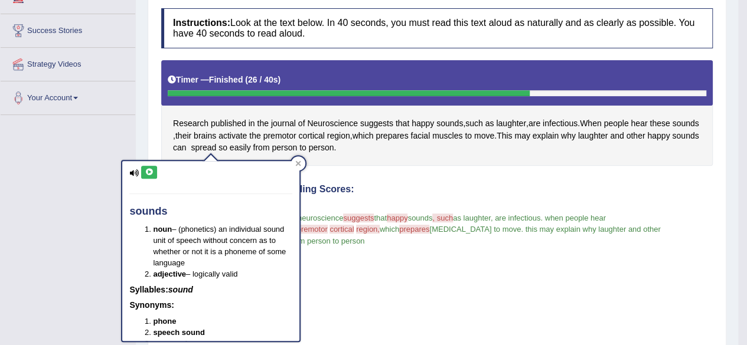
click at [149, 171] on icon at bounding box center [149, 172] width 9 height 7
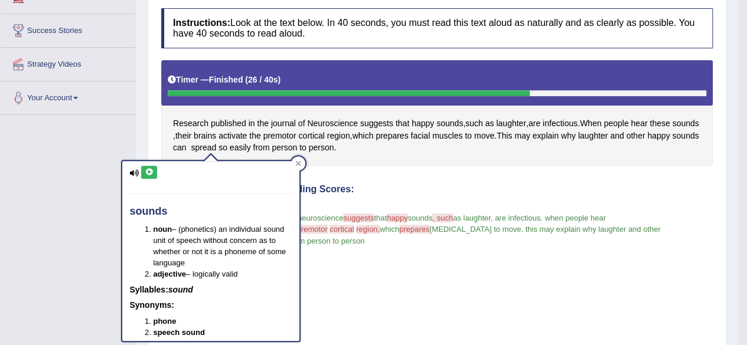
click at [149, 171] on icon at bounding box center [149, 172] width 9 height 7
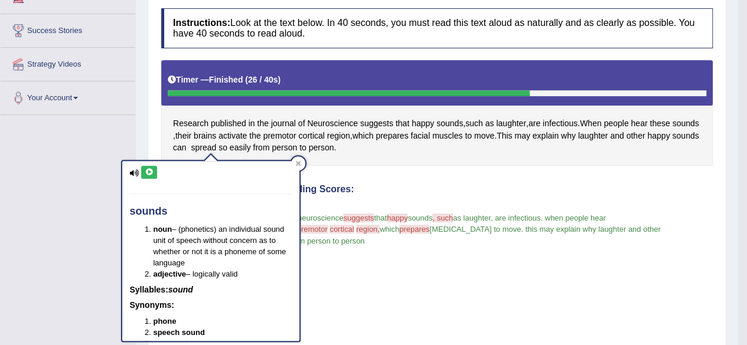
click at [149, 171] on icon at bounding box center [149, 172] width 9 height 7
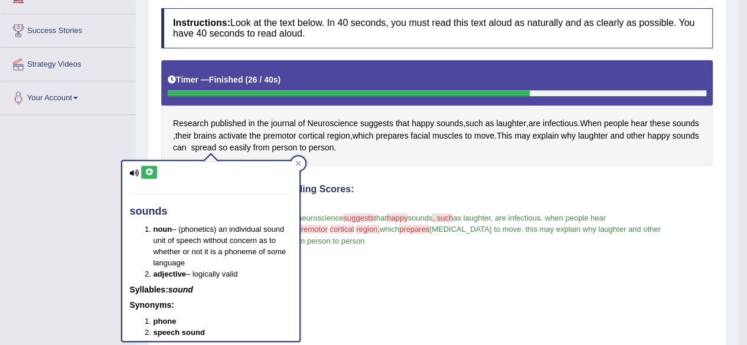
click at [149, 171] on icon at bounding box center [149, 172] width 9 height 7
click at [295, 162] on icon at bounding box center [298, 164] width 6 height 6
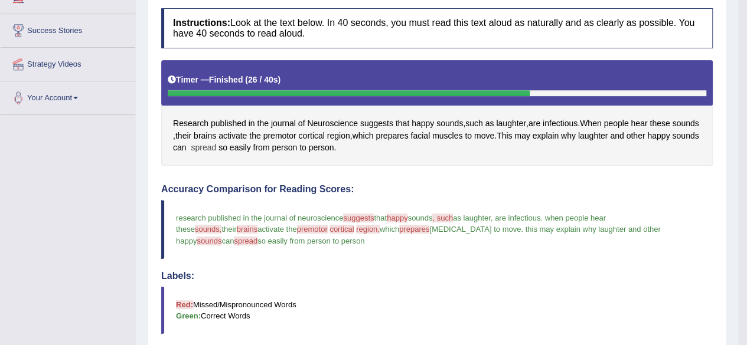
click at [216, 145] on span "spread" at bounding box center [203, 148] width 25 height 12
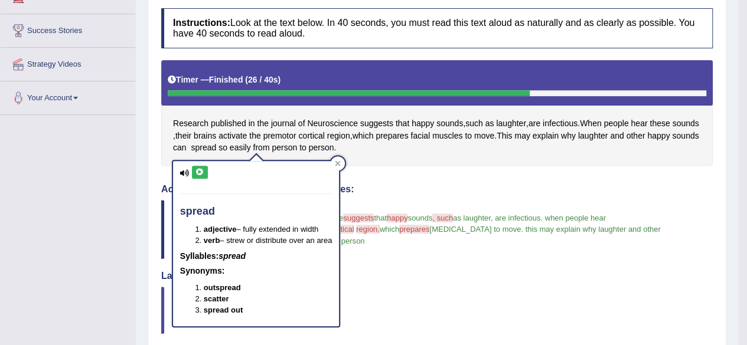
click at [197, 171] on icon at bounding box center [199, 172] width 9 height 7
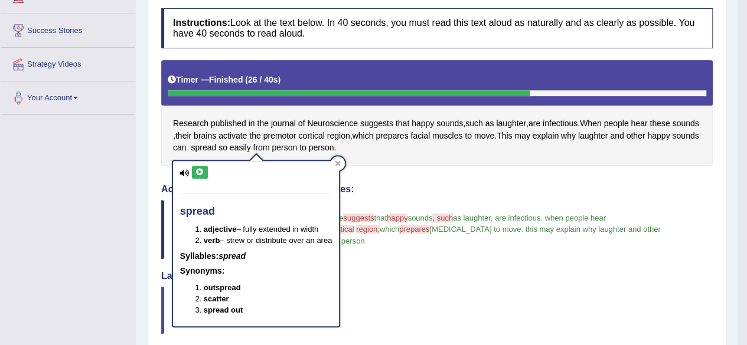
click at [197, 171] on icon at bounding box center [199, 172] width 9 height 7
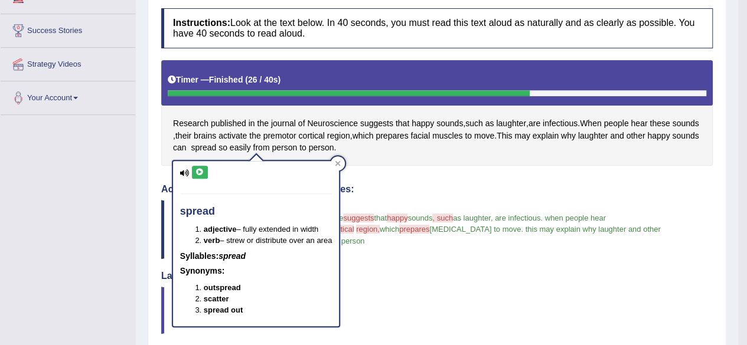
click at [197, 171] on icon at bounding box center [199, 172] width 9 height 7
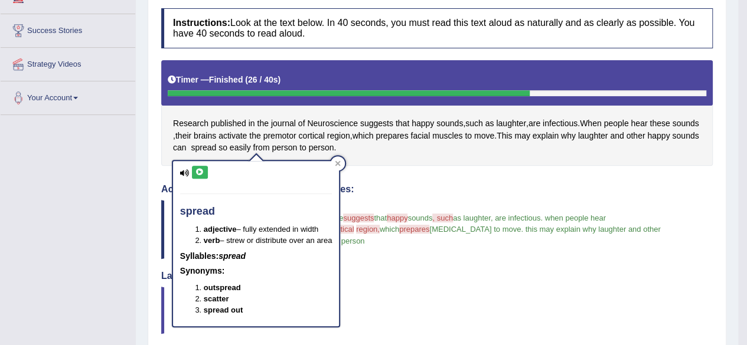
click at [197, 171] on icon at bounding box center [199, 172] width 9 height 7
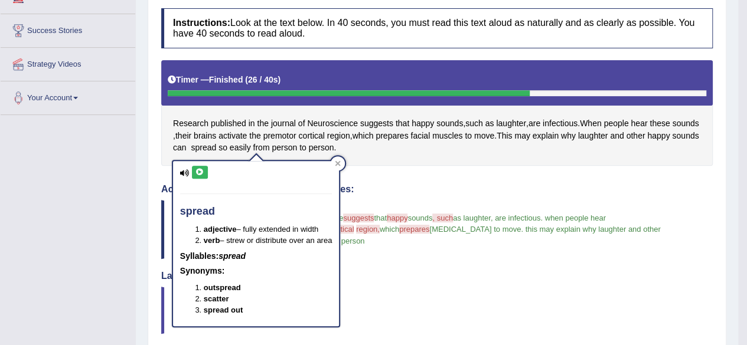
click at [197, 171] on icon at bounding box center [199, 172] width 9 height 7
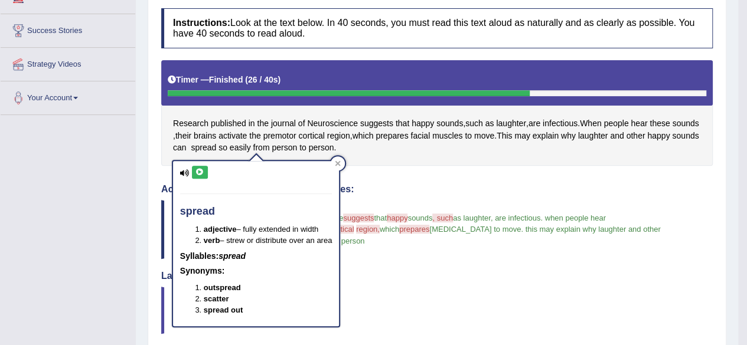
click at [197, 171] on icon at bounding box center [199, 172] width 9 height 7
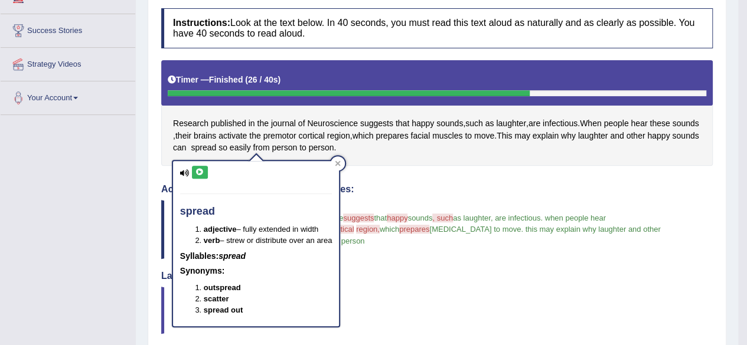
click at [197, 171] on icon at bounding box center [199, 172] width 9 height 7
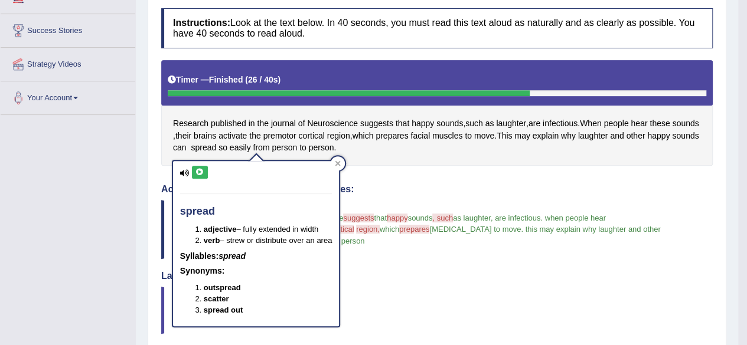
click at [197, 171] on icon at bounding box center [199, 172] width 9 height 7
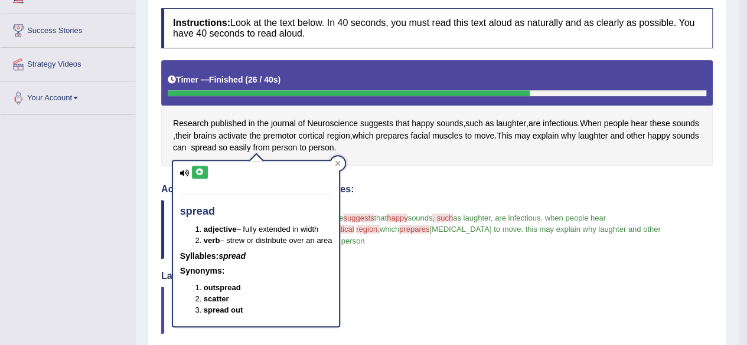
click at [197, 171] on icon at bounding box center [199, 172] width 9 height 7
click at [198, 170] on icon at bounding box center [199, 172] width 9 height 7
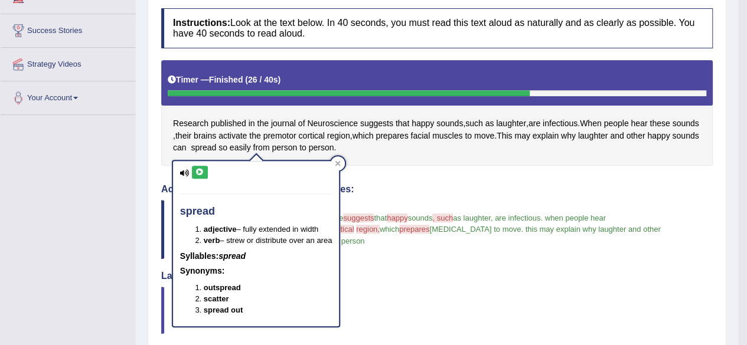
click at [198, 170] on icon at bounding box center [199, 172] width 9 height 7
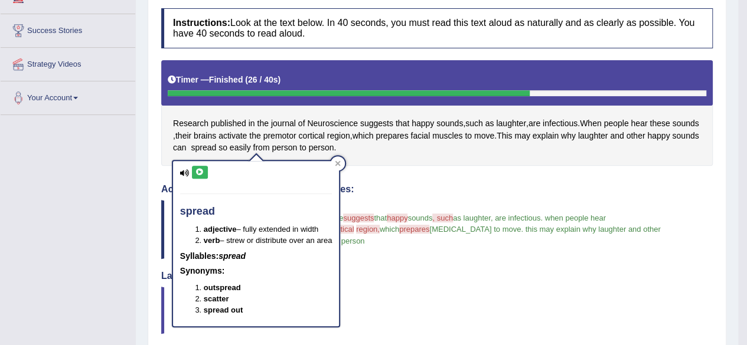
click at [198, 170] on icon at bounding box center [199, 172] width 9 height 7
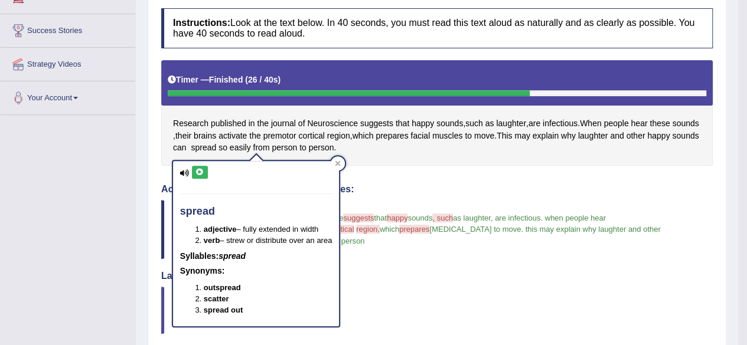
click at [198, 170] on icon at bounding box center [199, 172] width 9 height 7
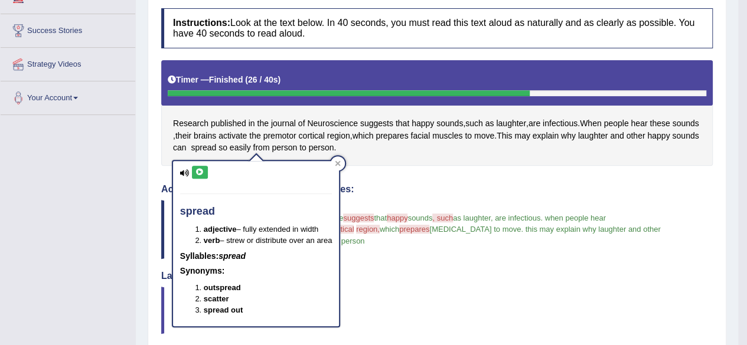
click at [198, 170] on icon at bounding box center [199, 172] width 9 height 7
click at [339, 159] on div at bounding box center [338, 164] width 14 height 14
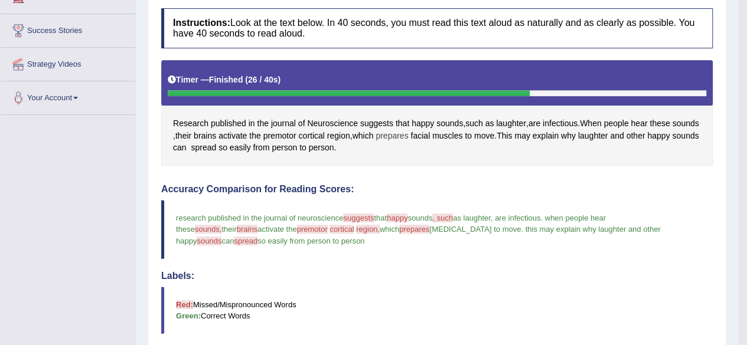
click at [408, 130] on span "prepares" at bounding box center [392, 136] width 32 height 12
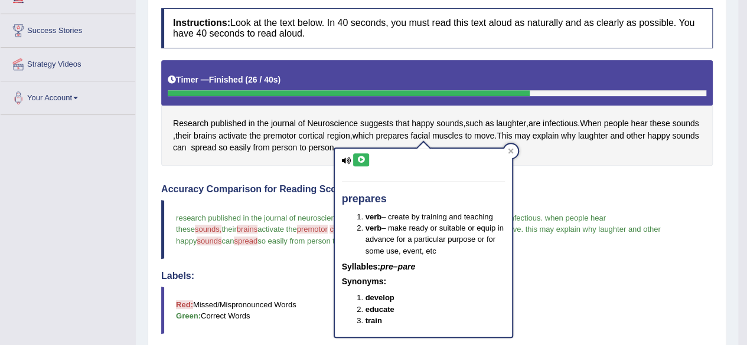
click at [361, 162] on icon at bounding box center [361, 160] width 9 height 7
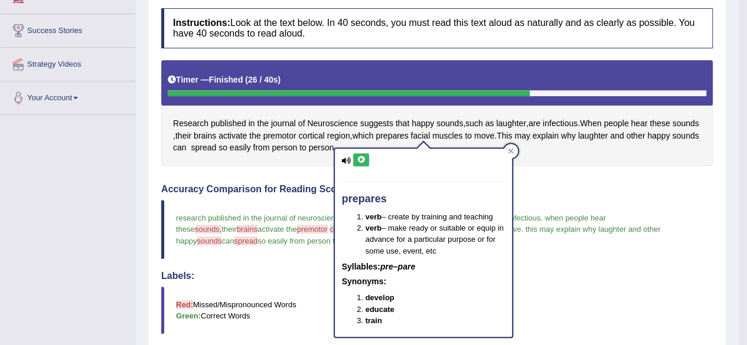
click at [361, 162] on icon at bounding box center [361, 160] width 9 height 7
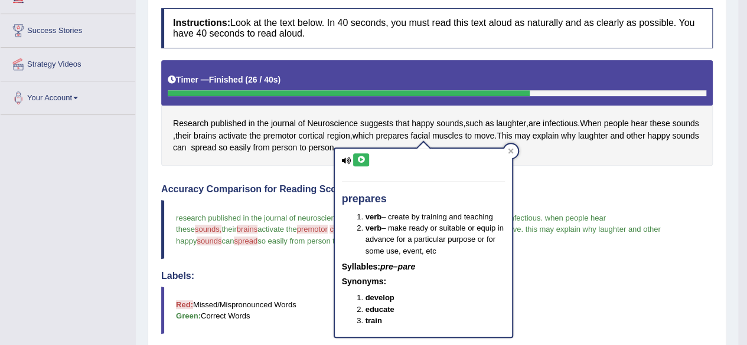
click at [361, 162] on icon at bounding box center [361, 160] width 9 height 7
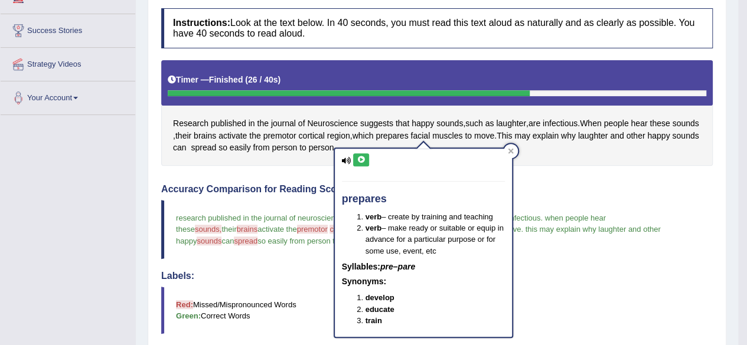
click at [361, 162] on icon at bounding box center [361, 160] width 9 height 7
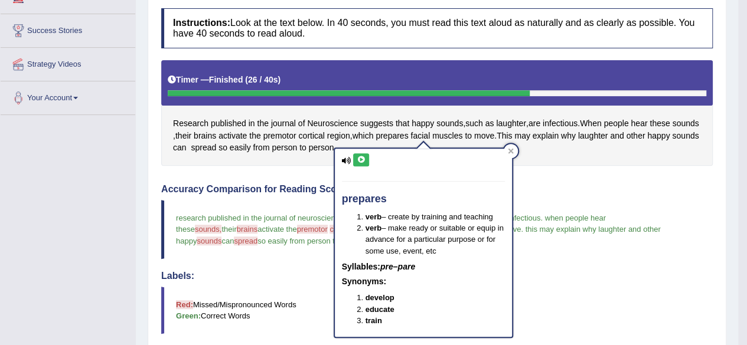
click at [361, 162] on icon at bounding box center [361, 160] width 9 height 7
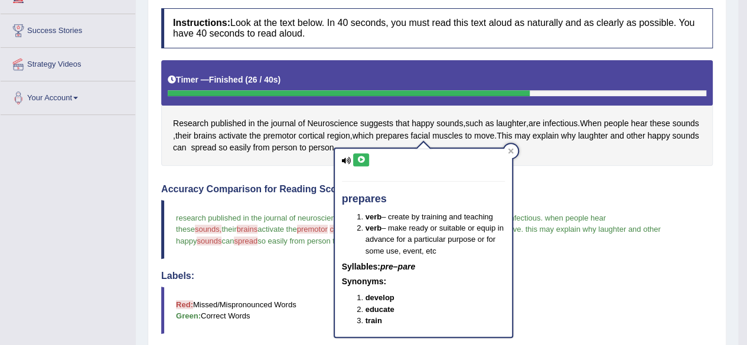
click at [361, 162] on icon at bounding box center [361, 160] width 9 height 7
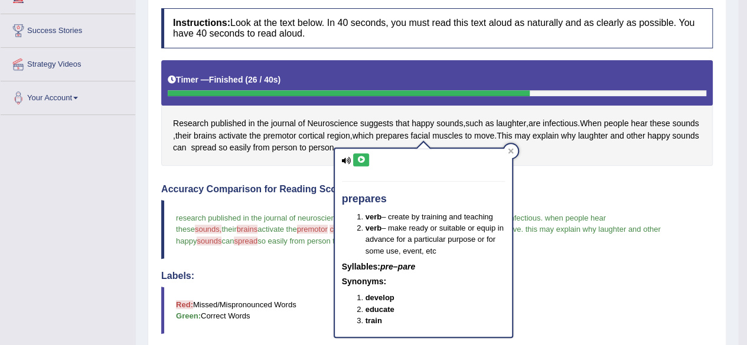
click at [361, 162] on icon at bounding box center [361, 160] width 9 height 7
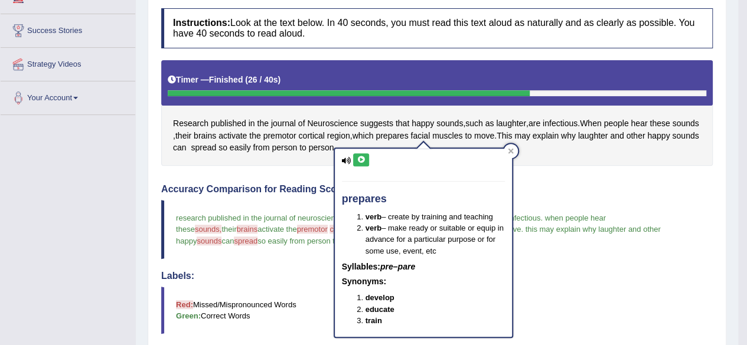
click at [361, 162] on icon at bounding box center [361, 160] width 9 height 7
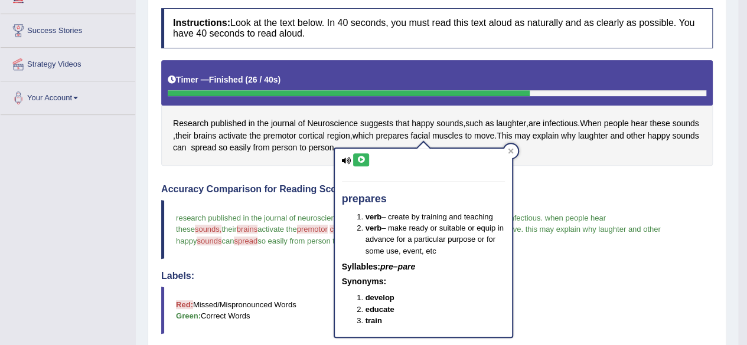
click at [361, 162] on icon at bounding box center [361, 160] width 9 height 7
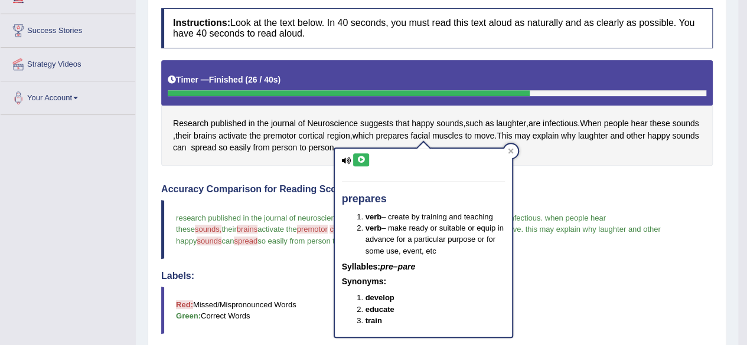
click at [361, 162] on icon at bounding box center [361, 160] width 9 height 7
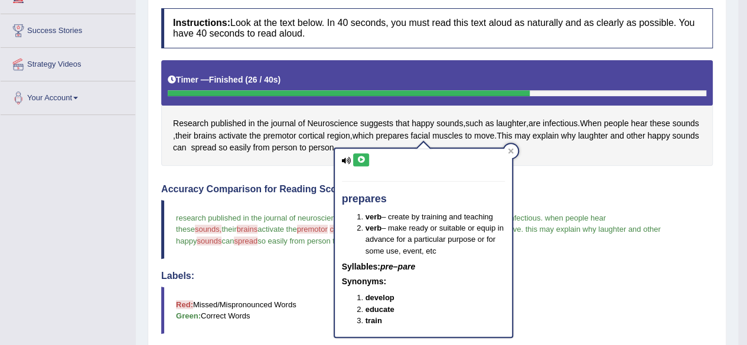
click at [361, 162] on icon at bounding box center [361, 160] width 9 height 7
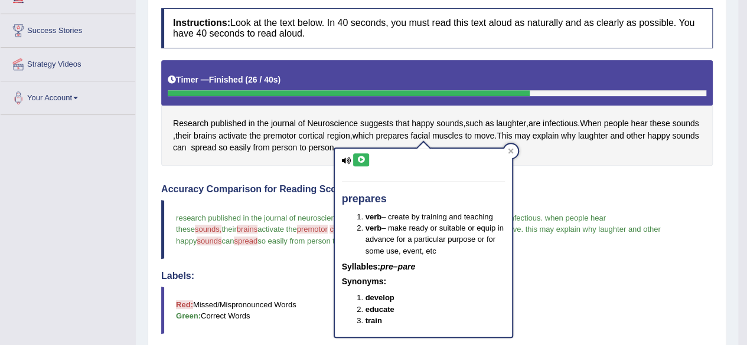
click at [361, 162] on icon at bounding box center [361, 160] width 9 height 7
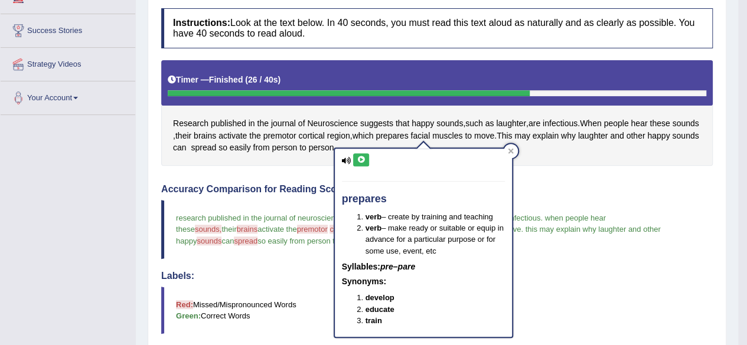
click at [361, 162] on icon at bounding box center [361, 160] width 9 height 7
click at [356, 161] on button at bounding box center [361, 160] width 16 height 13
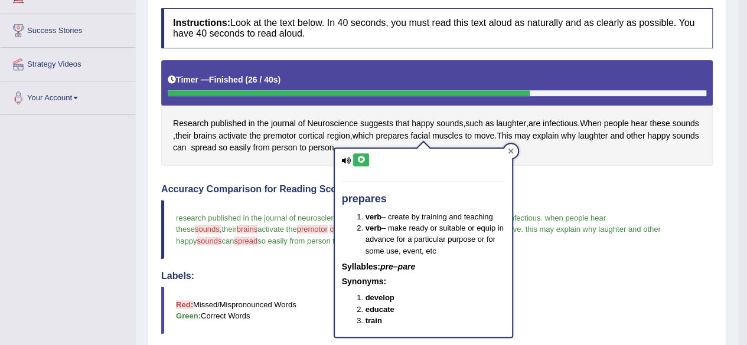
click at [507, 146] on div at bounding box center [511, 151] width 14 height 14
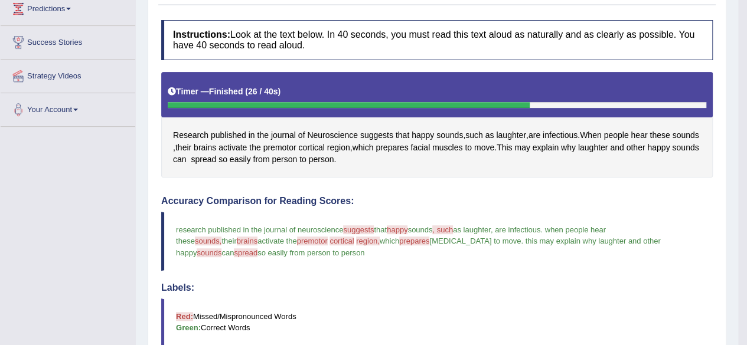
scroll to position [0, 0]
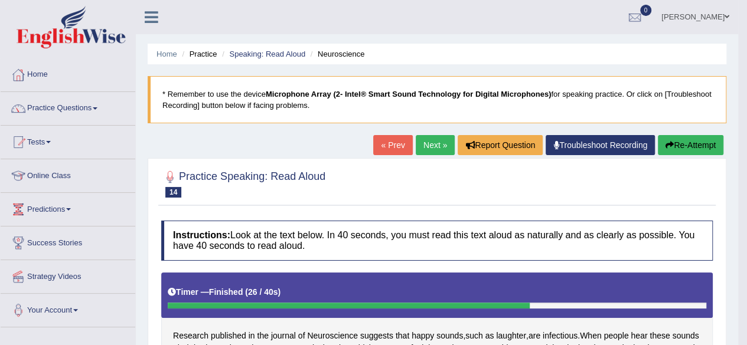
click at [438, 151] on link "Next »" at bounding box center [435, 145] width 39 height 20
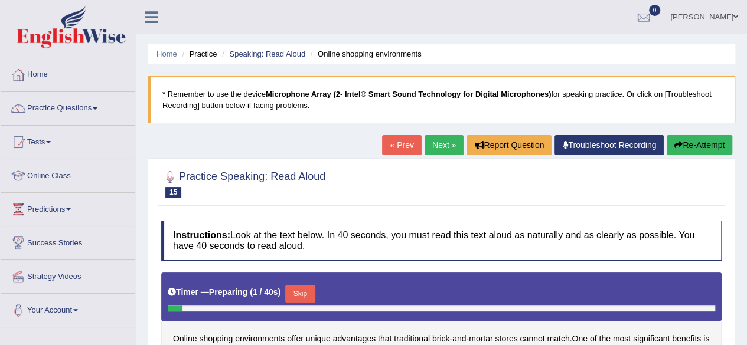
scroll to position [274, 0]
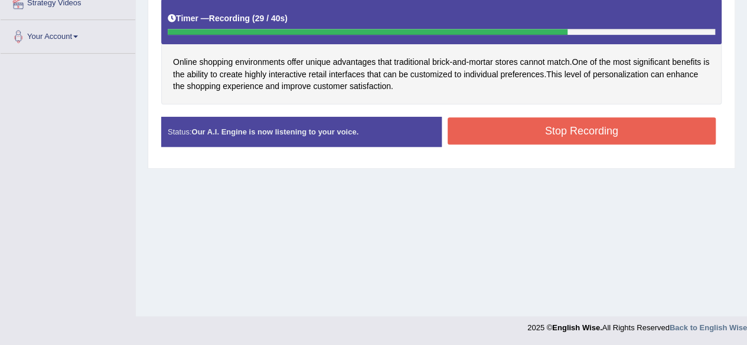
click at [574, 136] on button "Stop Recording" at bounding box center [582, 131] width 269 height 27
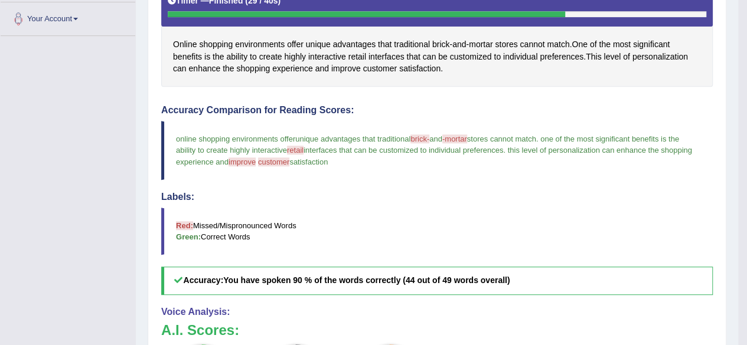
scroll to position [291, 0]
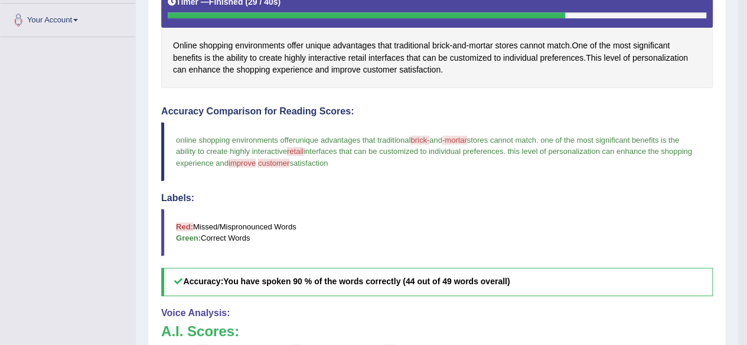
click at [424, 136] on span "brick-" at bounding box center [419, 140] width 19 height 9
click at [444, 41] on span "brick" at bounding box center [441, 46] width 18 height 12
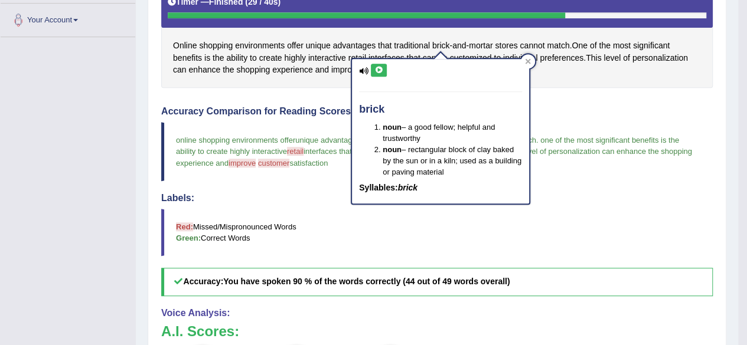
click at [378, 68] on icon at bounding box center [378, 70] width 9 height 7
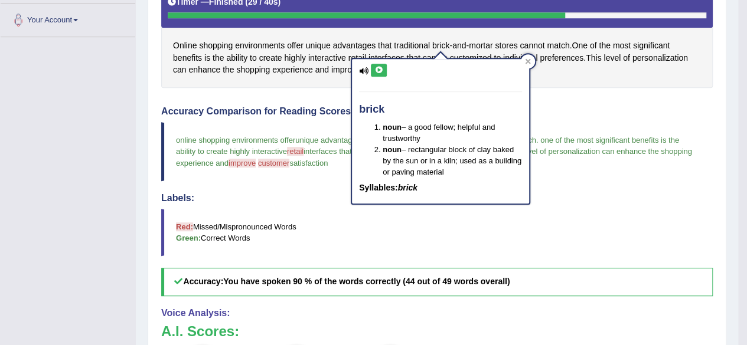
click at [378, 68] on icon at bounding box center [378, 70] width 9 height 7
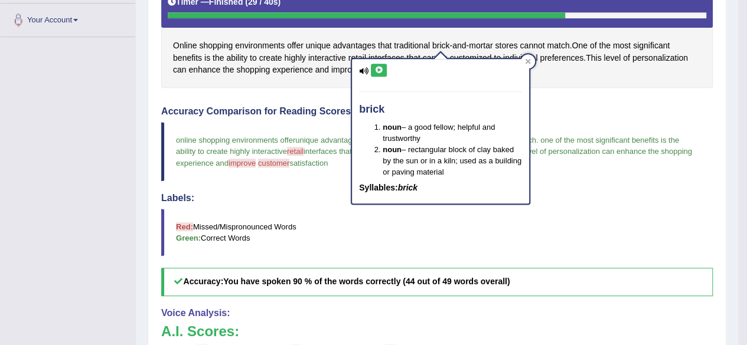
click at [378, 68] on icon at bounding box center [378, 70] width 9 height 7
click at [529, 66] on div at bounding box center [528, 61] width 14 height 14
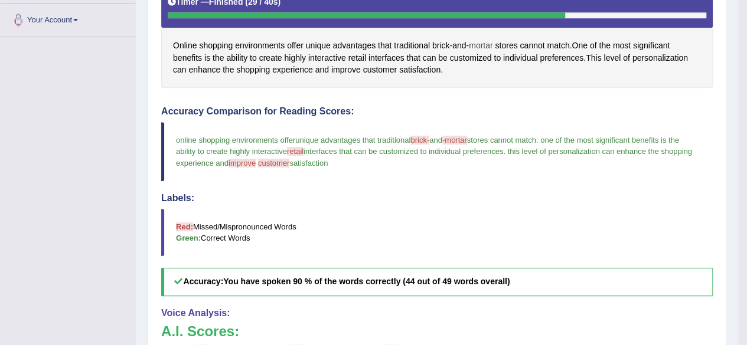
click at [478, 45] on span "mortar" at bounding box center [481, 46] width 24 height 12
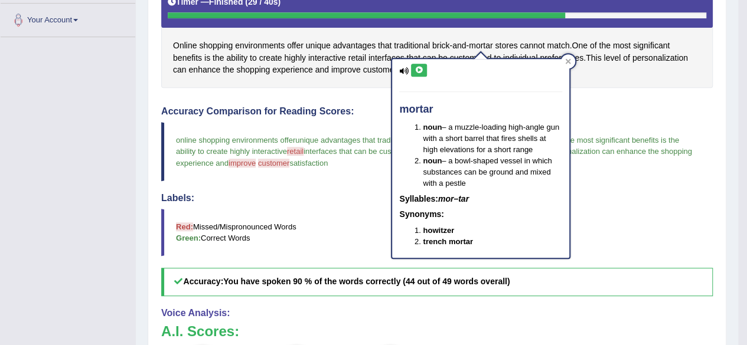
click at [416, 67] on icon at bounding box center [419, 70] width 9 height 7
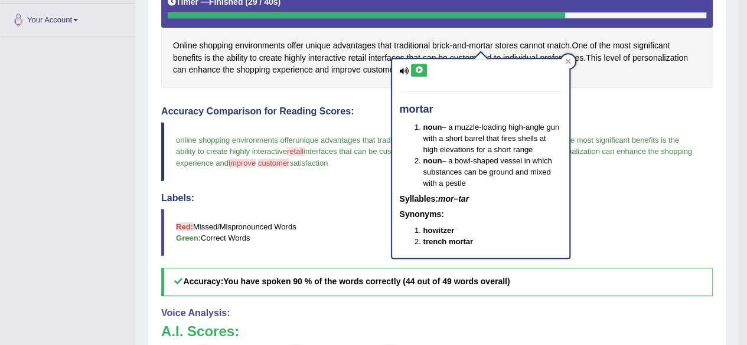
click at [416, 67] on icon at bounding box center [419, 70] width 9 height 7
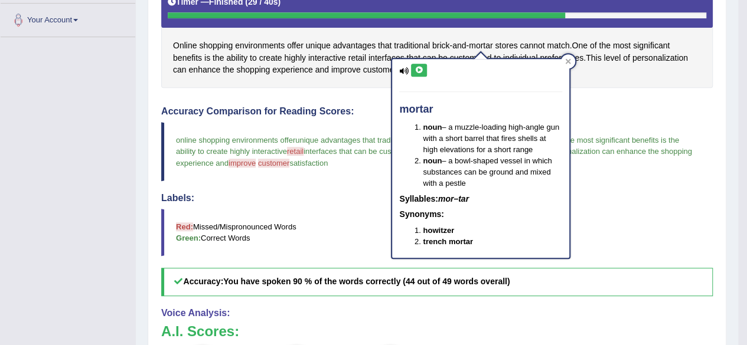
click at [416, 67] on icon at bounding box center [419, 70] width 9 height 7
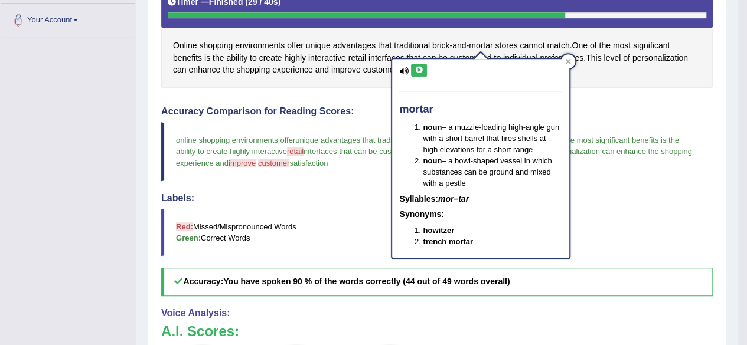
click at [416, 67] on icon at bounding box center [419, 70] width 9 height 7
click at [421, 71] on icon at bounding box center [419, 70] width 9 height 7
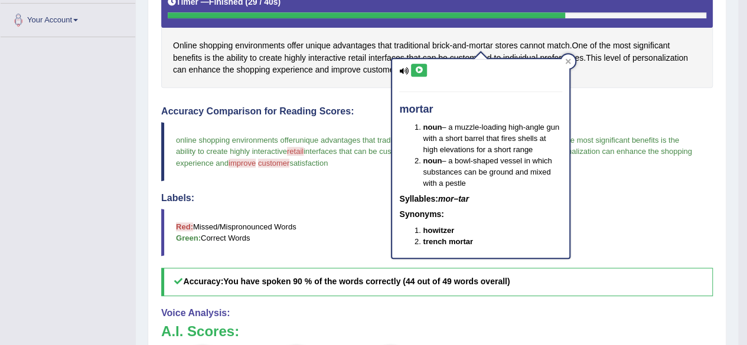
click at [421, 71] on icon at bounding box center [419, 70] width 9 height 7
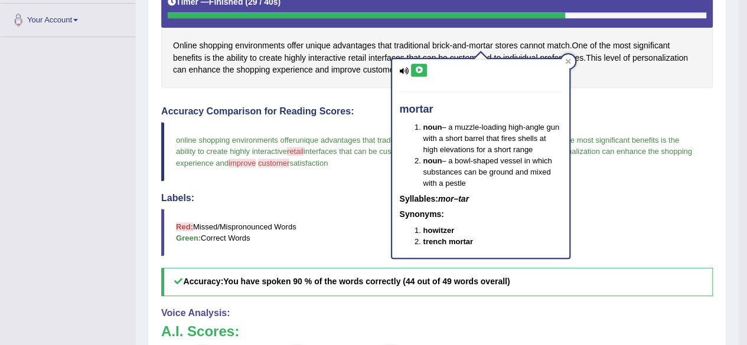
click at [421, 71] on icon at bounding box center [419, 70] width 9 height 7
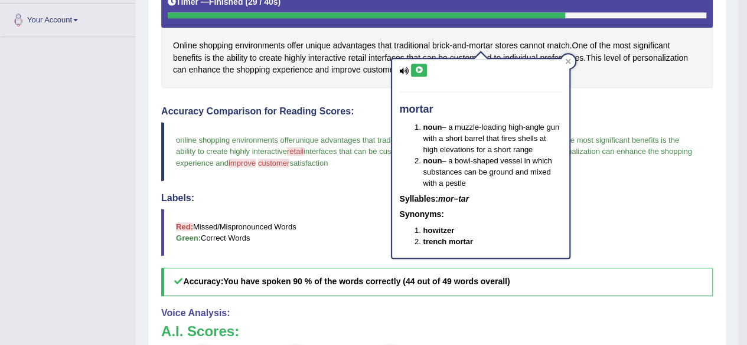
click at [421, 71] on icon at bounding box center [419, 70] width 9 height 7
click at [565, 66] on div at bounding box center [568, 61] width 14 height 14
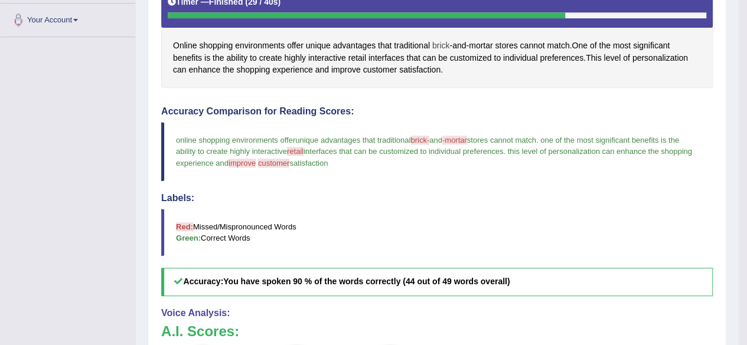
click at [441, 43] on span "brick" at bounding box center [441, 46] width 18 height 12
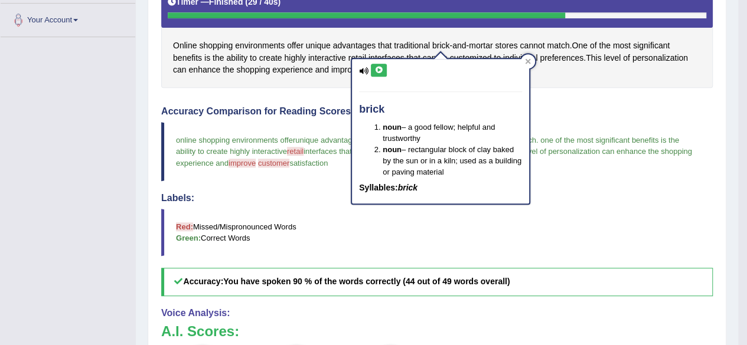
click at [377, 69] on icon at bounding box center [378, 70] width 9 height 7
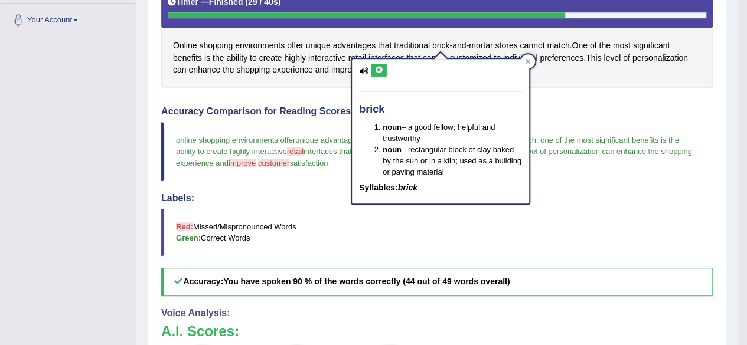
click at [377, 69] on icon at bounding box center [378, 70] width 9 height 7
click at [382, 72] on icon at bounding box center [378, 70] width 9 height 7
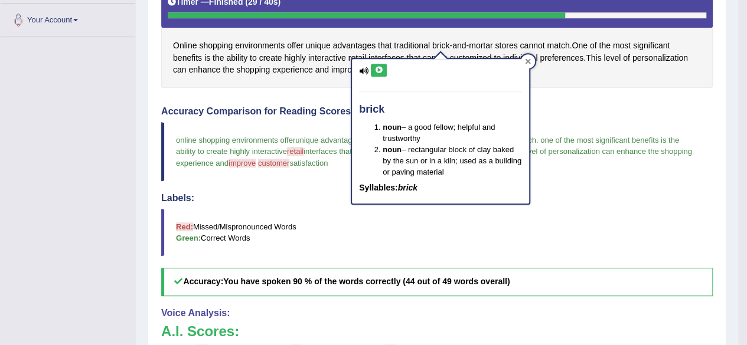
click at [534, 58] on div at bounding box center [528, 61] width 14 height 14
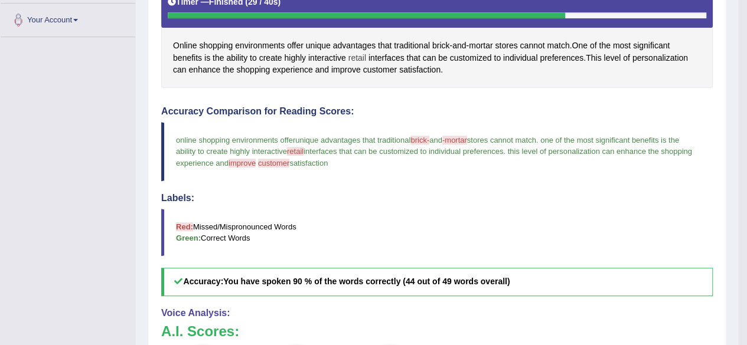
click at [363, 54] on span "retail" at bounding box center [357, 58] width 18 height 12
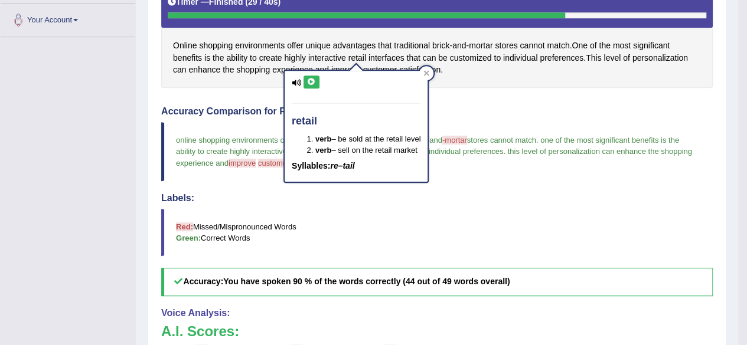
click at [314, 79] on icon at bounding box center [311, 82] width 9 height 7
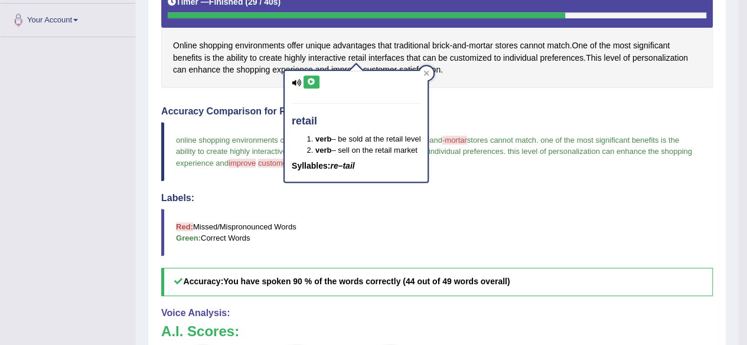
click at [314, 79] on icon at bounding box center [311, 82] width 9 height 7
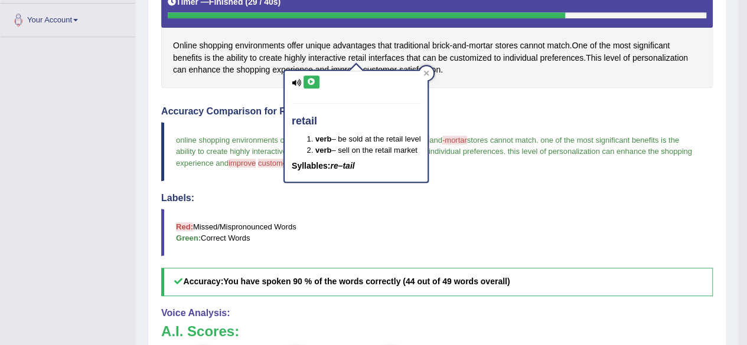
click at [314, 79] on icon at bounding box center [311, 82] width 9 height 7
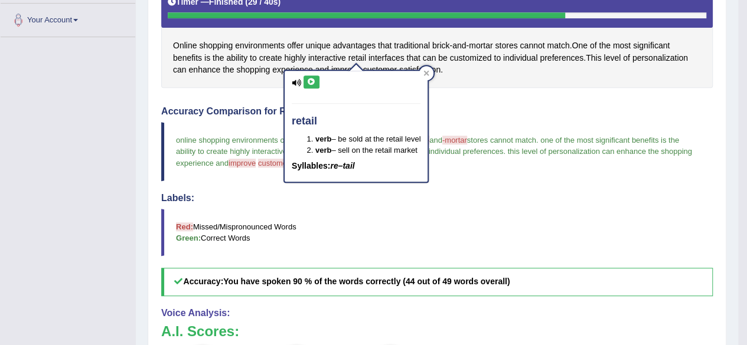
click at [314, 79] on icon at bounding box center [311, 82] width 9 height 7
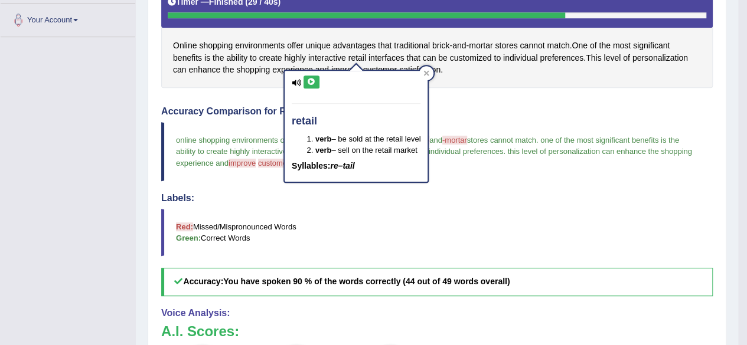
click at [314, 79] on icon at bounding box center [311, 82] width 9 height 7
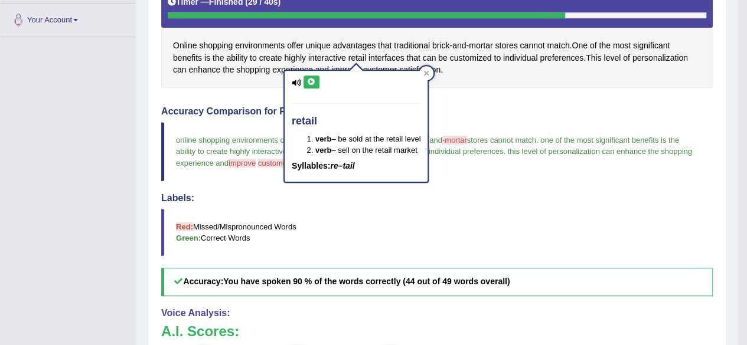
click at [314, 79] on icon at bounding box center [311, 82] width 9 height 7
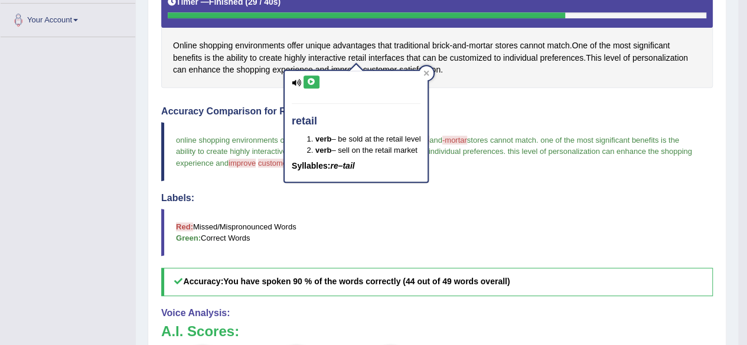
click at [314, 79] on icon at bounding box center [311, 82] width 9 height 7
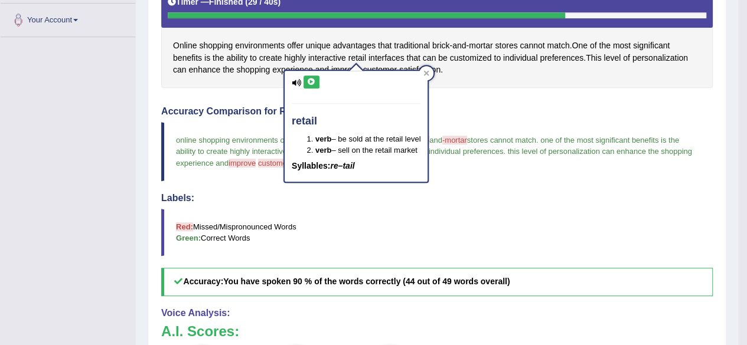
click at [314, 79] on icon at bounding box center [311, 82] width 9 height 7
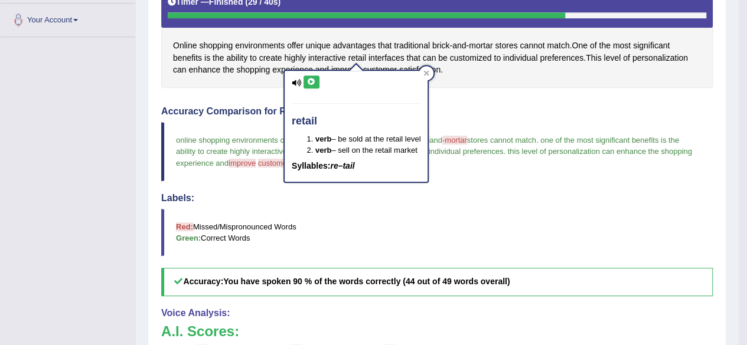
click at [314, 79] on icon at bounding box center [311, 82] width 9 height 7
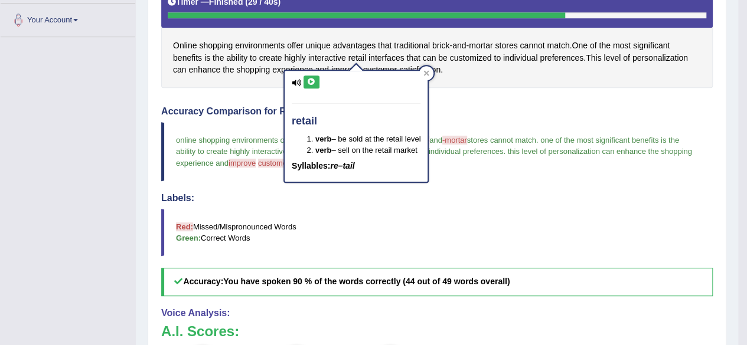
click at [314, 79] on icon at bounding box center [311, 82] width 9 height 7
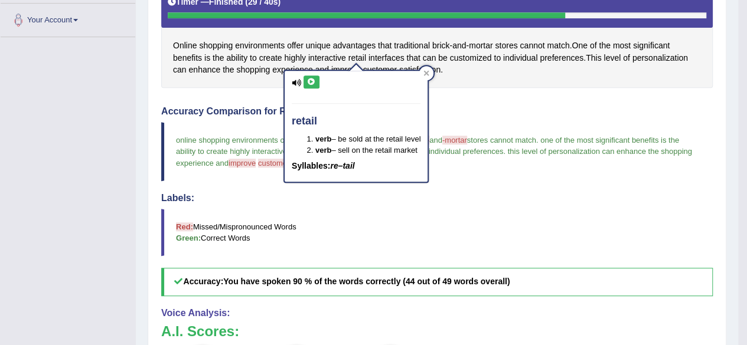
click at [314, 79] on icon at bounding box center [311, 82] width 9 height 7
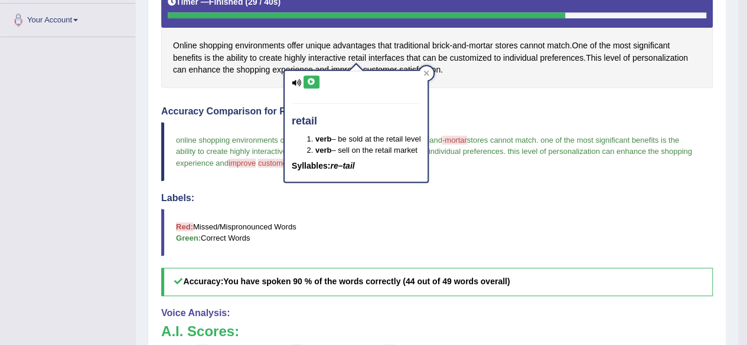
click at [314, 79] on icon at bounding box center [311, 82] width 9 height 7
click at [428, 70] on icon at bounding box center [426, 73] width 6 height 6
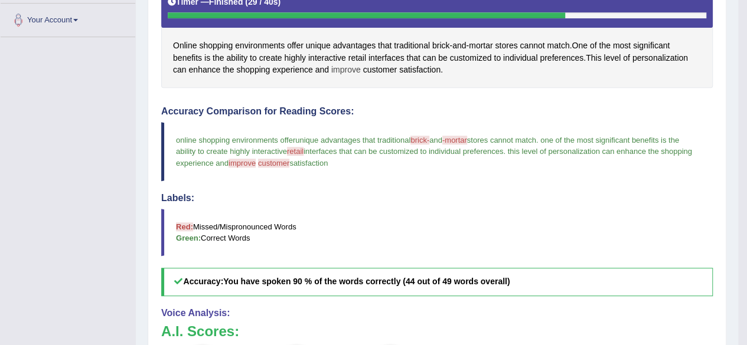
click at [354, 67] on span "improve" at bounding box center [346, 70] width 30 height 12
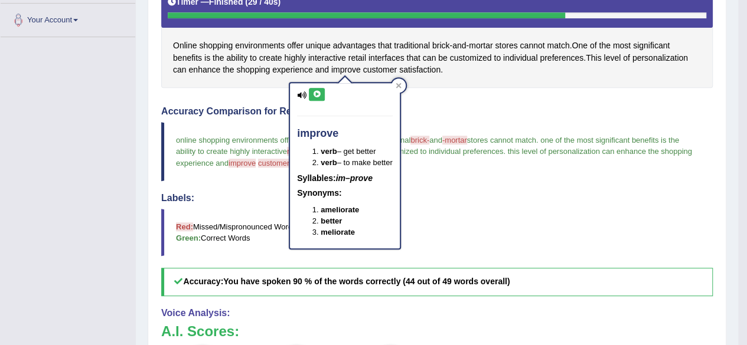
click at [317, 92] on icon at bounding box center [316, 94] width 9 height 7
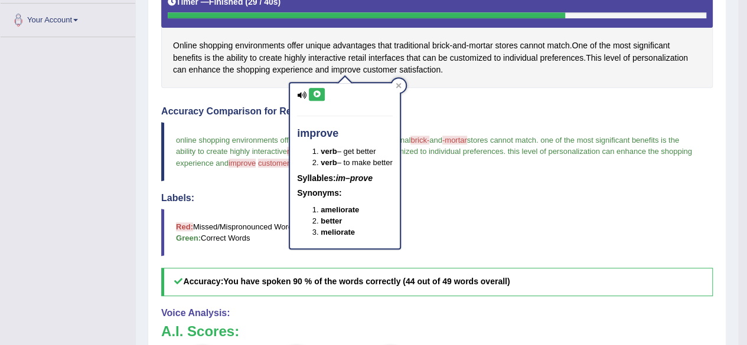
click at [317, 92] on icon at bounding box center [316, 94] width 9 height 7
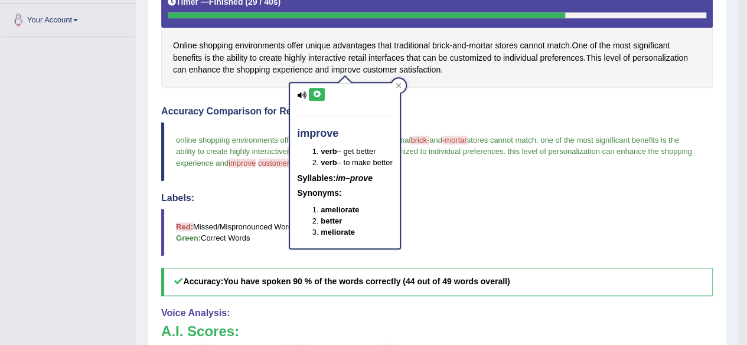
click at [317, 92] on icon at bounding box center [316, 94] width 9 height 7
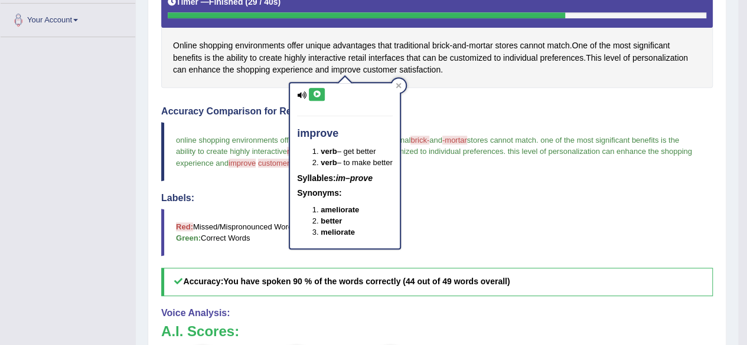
click at [317, 92] on icon at bounding box center [316, 94] width 9 height 7
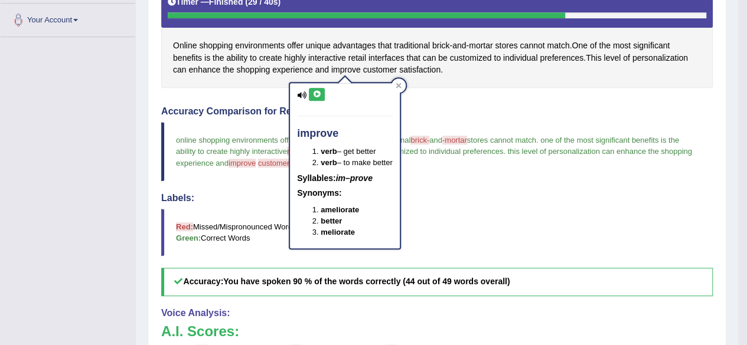
click at [317, 92] on icon at bounding box center [316, 94] width 9 height 7
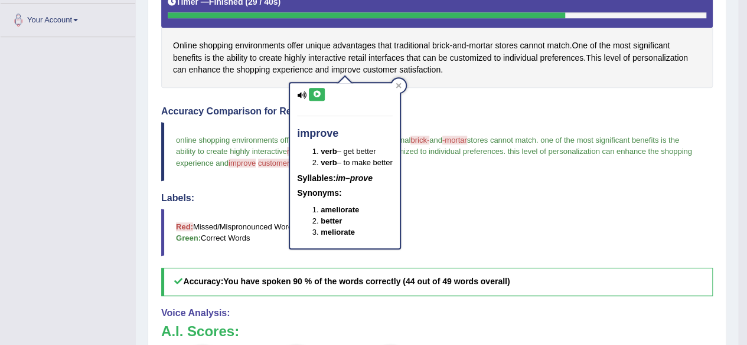
click at [317, 92] on icon at bounding box center [316, 94] width 9 height 7
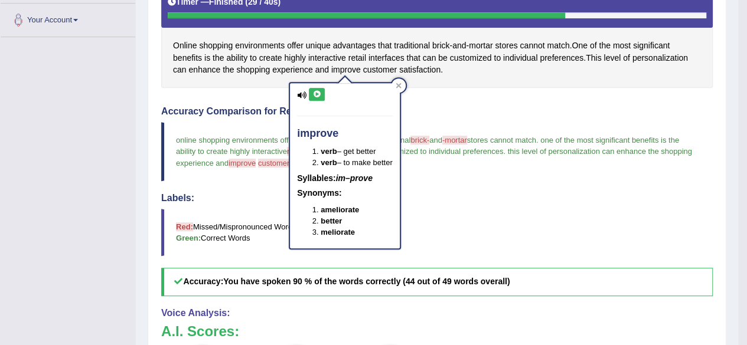
click at [317, 92] on icon at bounding box center [316, 94] width 9 height 7
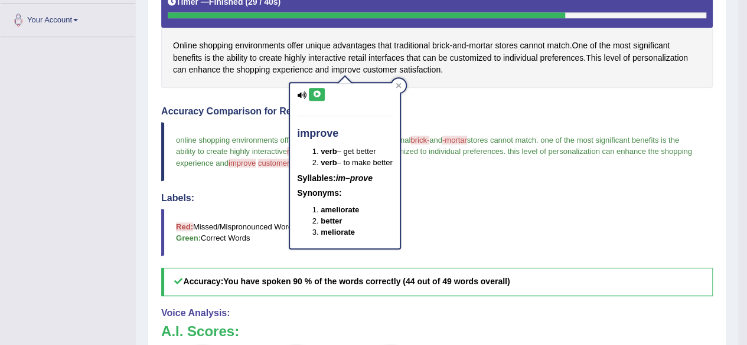
click at [317, 92] on icon at bounding box center [316, 94] width 9 height 7
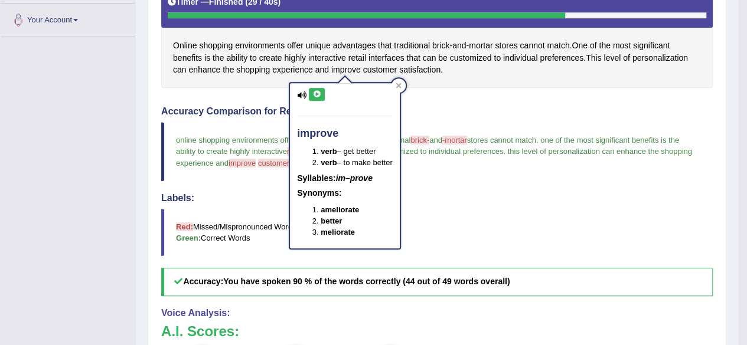
click at [317, 92] on icon at bounding box center [316, 94] width 9 height 7
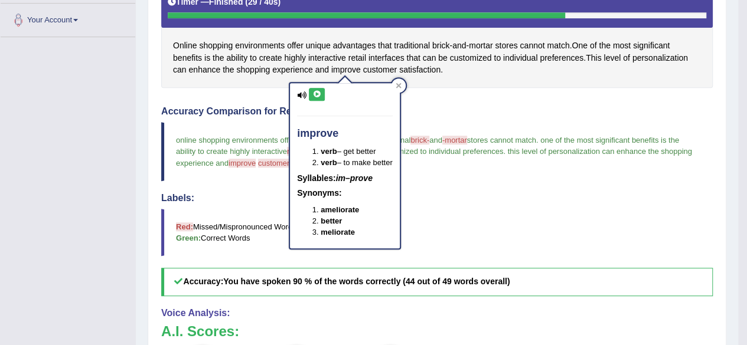
click at [317, 92] on icon at bounding box center [316, 94] width 9 height 7
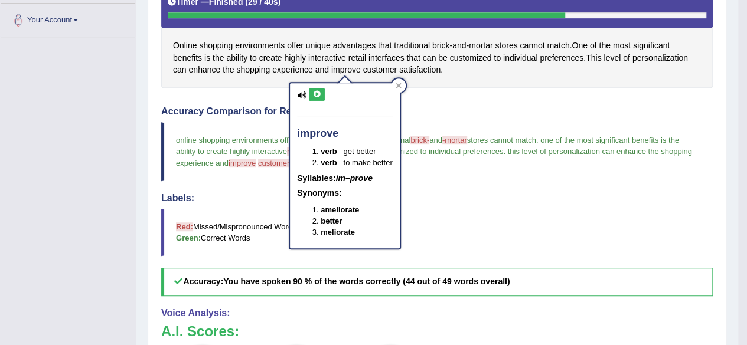
click at [317, 92] on icon at bounding box center [316, 94] width 9 height 7
click at [398, 83] on icon at bounding box center [398, 85] width 5 height 5
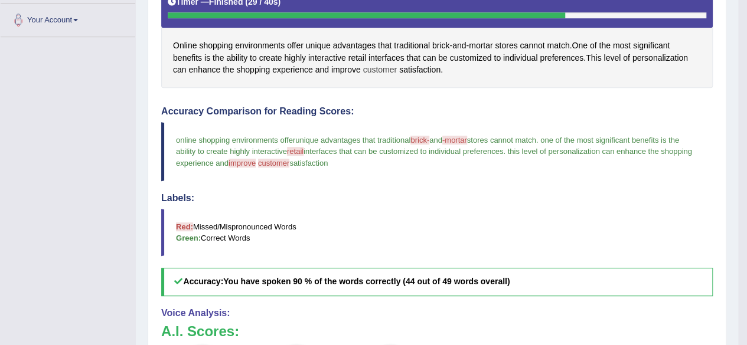
click at [377, 70] on span "customer" at bounding box center [380, 70] width 34 height 12
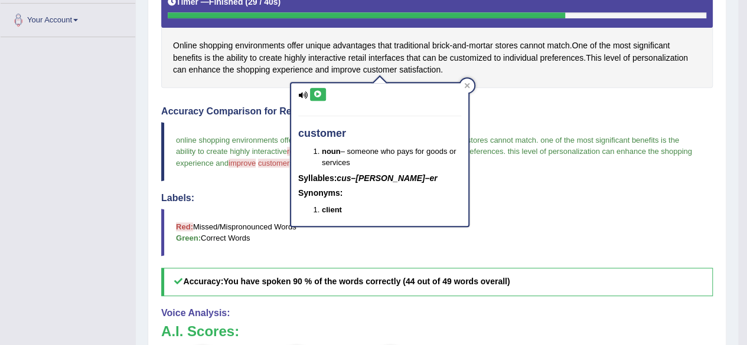
click at [319, 94] on icon at bounding box center [318, 94] width 9 height 7
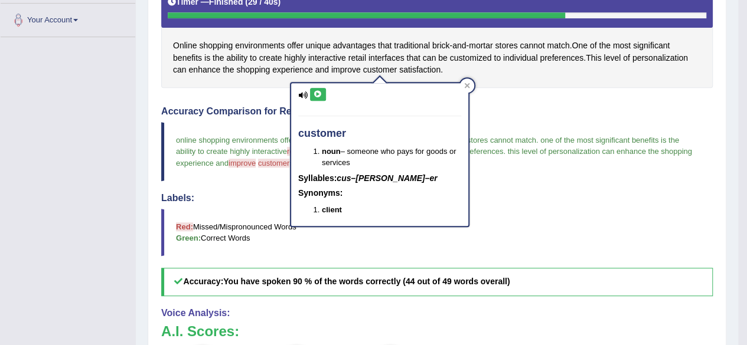
click at [319, 94] on icon at bounding box center [318, 94] width 9 height 7
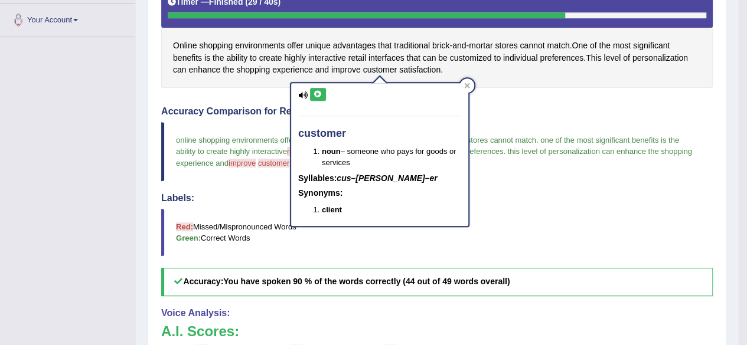
click at [319, 94] on icon at bounding box center [318, 94] width 9 height 7
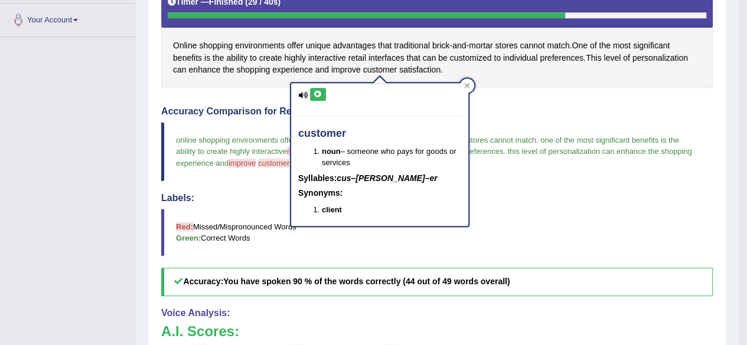
click at [319, 94] on icon at bounding box center [318, 94] width 9 height 7
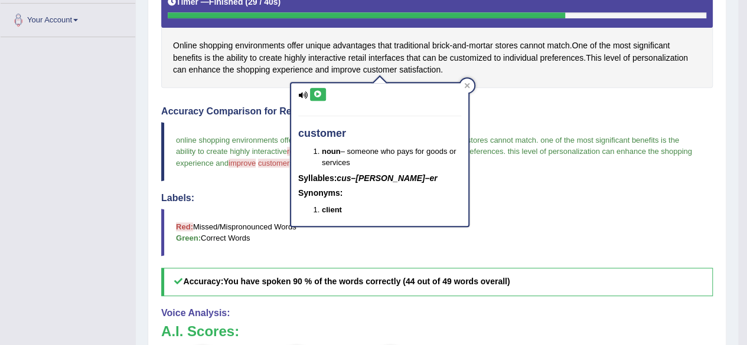
click at [319, 94] on icon at bounding box center [318, 94] width 9 height 7
click at [472, 84] on div at bounding box center [467, 86] width 14 height 14
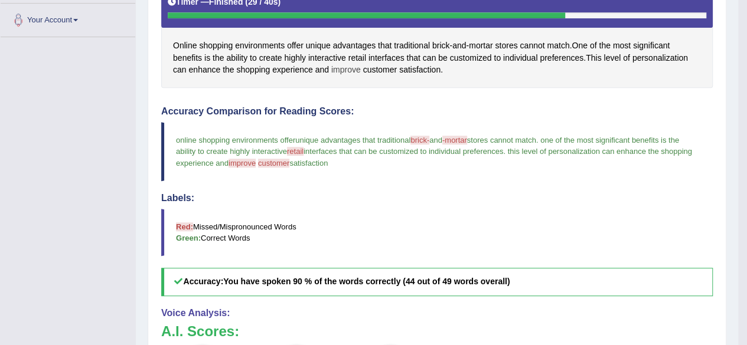
click at [340, 66] on span "improve" at bounding box center [346, 70] width 30 height 12
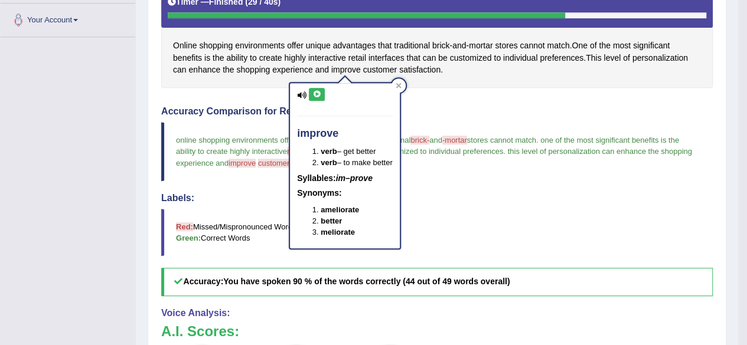
click at [315, 97] on icon at bounding box center [316, 94] width 9 height 7
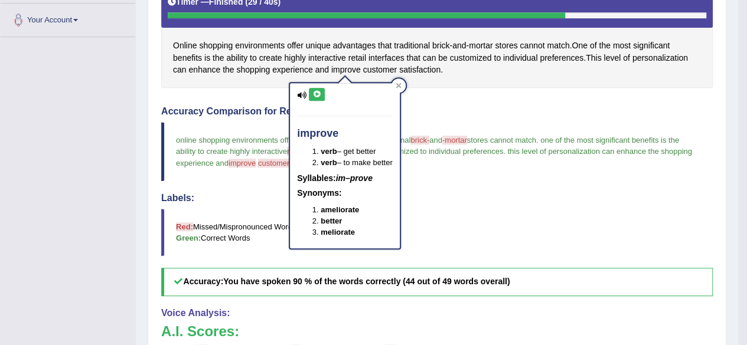
click at [315, 97] on icon at bounding box center [316, 94] width 9 height 7
click at [319, 94] on icon at bounding box center [316, 94] width 9 height 7
click at [406, 86] on div at bounding box center [399, 86] width 14 height 14
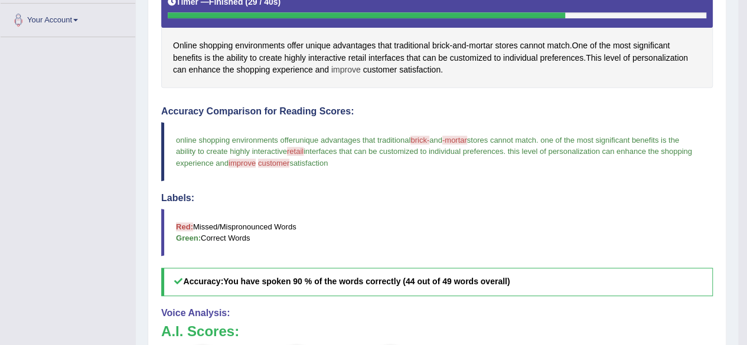
click at [339, 67] on span "improve" at bounding box center [346, 70] width 30 height 12
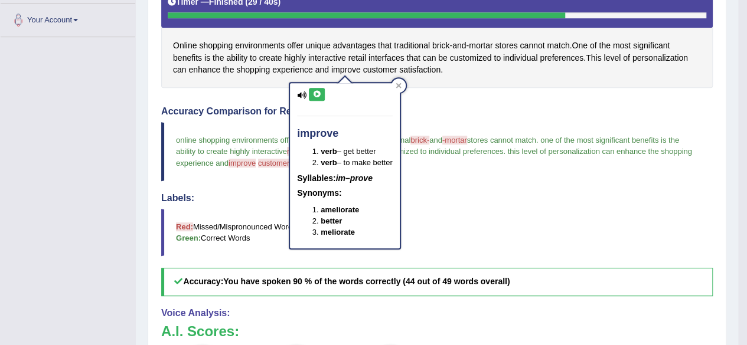
click at [311, 94] on button at bounding box center [317, 94] width 16 height 13
click at [318, 94] on icon at bounding box center [316, 94] width 9 height 7
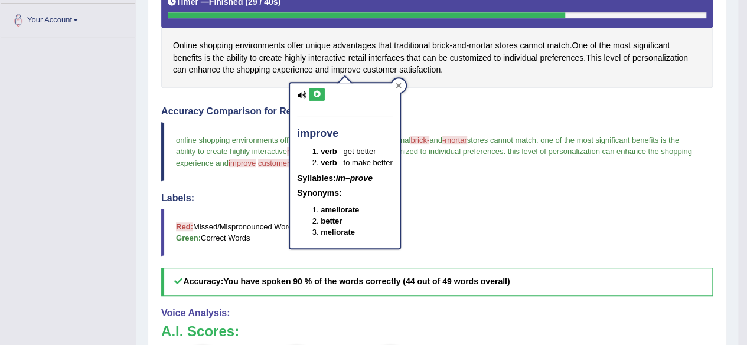
click at [399, 83] on icon at bounding box center [399, 86] width 6 height 6
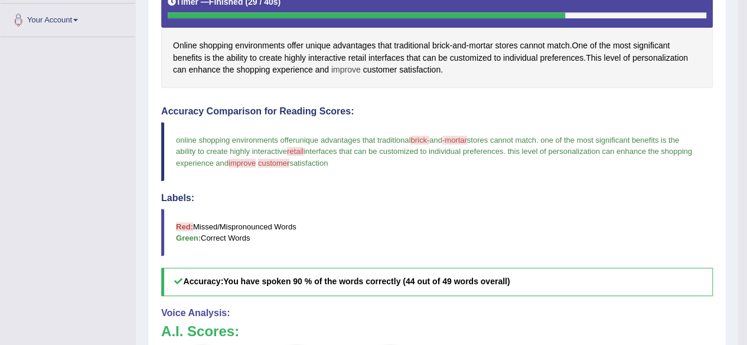
click at [353, 66] on span "improve" at bounding box center [346, 70] width 30 height 12
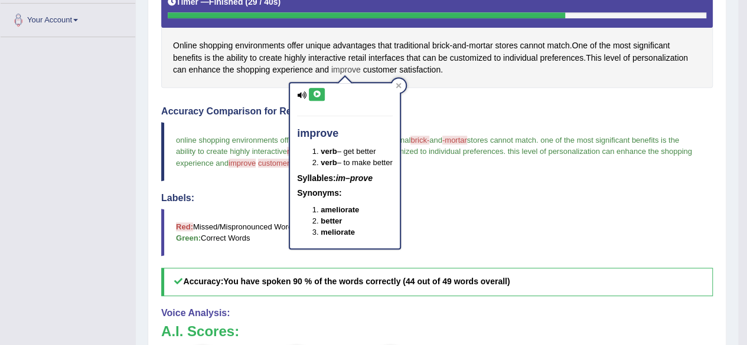
click at [349, 67] on span "improve" at bounding box center [346, 70] width 30 height 12
click at [317, 94] on icon at bounding box center [316, 94] width 9 height 7
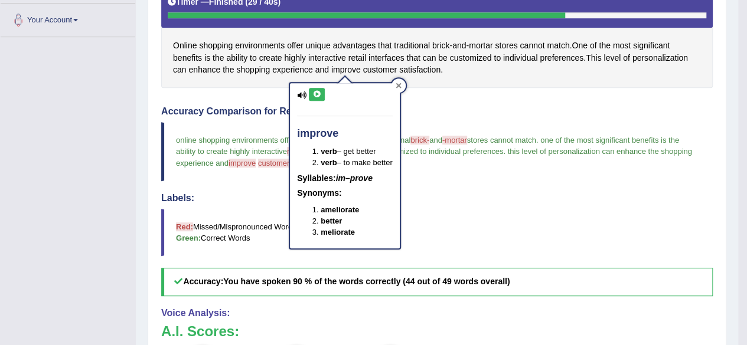
click at [397, 86] on div at bounding box center [399, 86] width 14 height 14
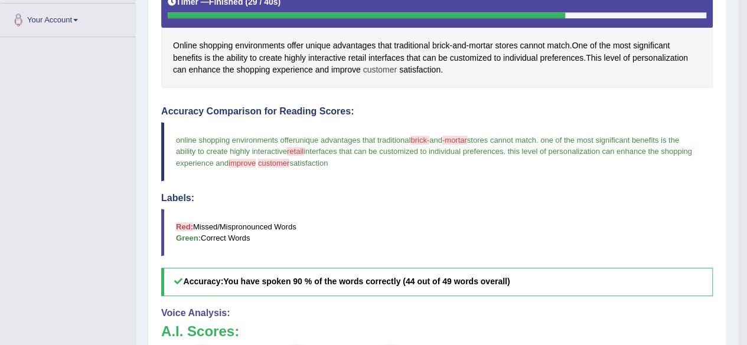
click at [377, 69] on span "customer" at bounding box center [380, 70] width 34 height 12
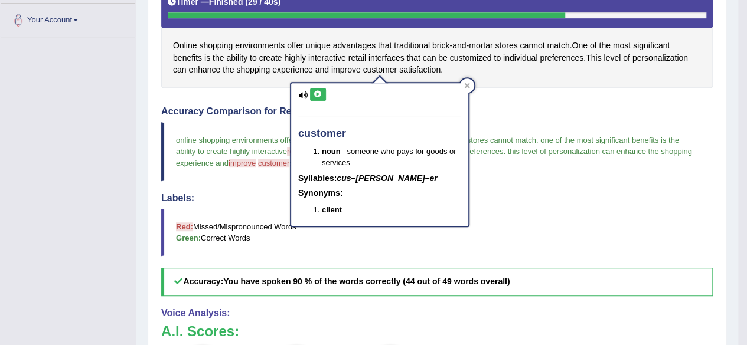
click at [319, 94] on icon at bounding box center [318, 94] width 9 height 7
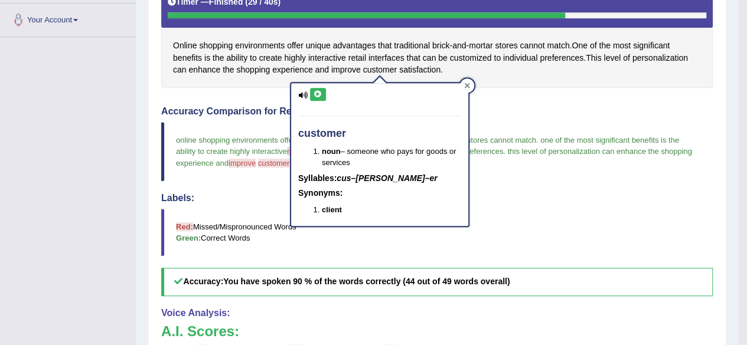
click at [467, 85] on icon at bounding box center [466, 85] width 5 height 5
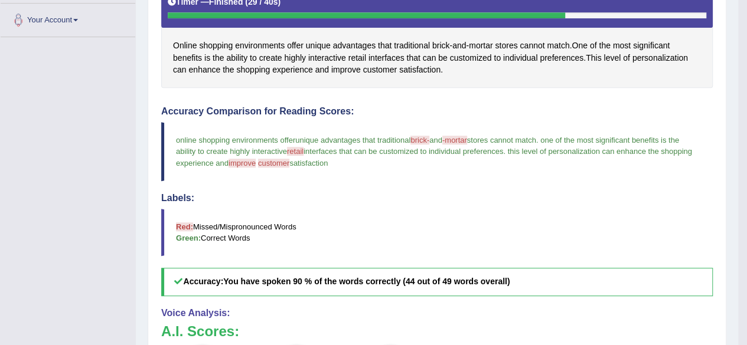
scroll to position [0, 0]
